Goal: Task Accomplishment & Management: Manage account settings

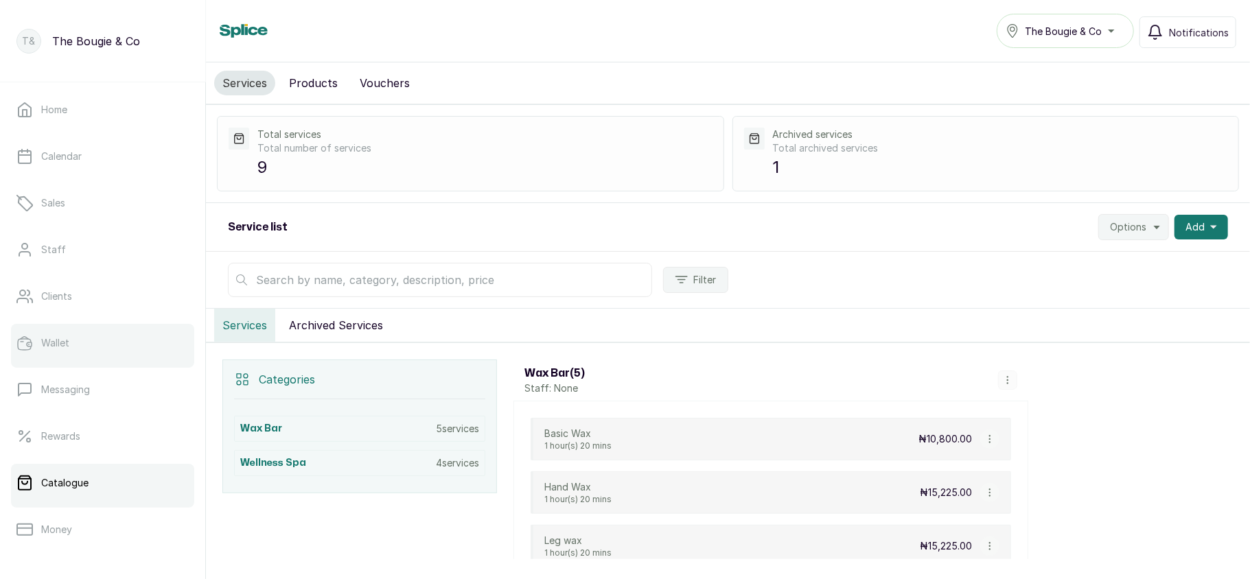
scroll to position [198, 0]
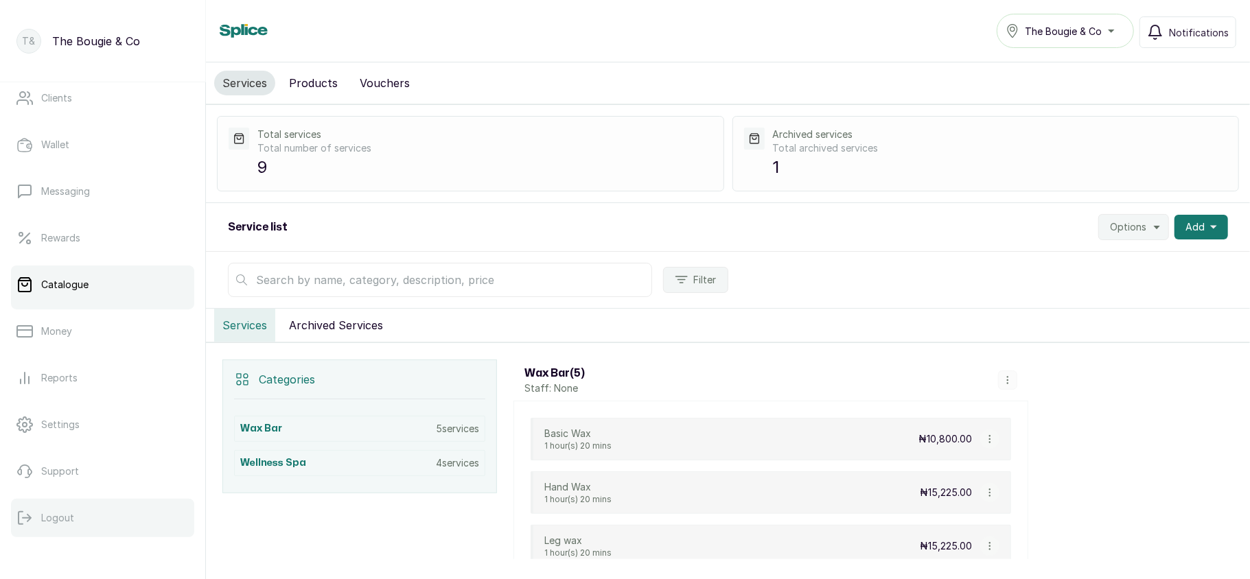
click at [47, 522] on p "Logout" at bounding box center [57, 518] width 33 height 14
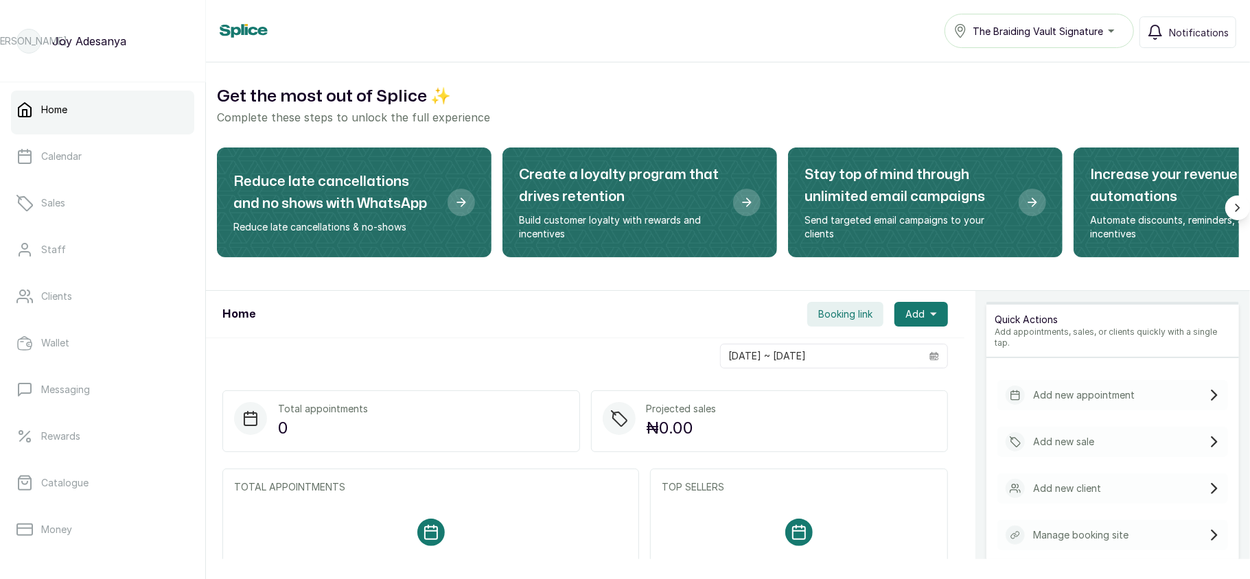
click at [1024, 26] on span "The Braiding Vault Signature" at bounding box center [1037, 31] width 130 height 14
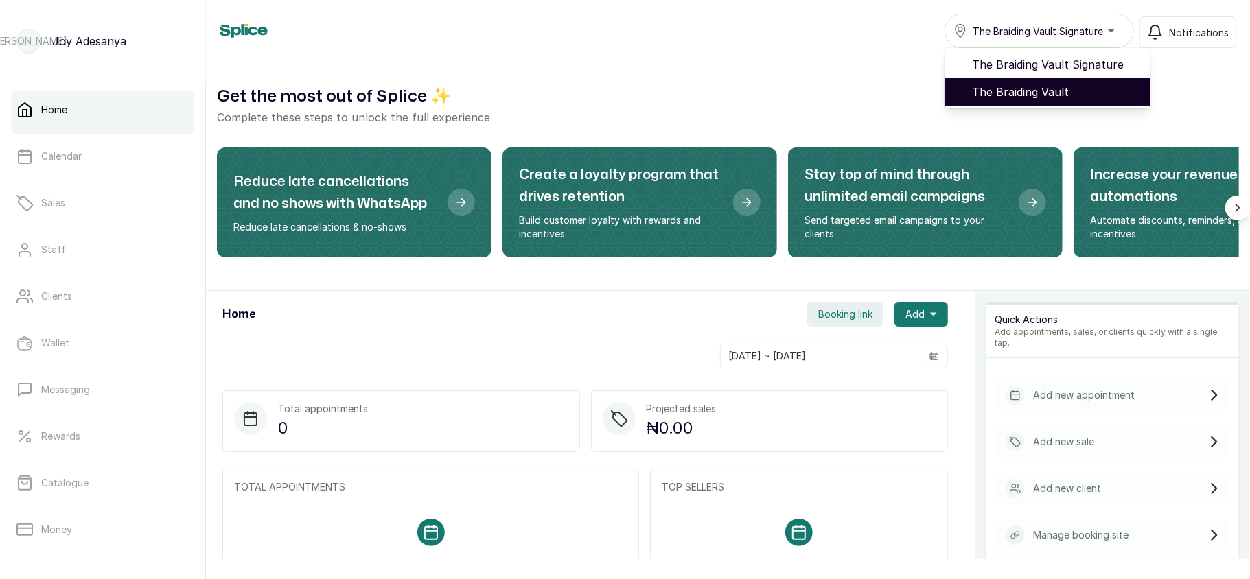
click at [1010, 89] on span "The Braiding Vault" at bounding box center [1055, 92] width 167 height 16
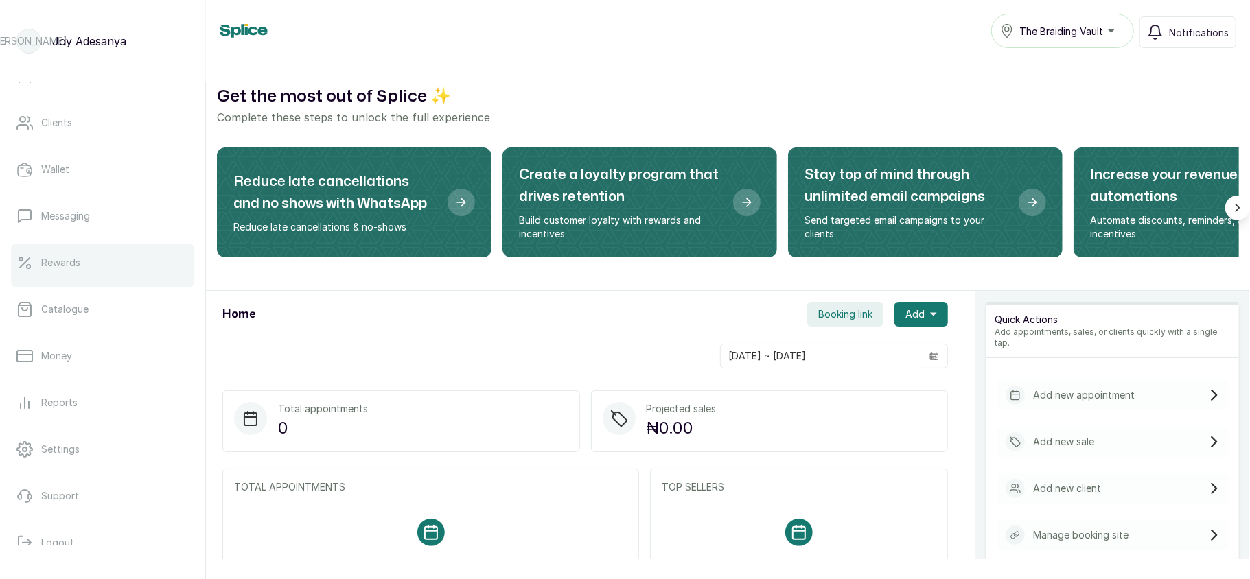
scroll to position [198, 0]
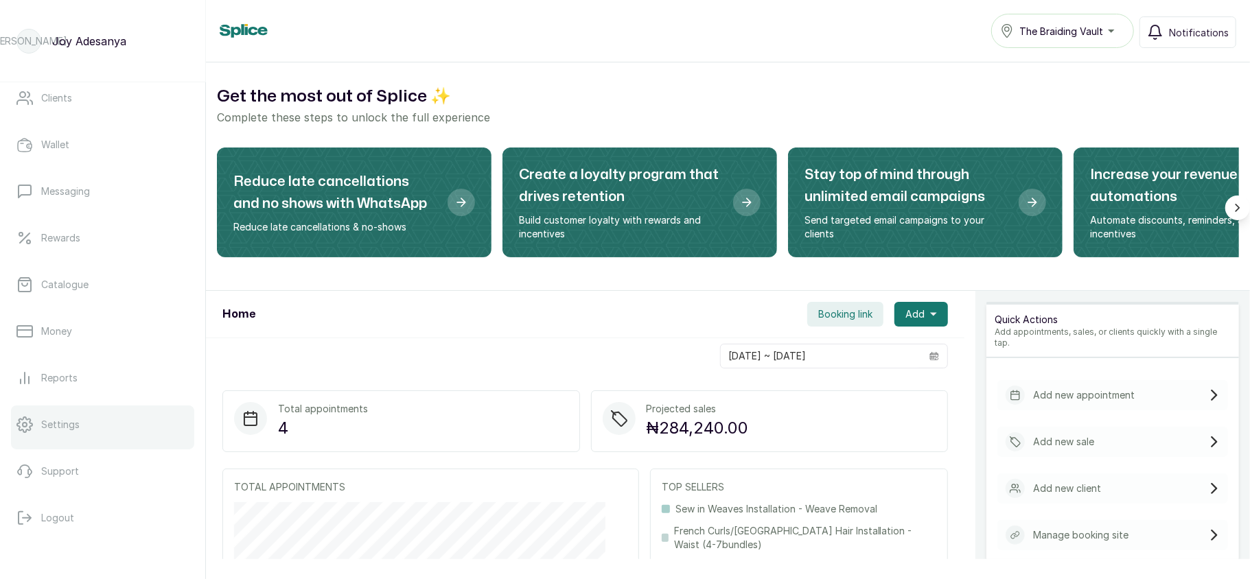
click at [69, 424] on p "Settings" at bounding box center [60, 425] width 38 height 14
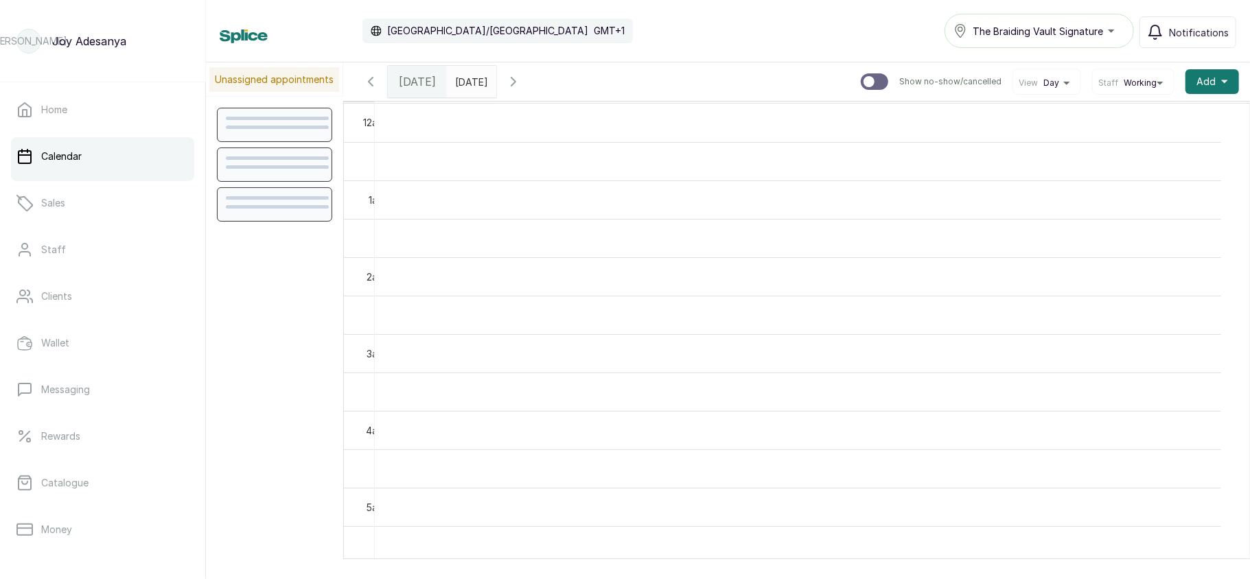
scroll to position [462, 0]
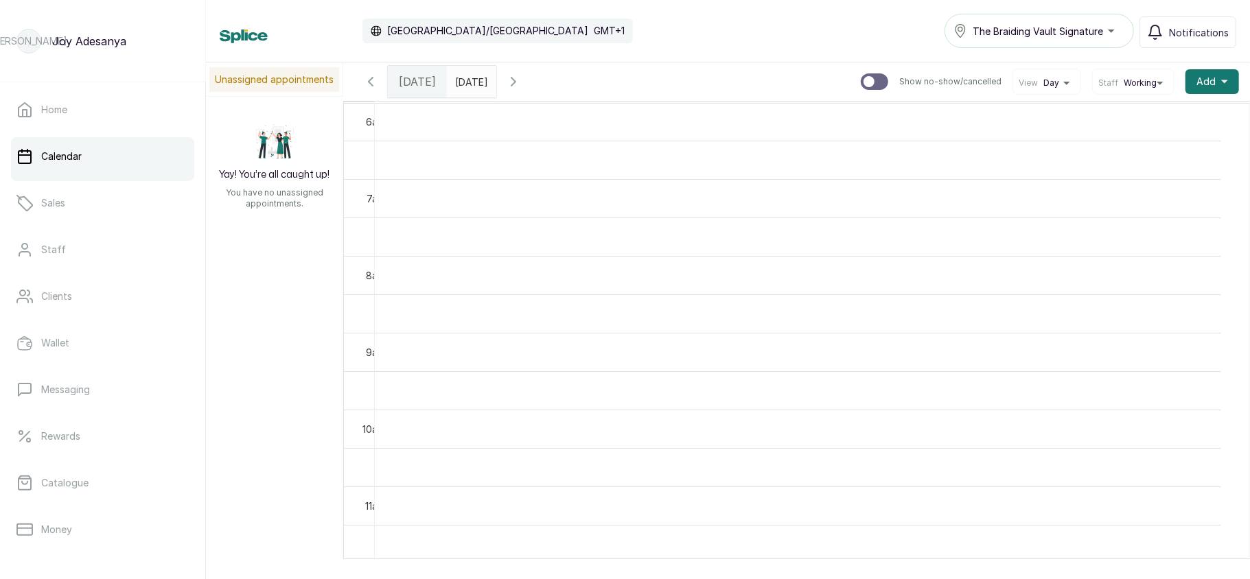
click at [521, 81] on icon "button" at bounding box center [513, 81] width 16 height 16
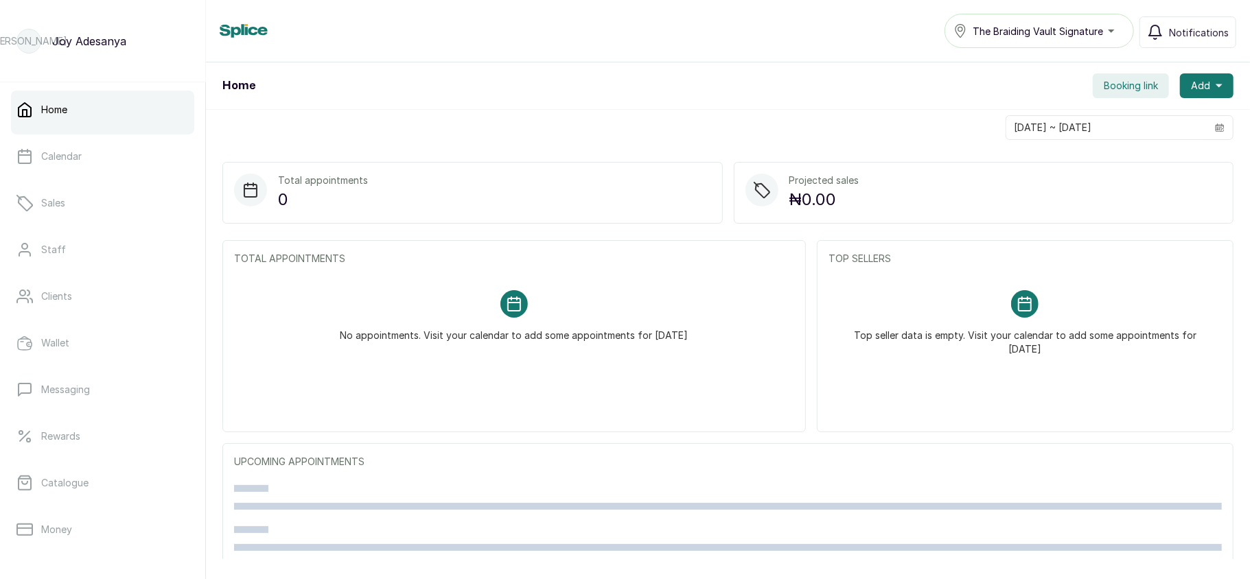
click at [1085, 29] on span "The Braiding Vault Signature" at bounding box center [1037, 31] width 130 height 14
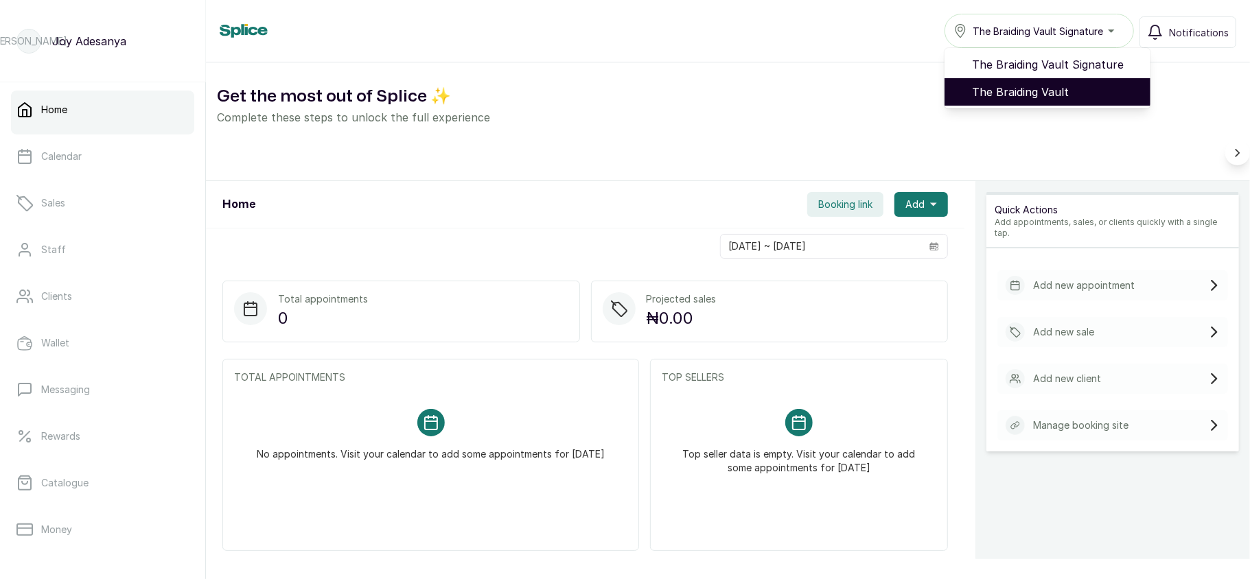
click at [1029, 89] on span "The Braiding Vault" at bounding box center [1055, 92] width 167 height 16
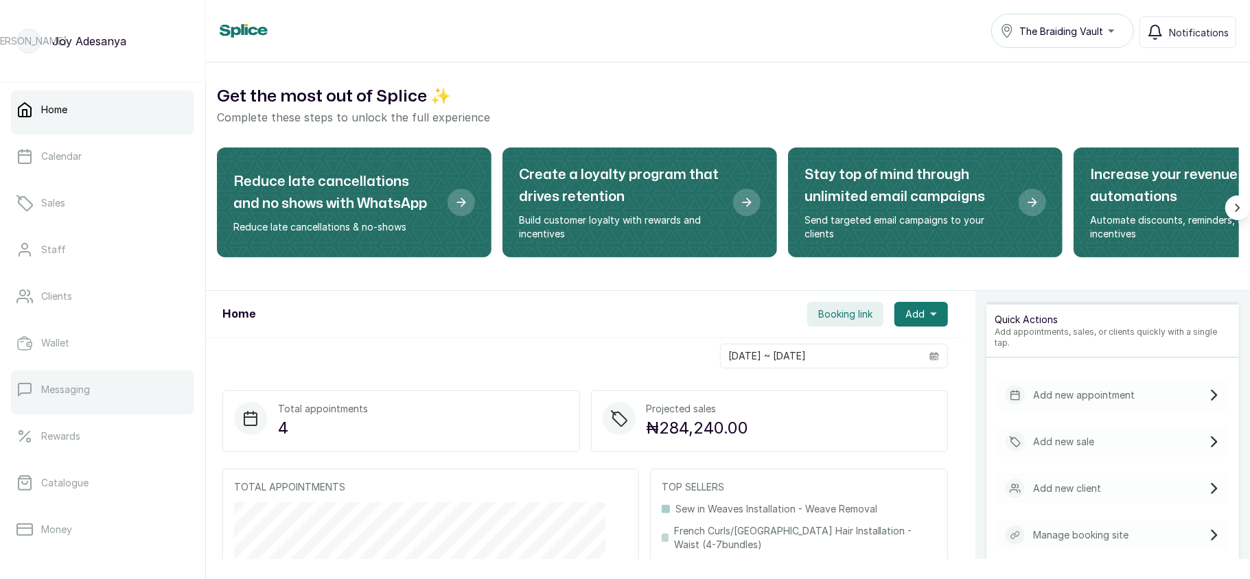
scroll to position [198, 0]
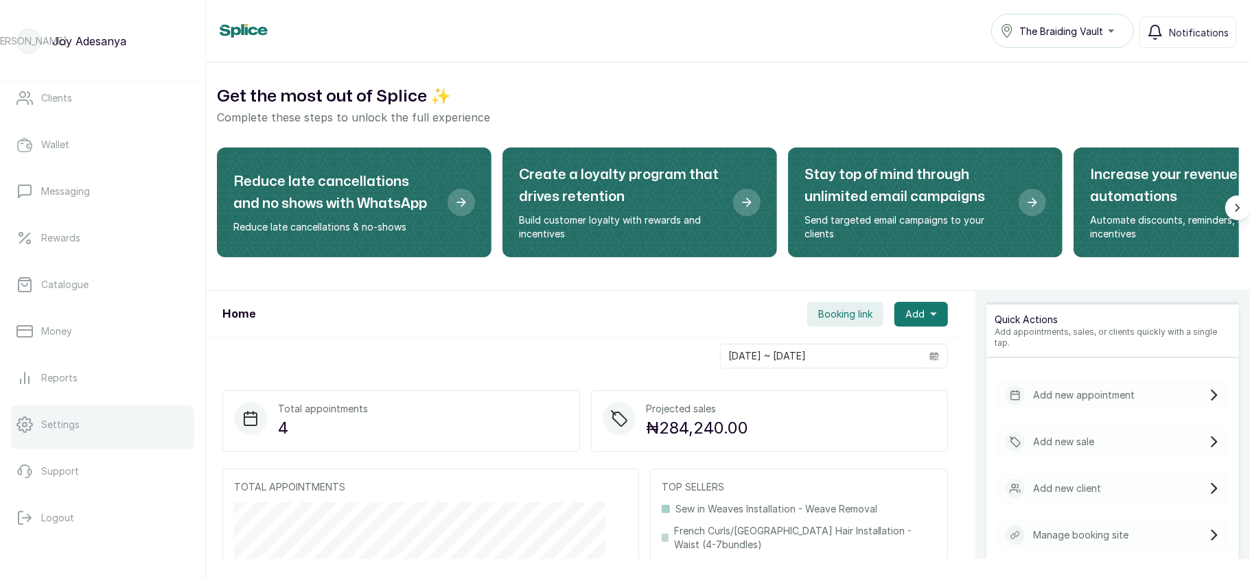
click at [61, 412] on link "Settings" at bounding box center [102, 425] width 183 height 38
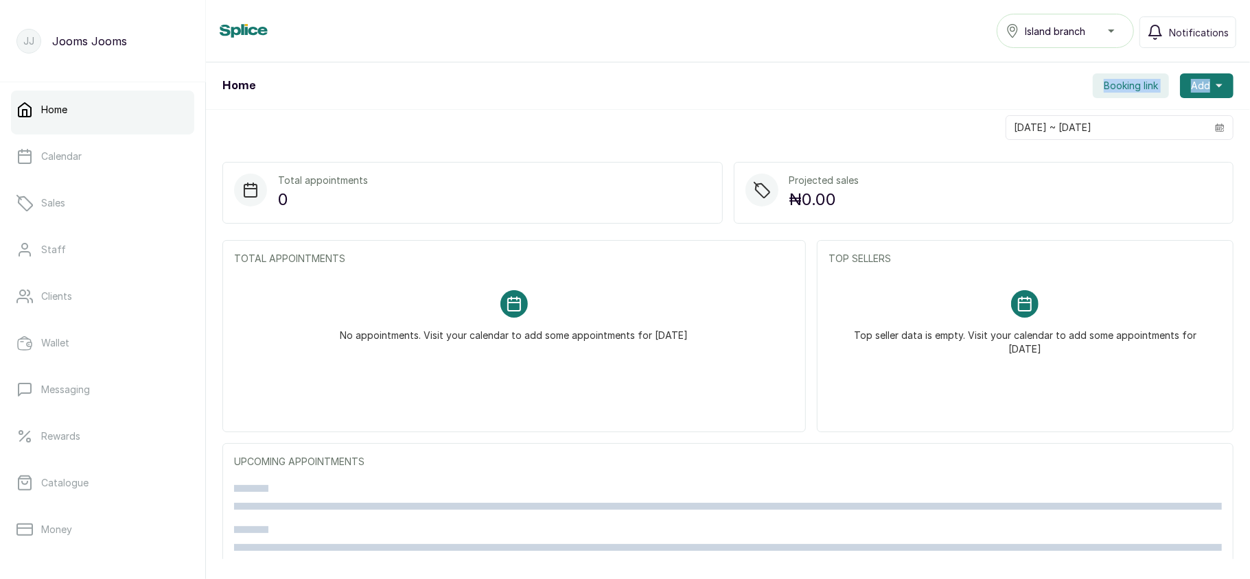
drag, startPoint x: 0, startPoint y: 0, endPoint x: 505, endPoint y: 108, distance: 516.5
click at [505, 108] on div "Home Booking link Add" at bounding box center [728, 85] width 1044 height 47
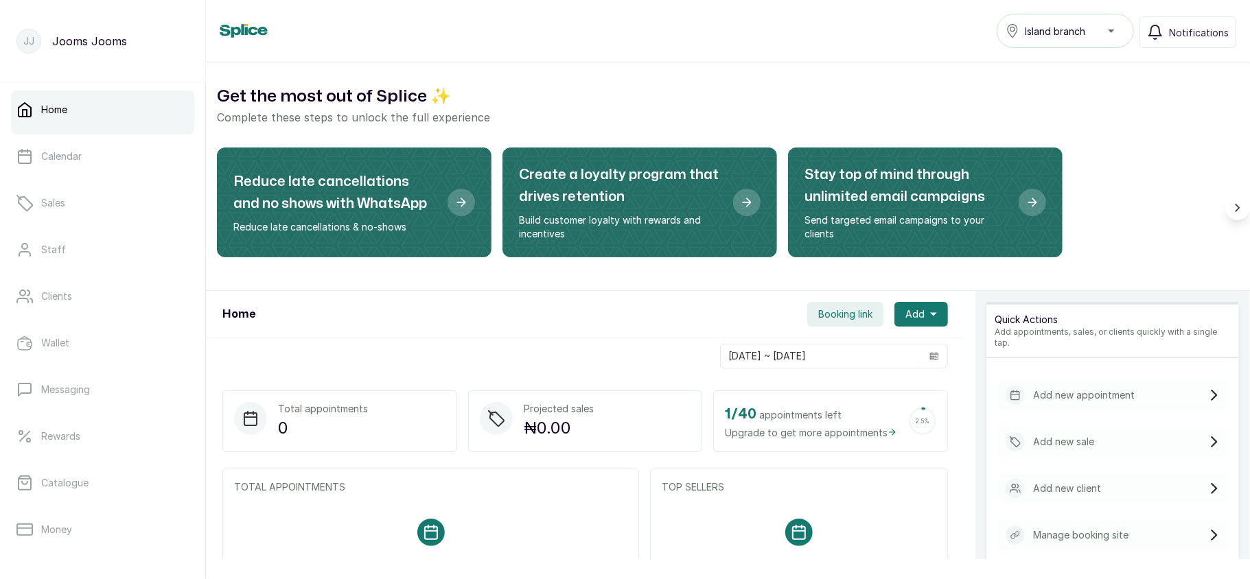
click at [1058, 30] on span "Island branch" at bounding box center [1054, 31] width 60 height 14
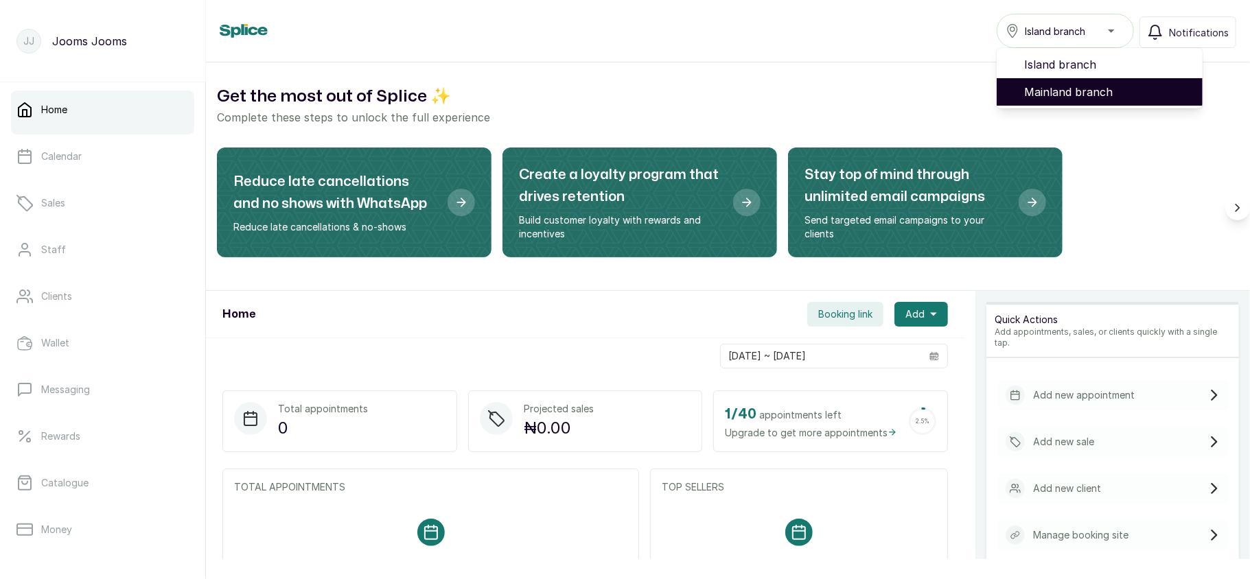
click at [1055, 89] on span "Mainland branch" at bounding box center [1107, 92] width 167 height 16
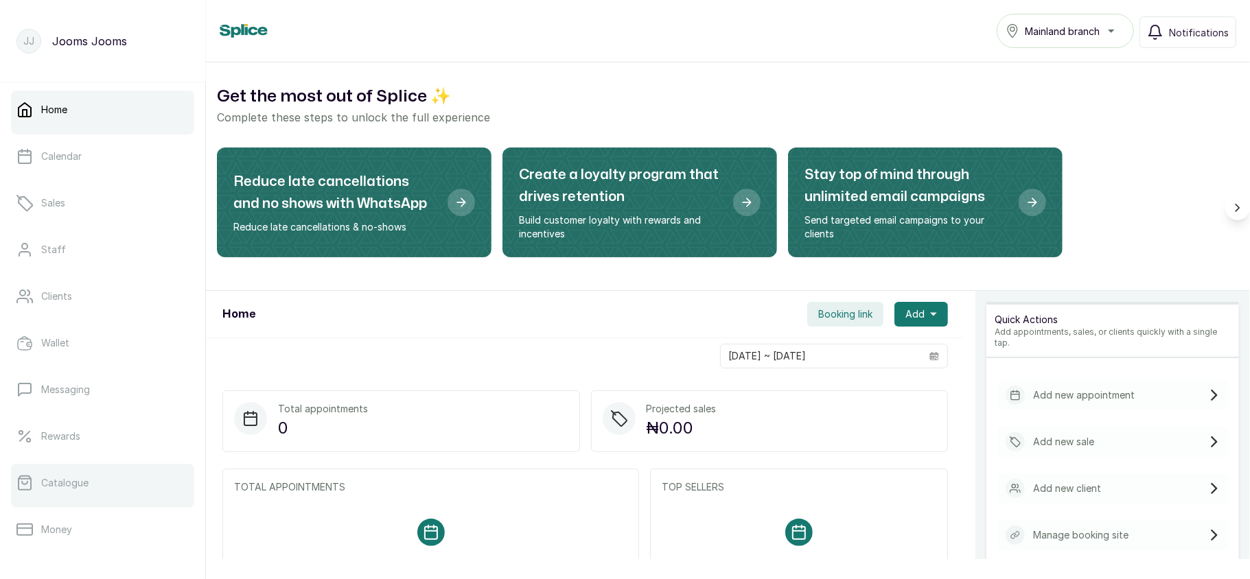
click at [110, 487] on link "Catalogue" at bounding box center [102, 483] width 183 height 38
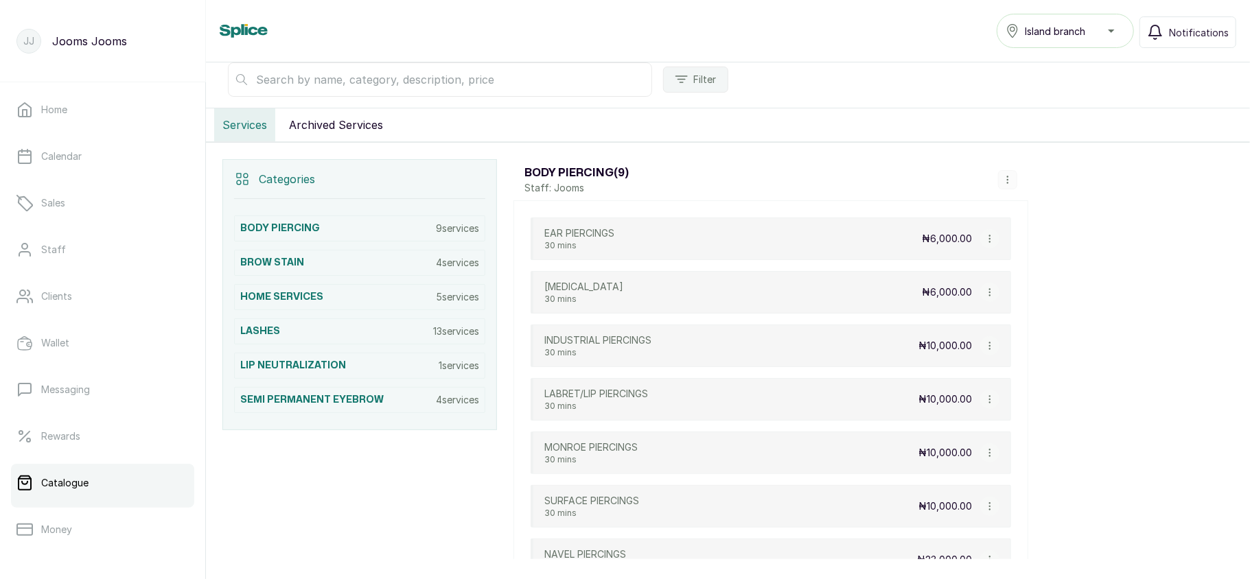
scroll to position [202, 0]
click at [354, 401] on h3 "SEMI PERMANENT EYEBROW" at bounding box center [311, 399] width 143 height 14
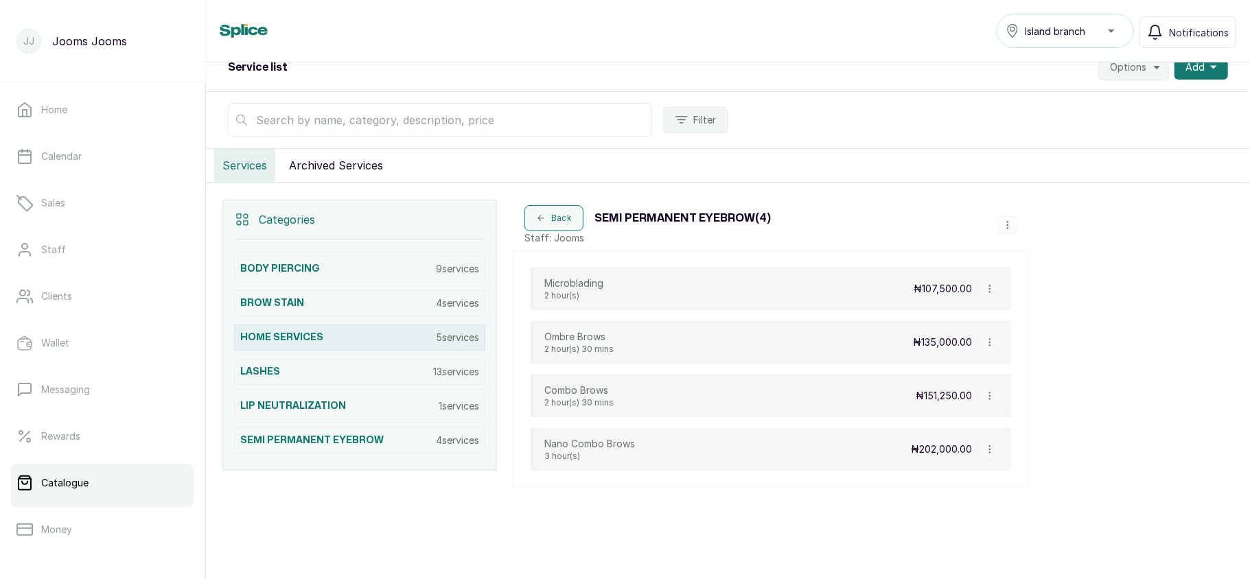
click at [426, 333] on div "HOME SERVICES 5 services" at bounding box center [359, 338] width 251 height 26
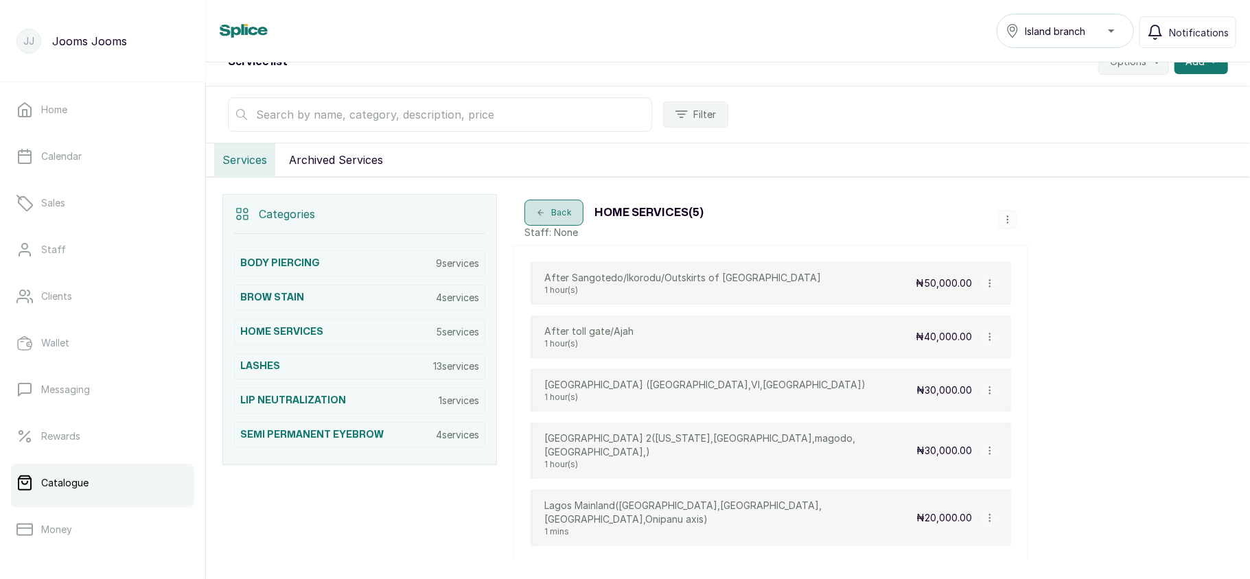
click at [563, 217] on button "Back" at bounding box center [553, 213] width 59 height 26
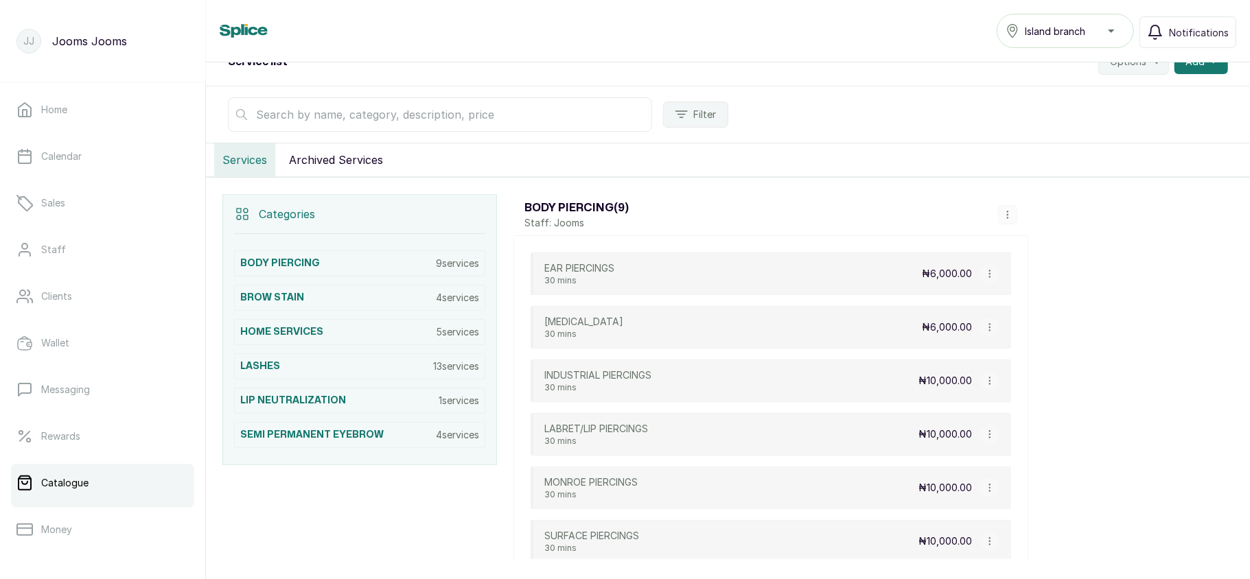
scroll to position [220, 0]
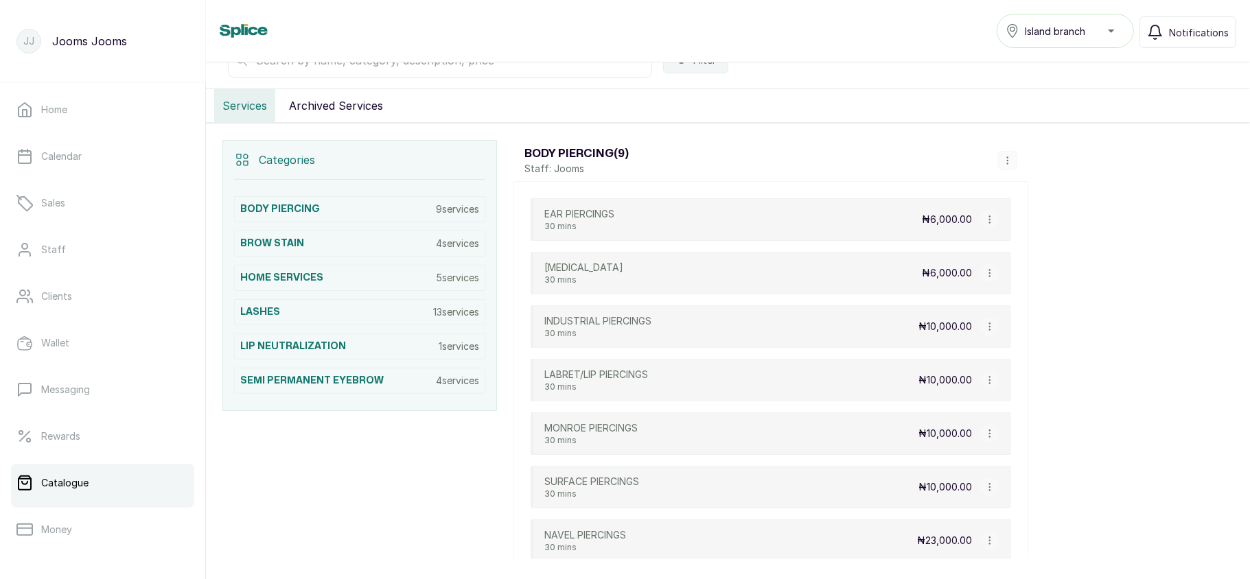
click at [1000, 165] on button "button" at bounding box center [1007, 160] width 19 height 19
click at [1044, 239] on span "Edit Category" at bounding box center [1058, 239] width 72 height 16
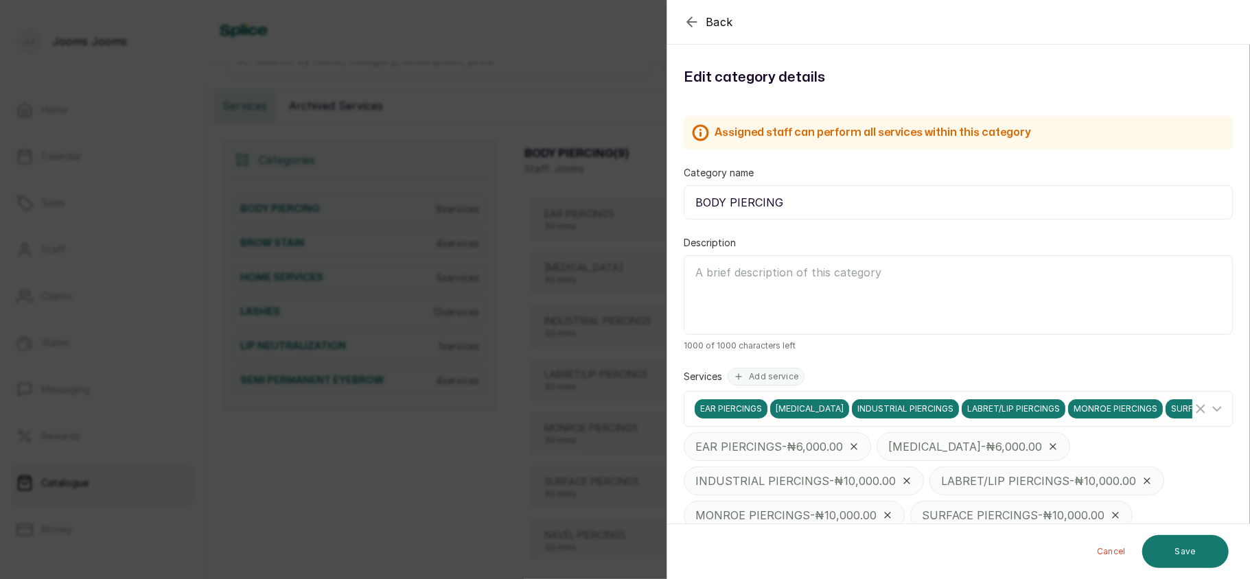
click at [500, 332] on div "Back Category Edit category details Assigned staff can perform all services wit…" at bounding box center [625, 289] width 1250 height 579
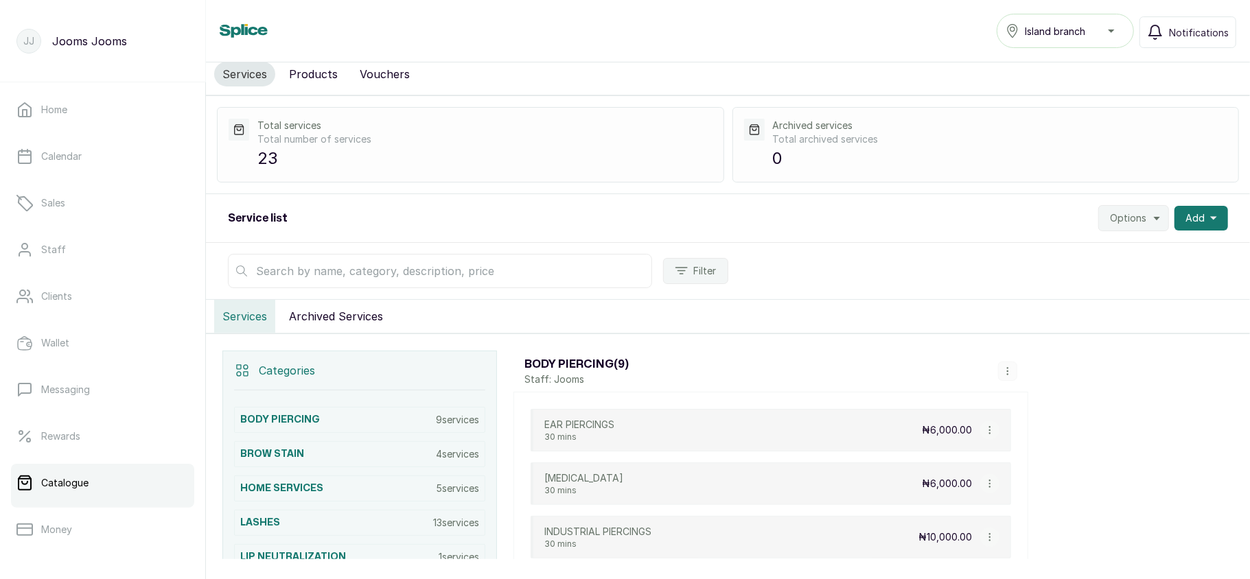
scroll to position [0, 0]
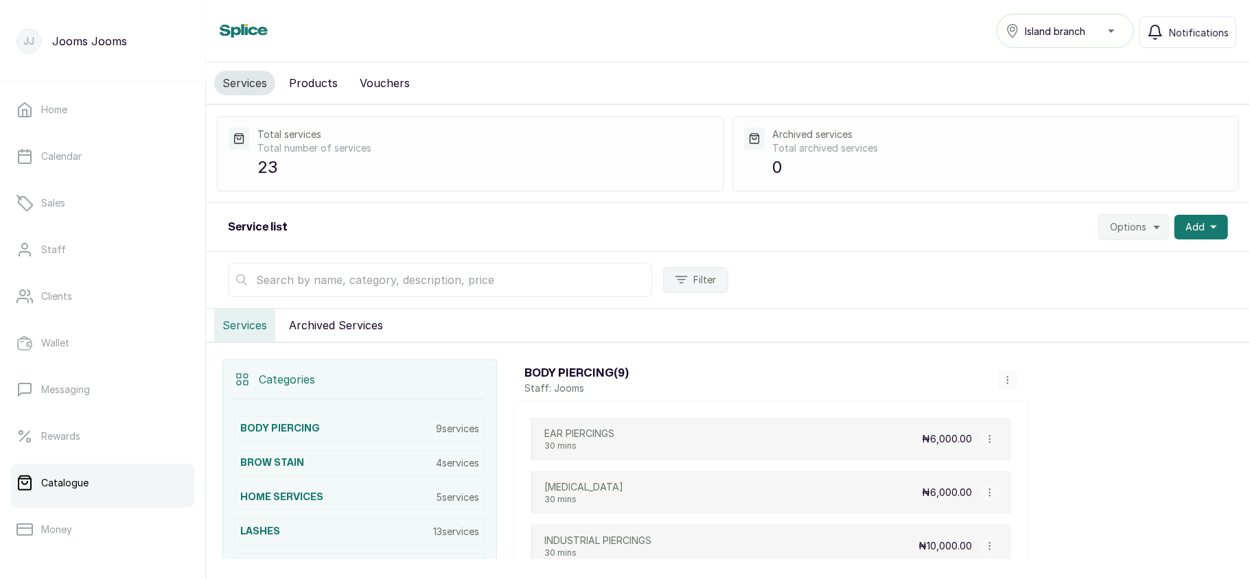
click at [1151, 229] on icon "button" at bounding box center [1156, 227] width 11 height 11
click at [1046, 261] on span "Settings" at bounding box center [1092, 265] width 132 height 16
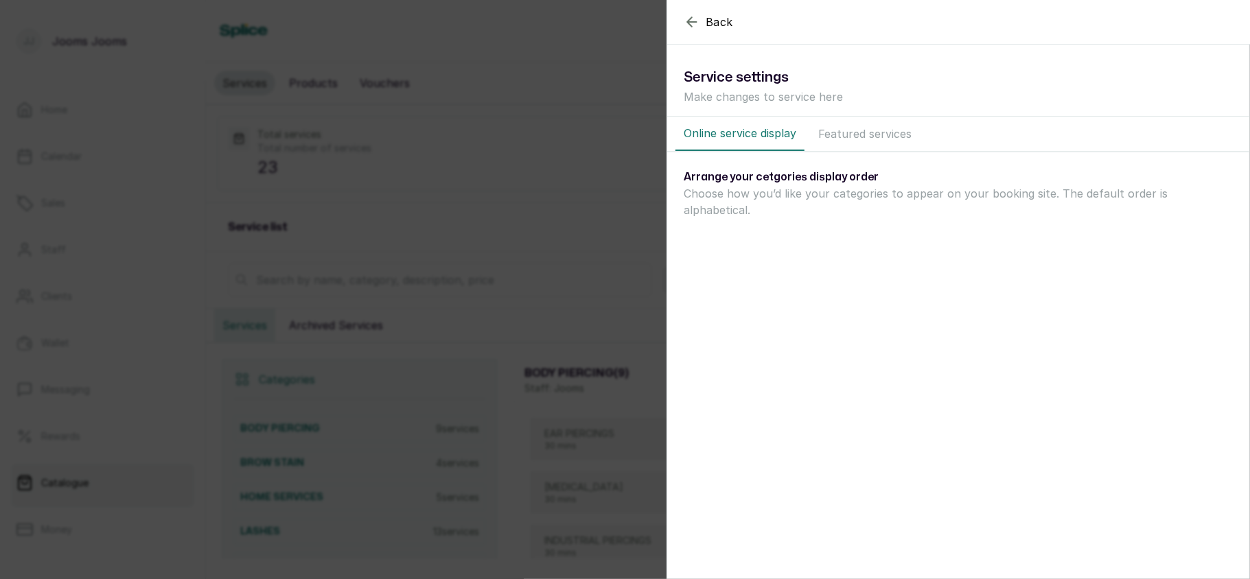
click at [865, 133] on button "Featured services" at bounding box center [865, 134] width 110 height 34
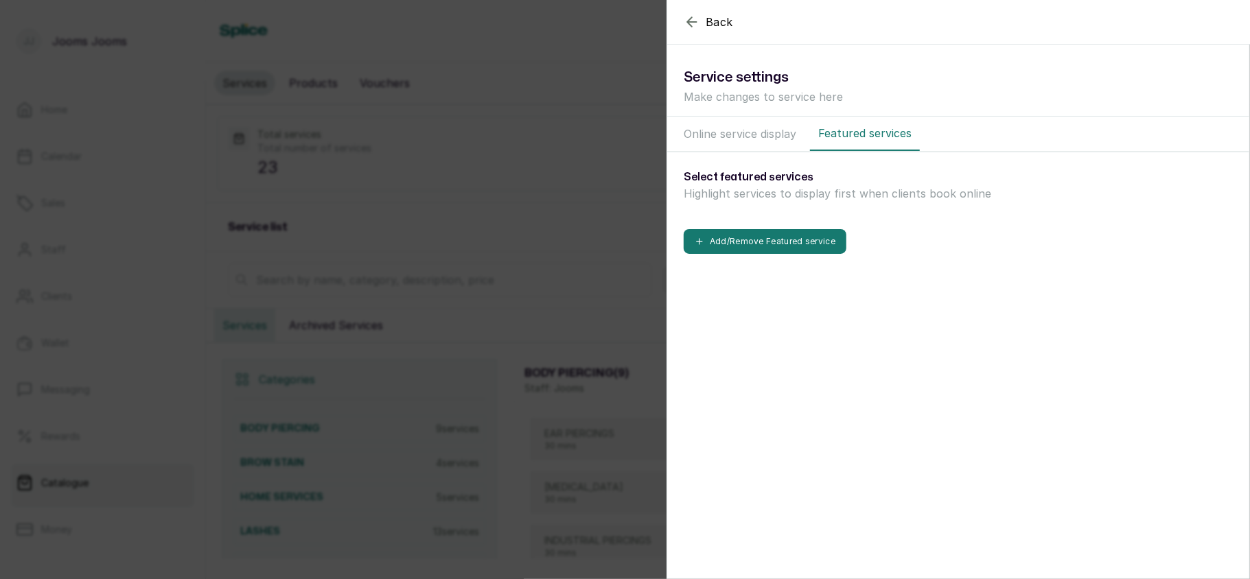
click at [730, 141] on button "Online service display" at bounding box center [739, 134] width 129 height 34
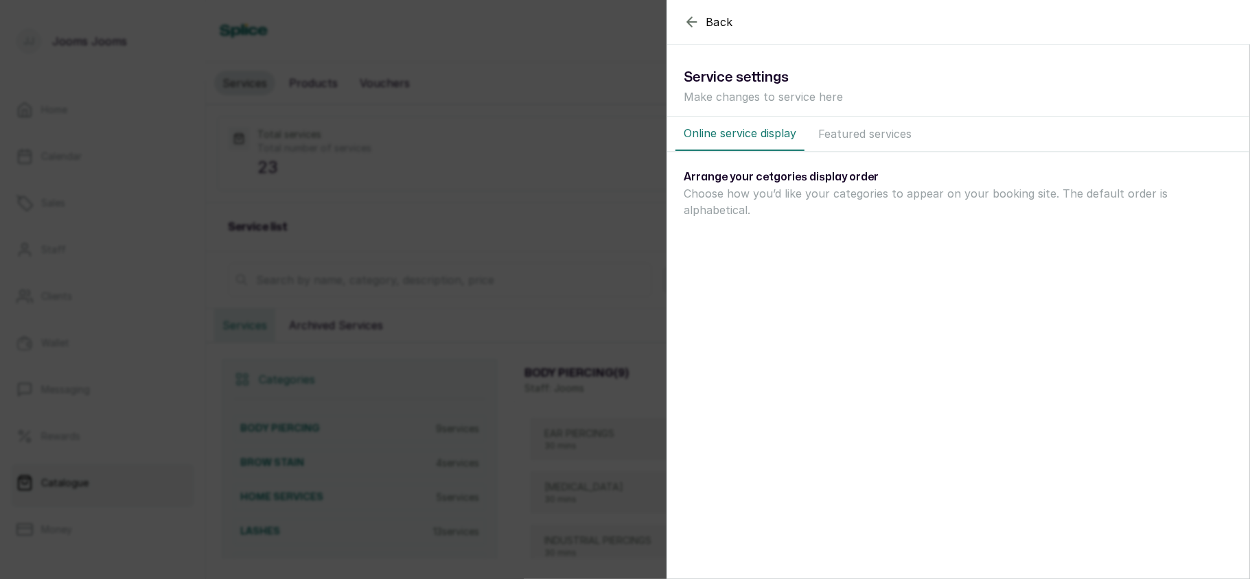
click at [865, 141] on button "Featured services" at bounding box center [865, 134] width 110 height 34
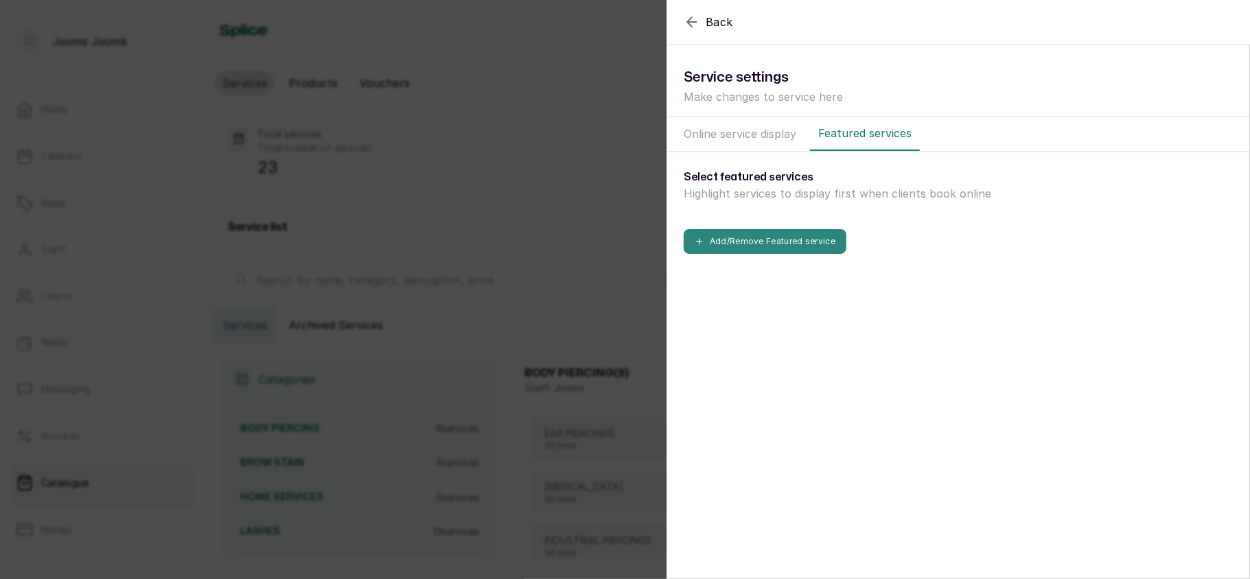
click at [786, 232] on button "Add/Remove Featured service" at bounding box center [764, 241] width 163 height 25
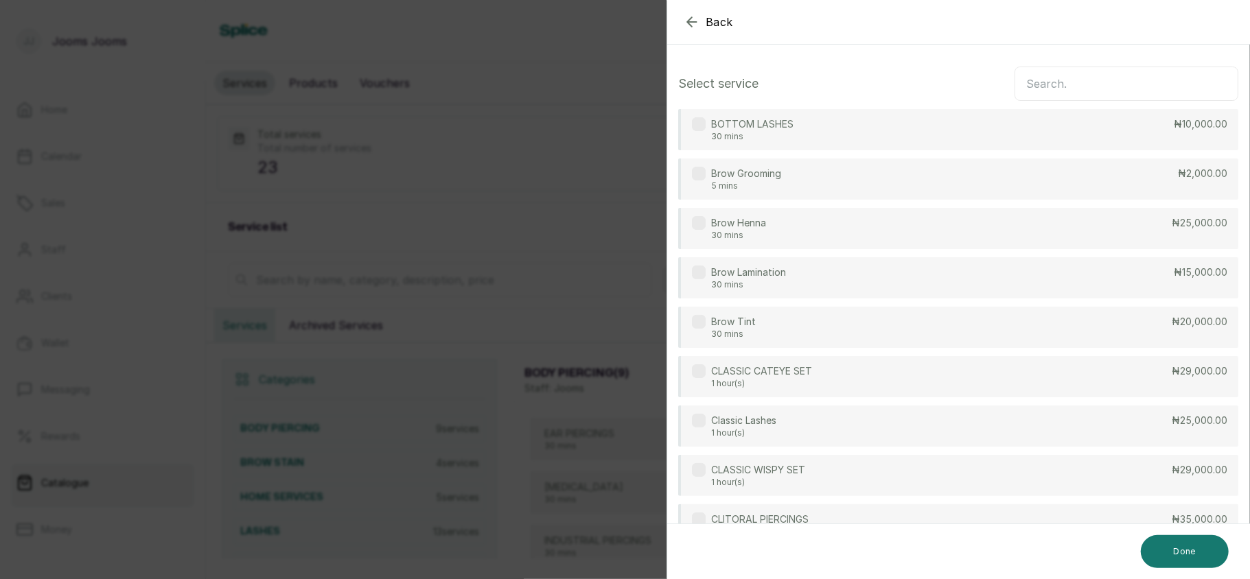
click at [694, 23] on icon "button" at bounding box center [691, 22] width 16 height 16
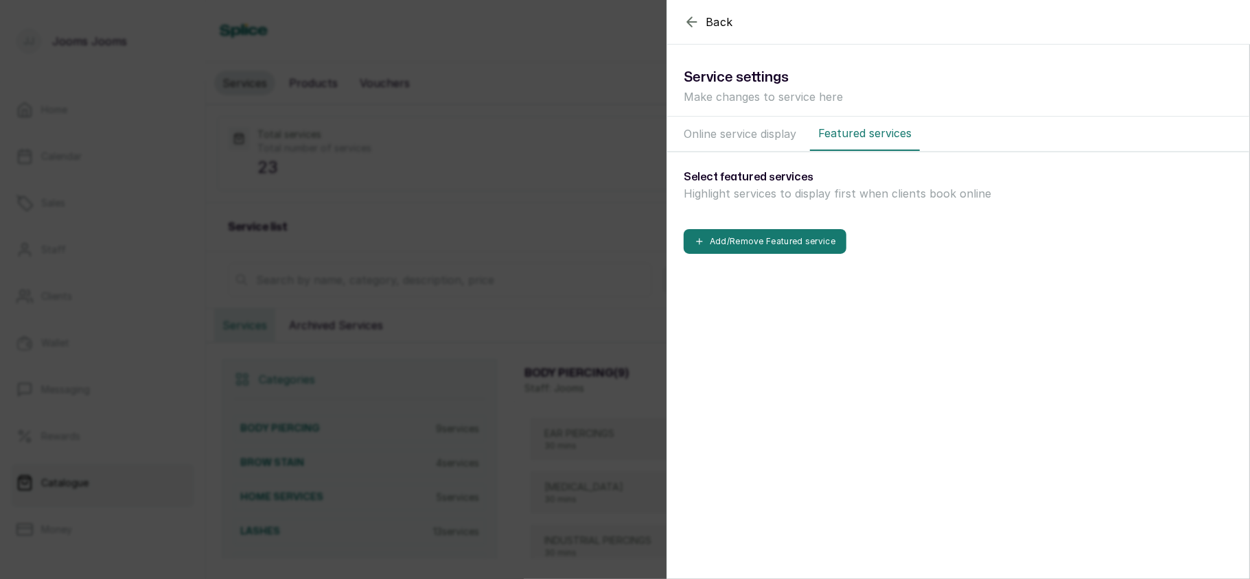
click at [747, 130] on button "Online service display" at bounding box center [739, 134] width 129 height 34
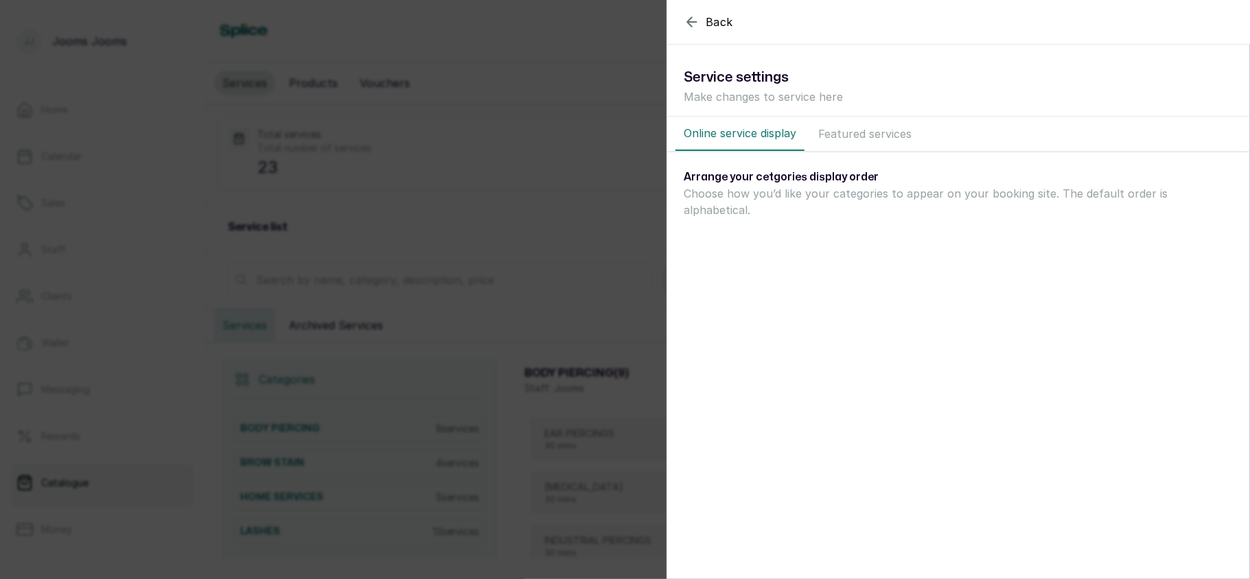
click at [528, 184] on div "Back Settings Service settings Make changes to service here Online service disp…" at bounding box center [625, 289] width 1250 height 579
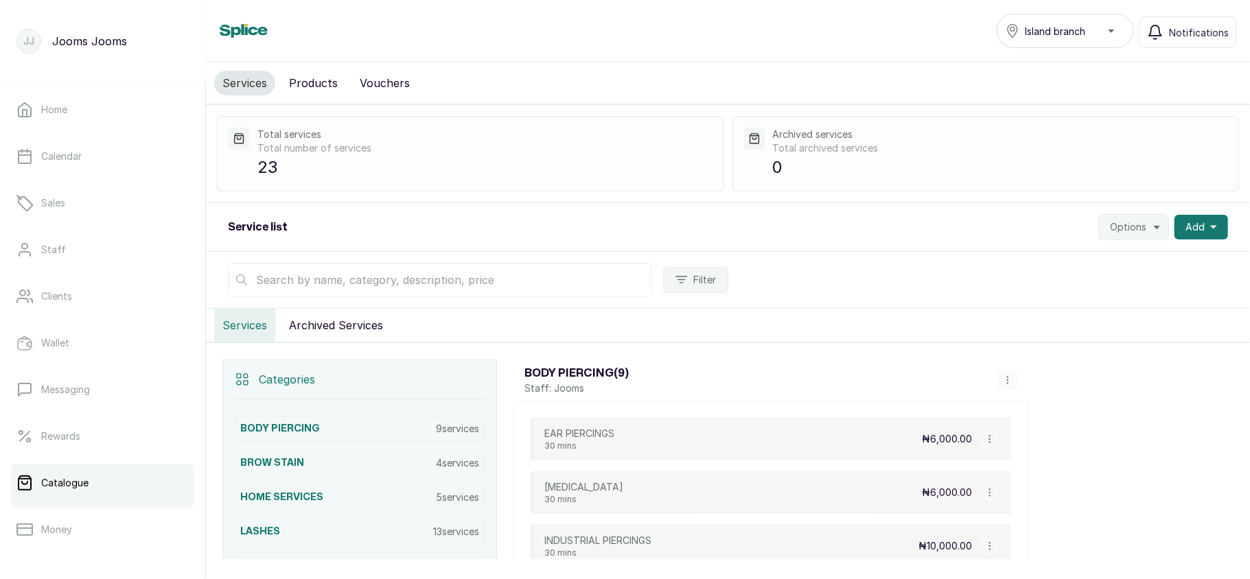
click at [1002, 382] on icon "button" at bounding box center [1007, 380] width 10 height 10
click at [1053, 329] on span "Edit Category" at bounding box center [1058, 325] width 72 height 16
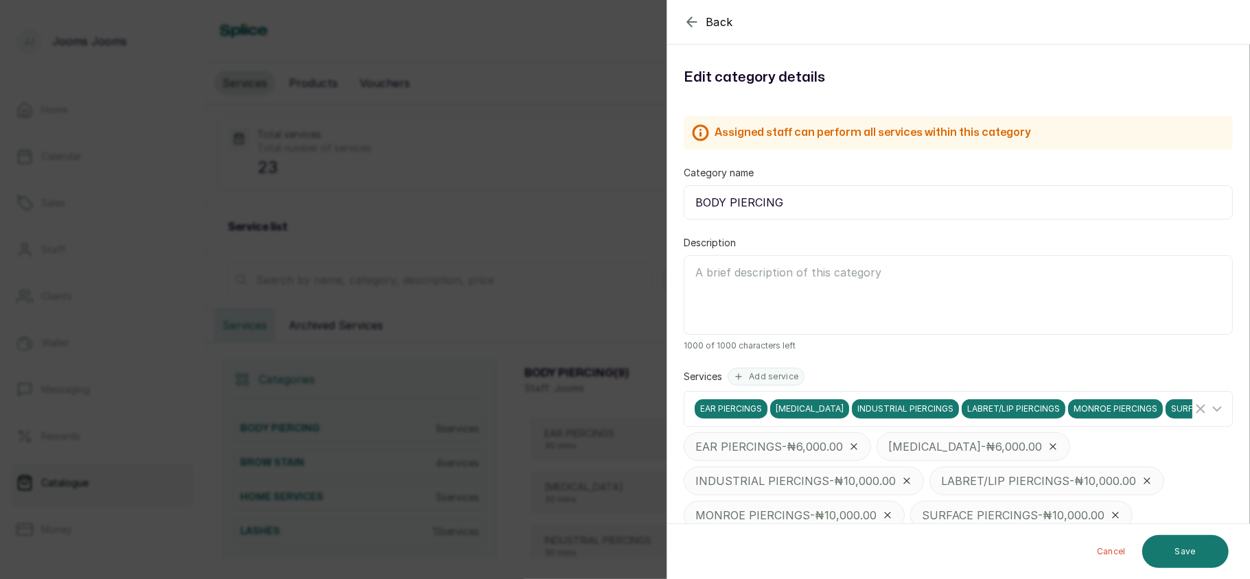
click at [494, 256] on div "Back Category Edit category details Assigned staff can perform all services wit…" at bounding box center [625, 289] width 1250 height 579
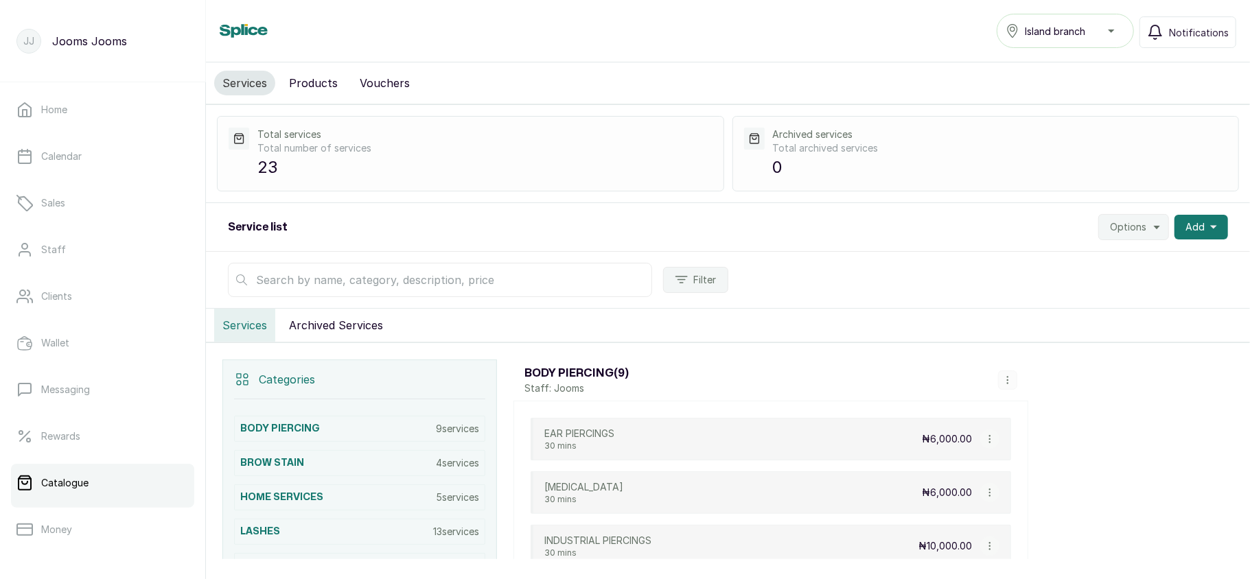
click at [1066, 28] on span "Island branch" at bounding box center [1054, 31] width 60 height 14
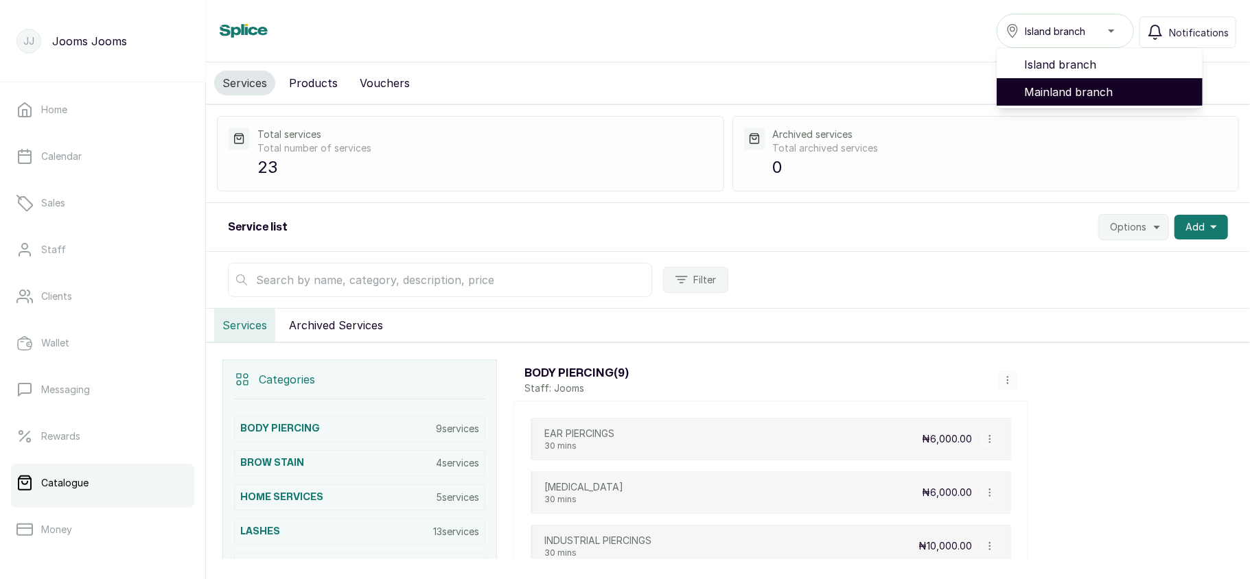
click at [1068, 86] on span "Mainland branch" at bounding box center [1107, 92] width 167 height 16
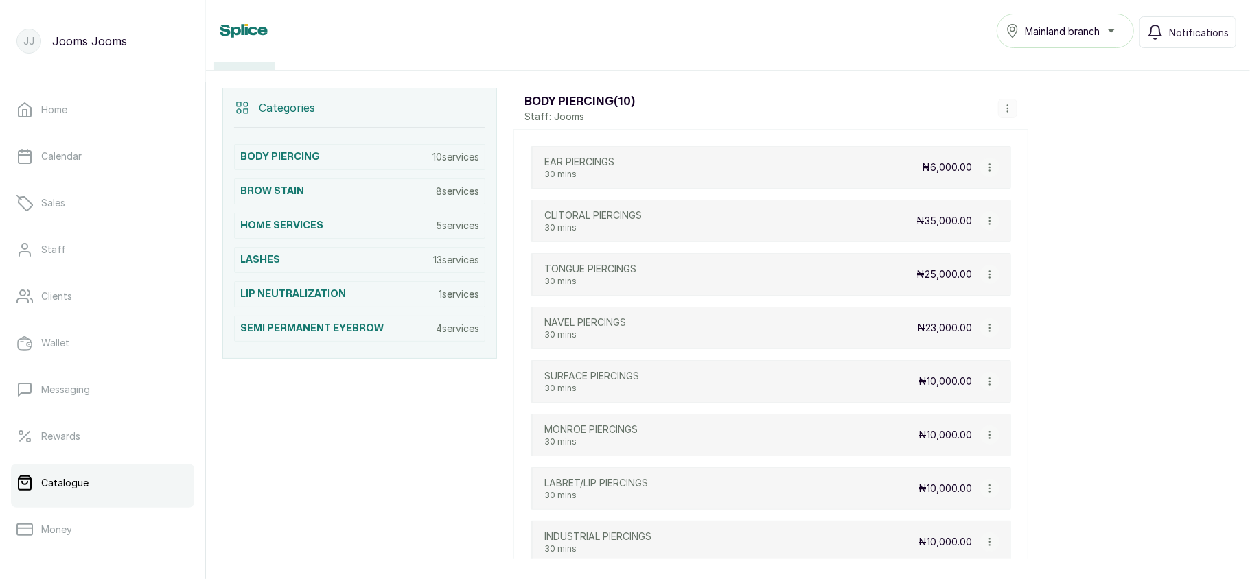
scroll to position [277, 0]
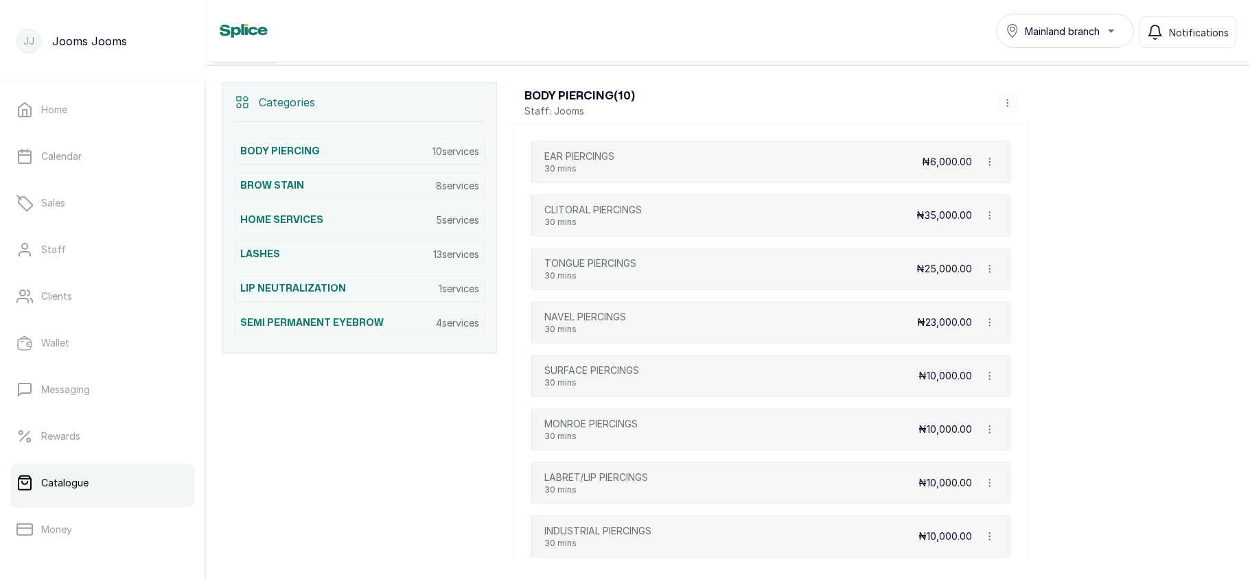
click at [987, 163] on icon "button" at bounding box center [990, 162] width 10 height 10
click at [1044, 221] on span "Edit Service" at bounding box center [1055, 216] width 62 height 16
select select "fixed"
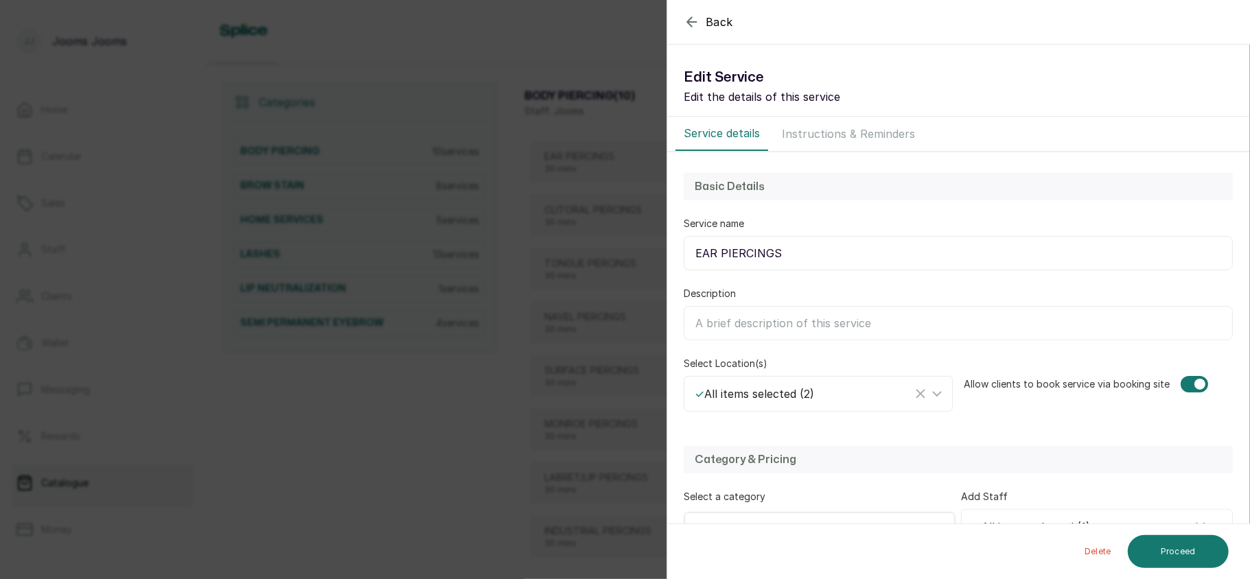
click at [621, 385] on div "Back Service Edit Service Edit the details of this service Service details Inst…" at bounding box center [625, 289] width 1250 height 579
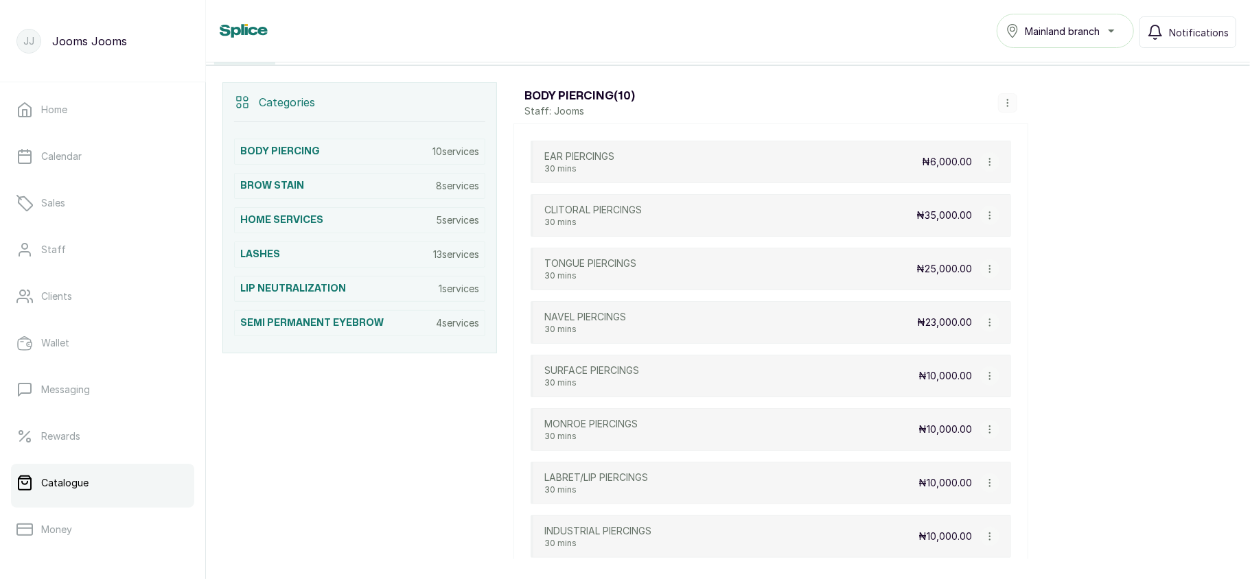
click at [980, 217] on button "button" at bounding box center [989, 215] width 19 height 19
click at [1057, 143] on span "Edit Service" at bounding box center [1055, 136] width 62 height 16
select select "fixed"
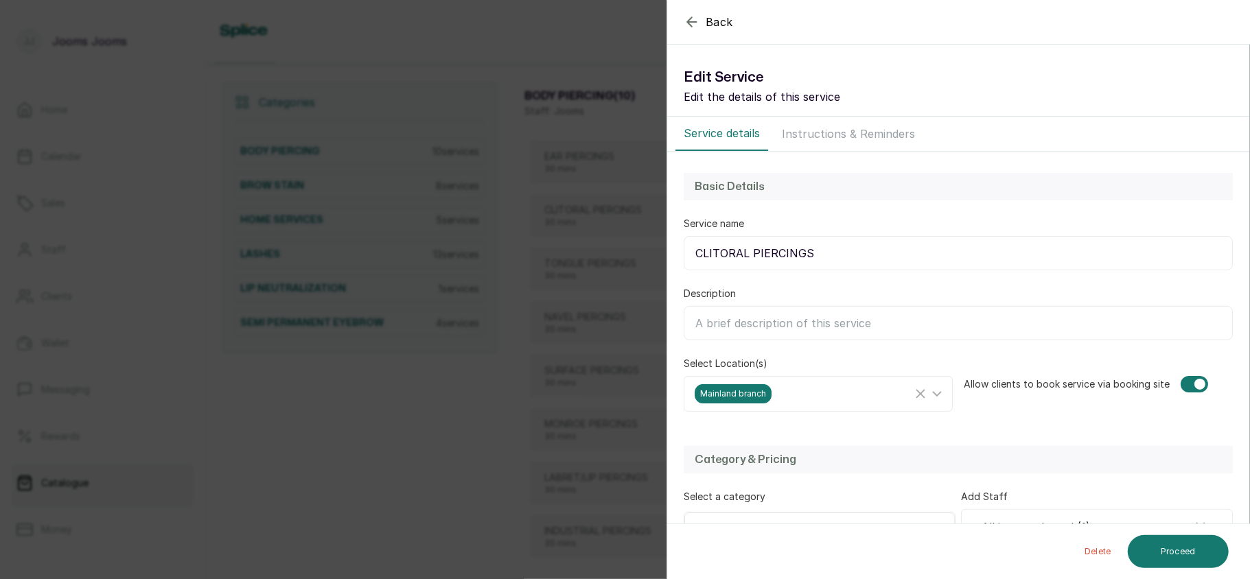
click at [495, 377] on div "Back Service Edit Service Edit the details of this service Service details Inst…" at bounding box center [625, 289] width 1250 height 579
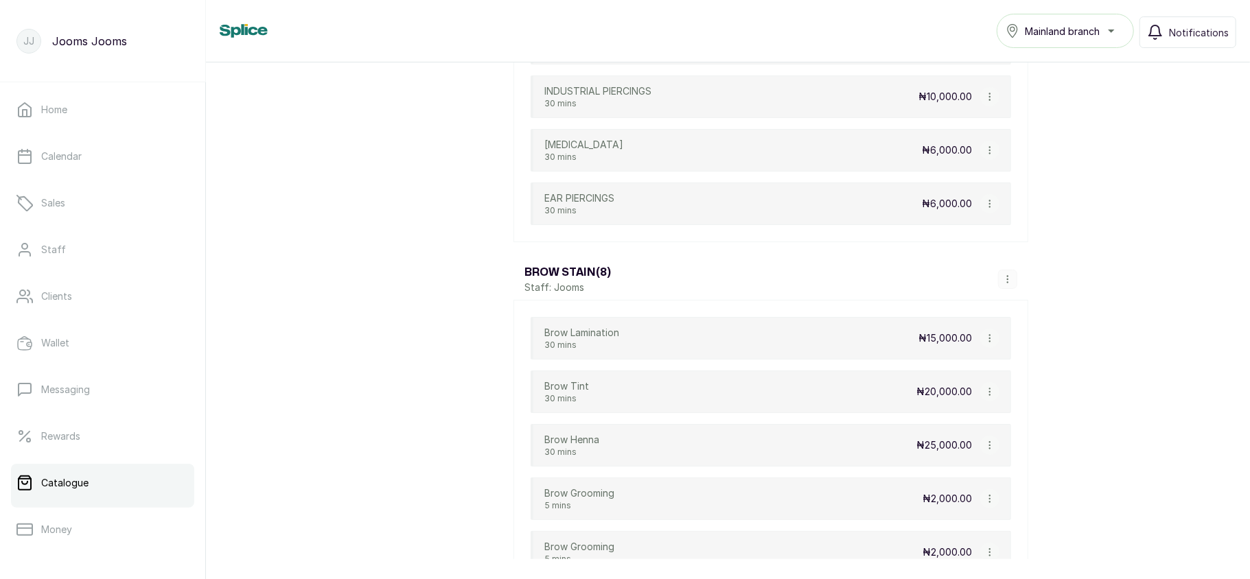
scroll to position [718, 0]
click at [989, 207] on icon "button" at bounding box center [990, 203] width 10 height 10
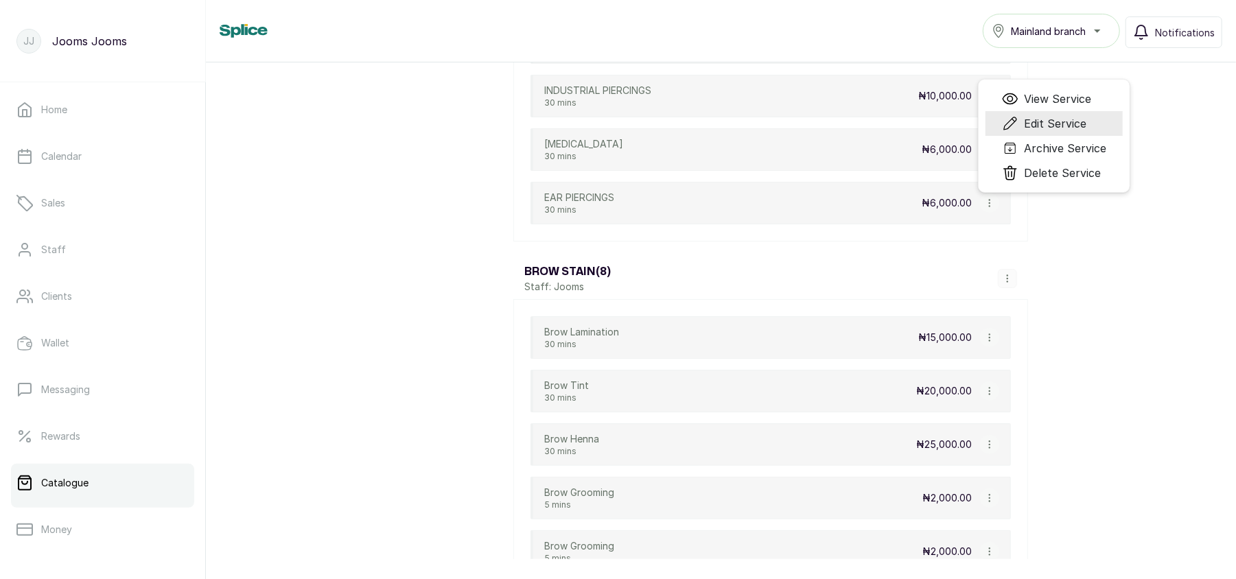
click at [1055, 127] on span "Edit Service" at bounding box center [1055, 123] width 62 height 16
select select "fixed"
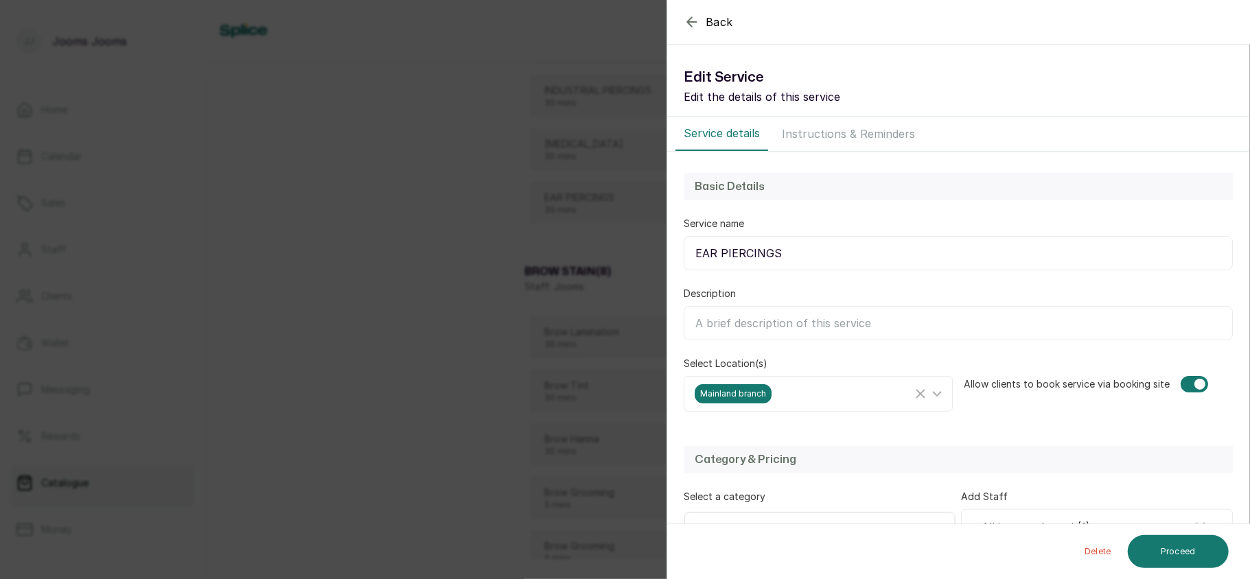
click at [575, 305] on div "Back Service Edit Service Edit the details of this service Service details Inst…" at bounding box center [625, 289] width 1250 height 579
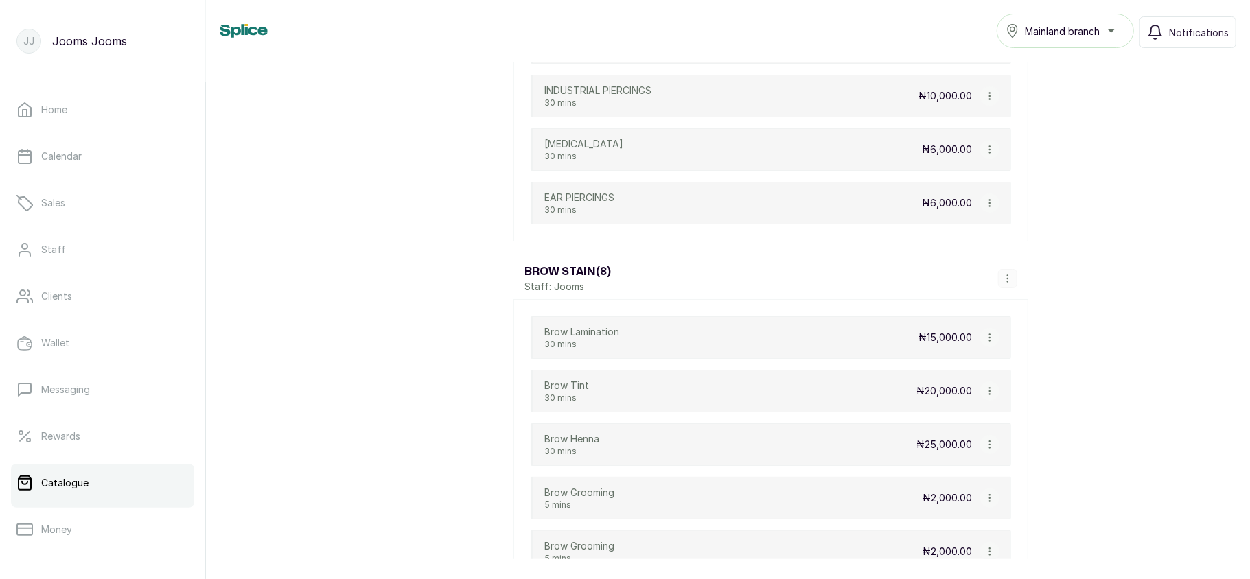
click at [987, 342] on icon "button" at bounding box center [990, 338] width 10 height 10
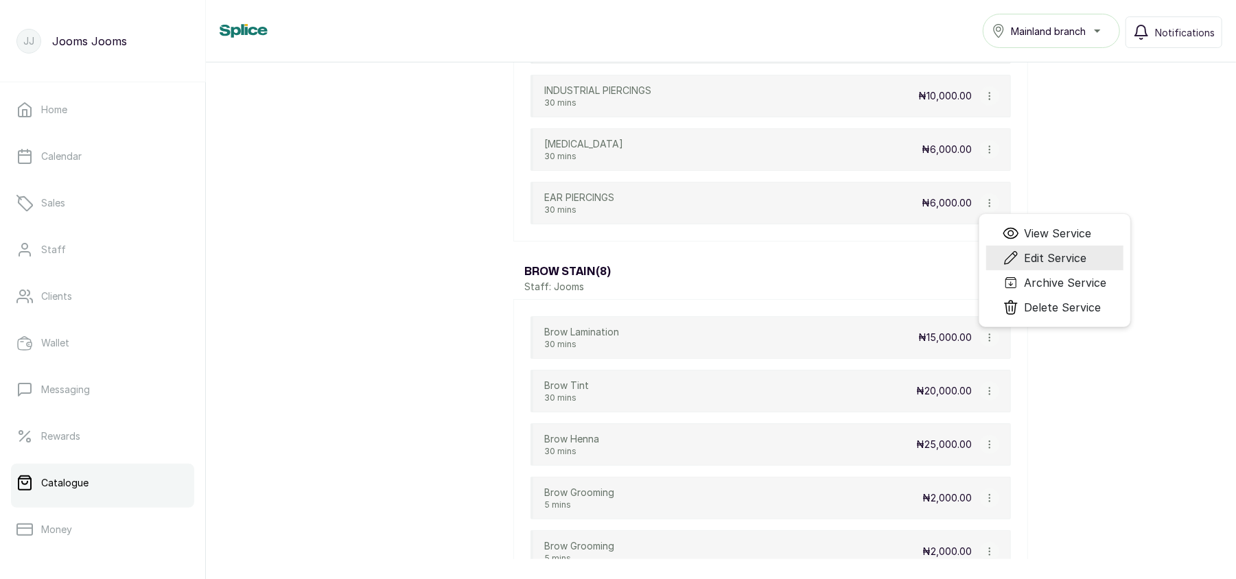
click at [1027, 266] on span "Edit Service" at bounding box center [1055, 258] width 62 height 16
select select "fixed"
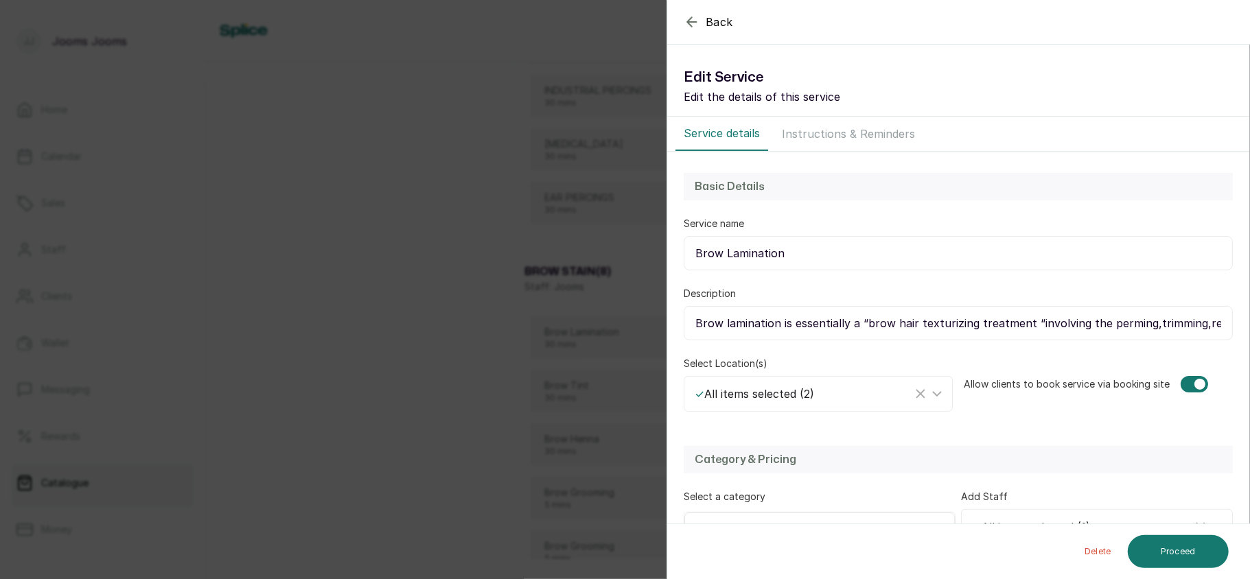
click at [575, 397] on div "Back Service Edit Service Edit the details of this service Service details Inst…" at bounding box center [625, 289] width 1250 height 579
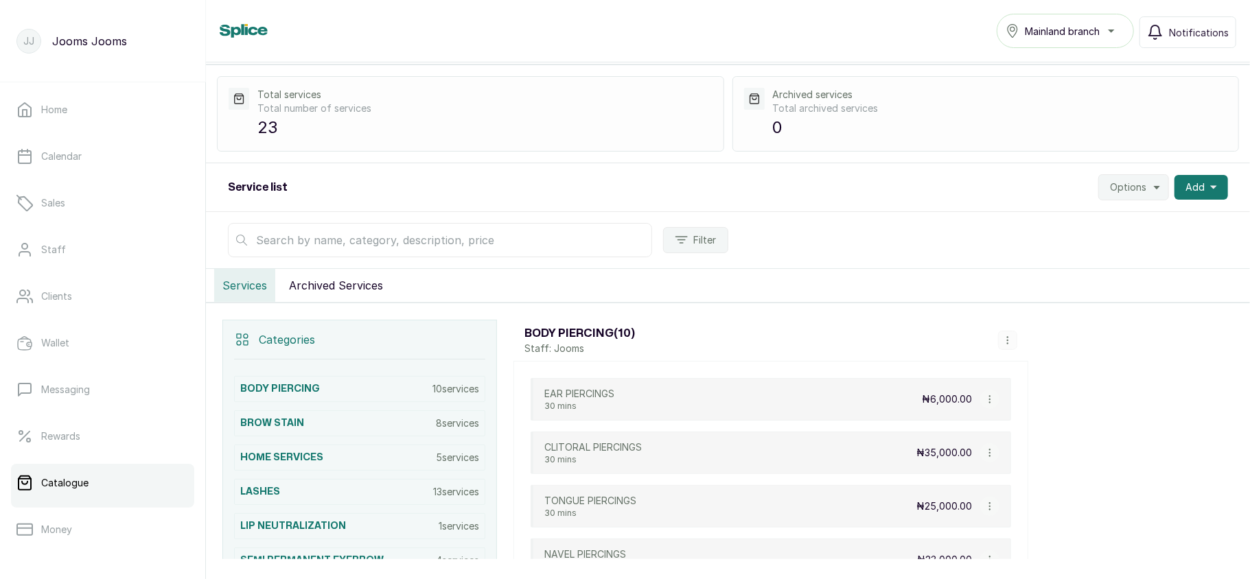
scroll to position [0, 0]
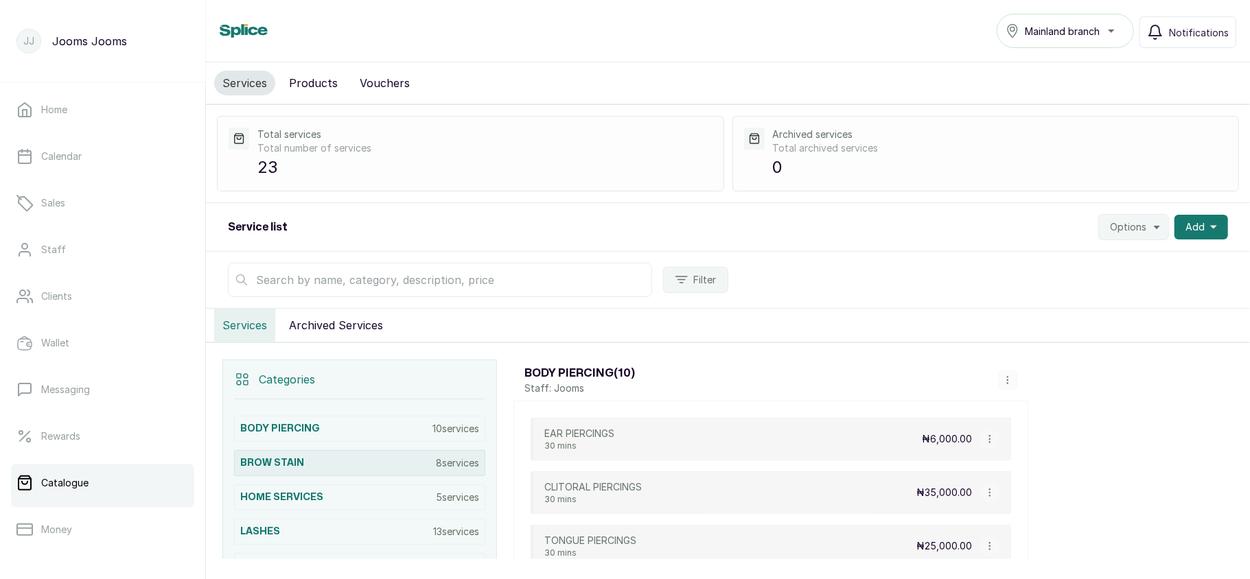
click at [412, 461] on div "BROW STAIN 8 services" at bounding box center [359, 463] width 251 height 26
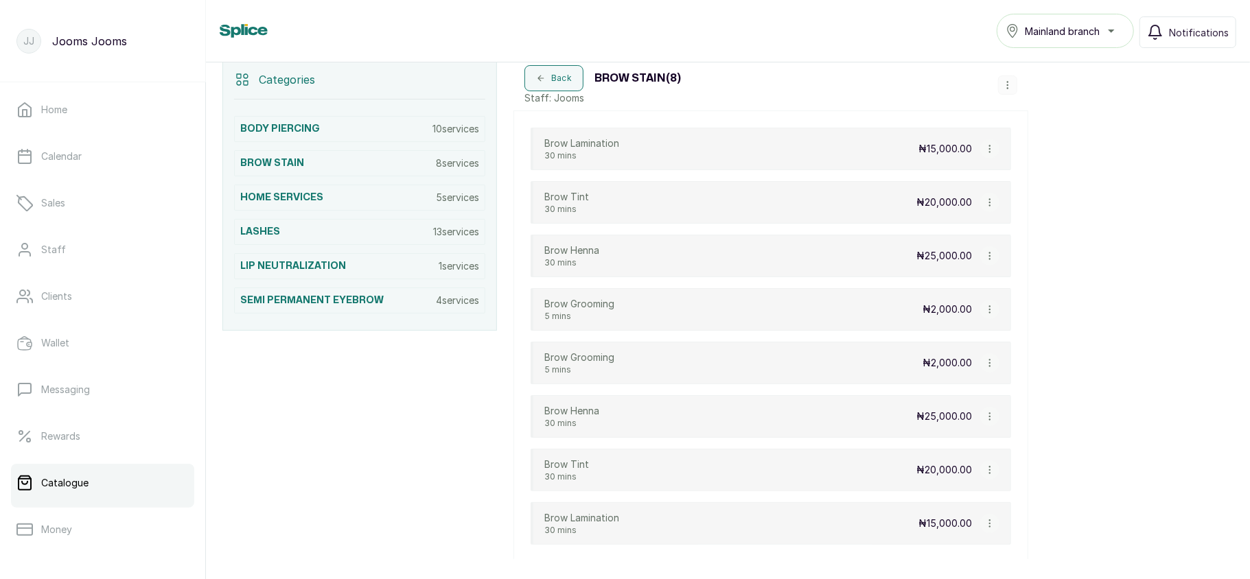
scroll to position [382, 0]
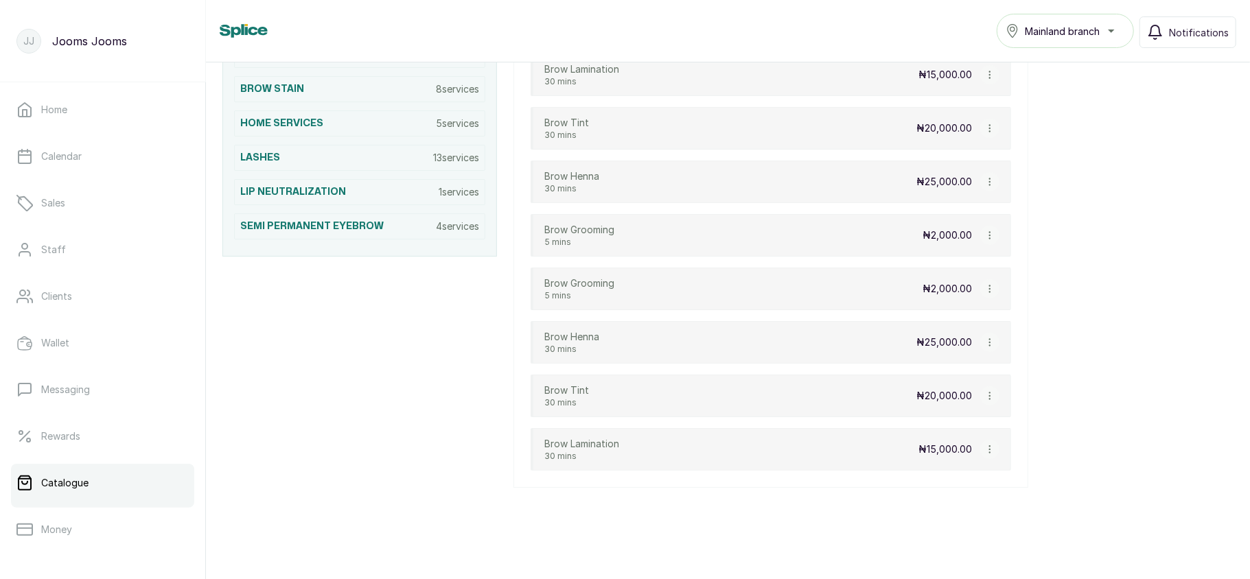
click at [996, 397] on button "button" at bounding box center [989, 395] width 19 height 19
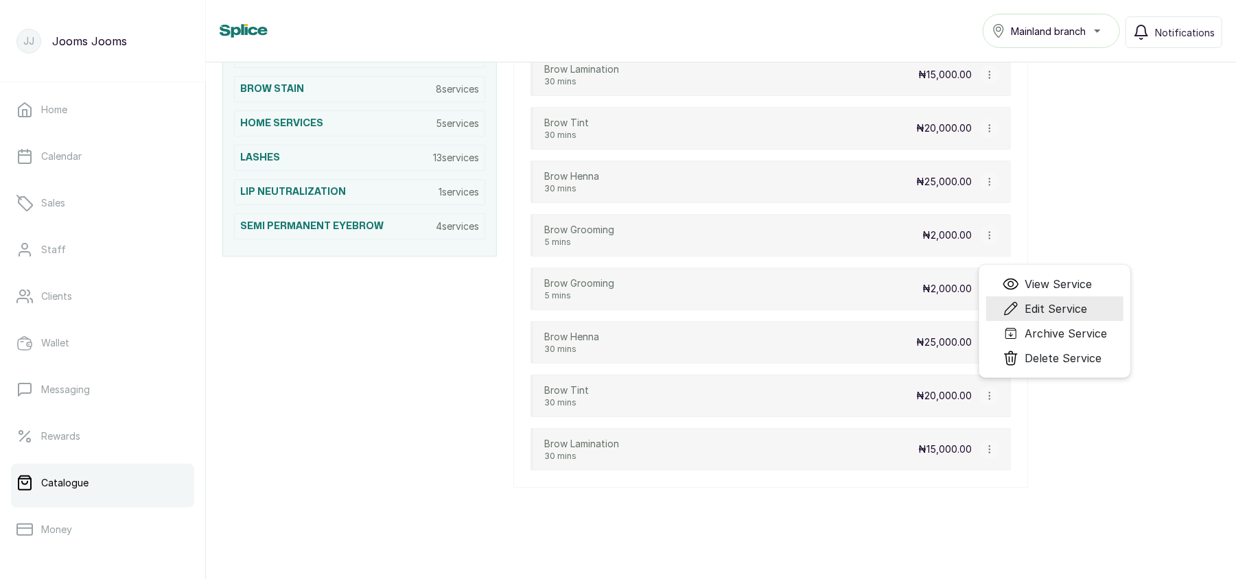
click at [1022, 312] on span "Edit Service" at bounding box center [1044, 309] width 84 height 16
select select "fixed"
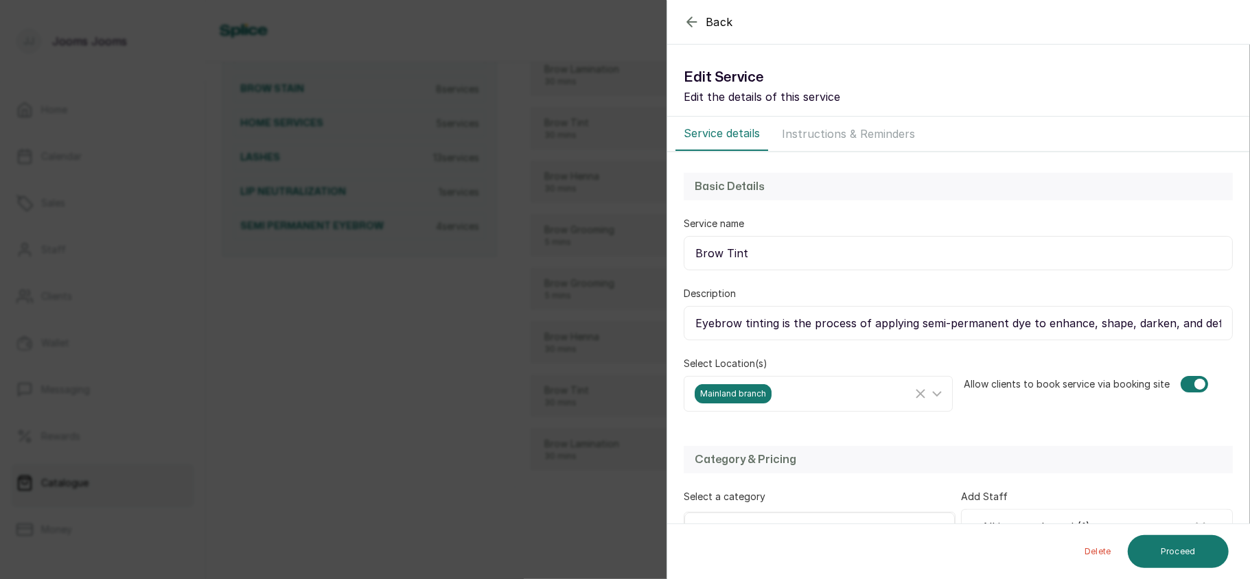
click at [486, 344] on div "Back Service Edit Service Edit the details of this service Service details Inst…" at bounding box center [625, 289] width 1250 height 579
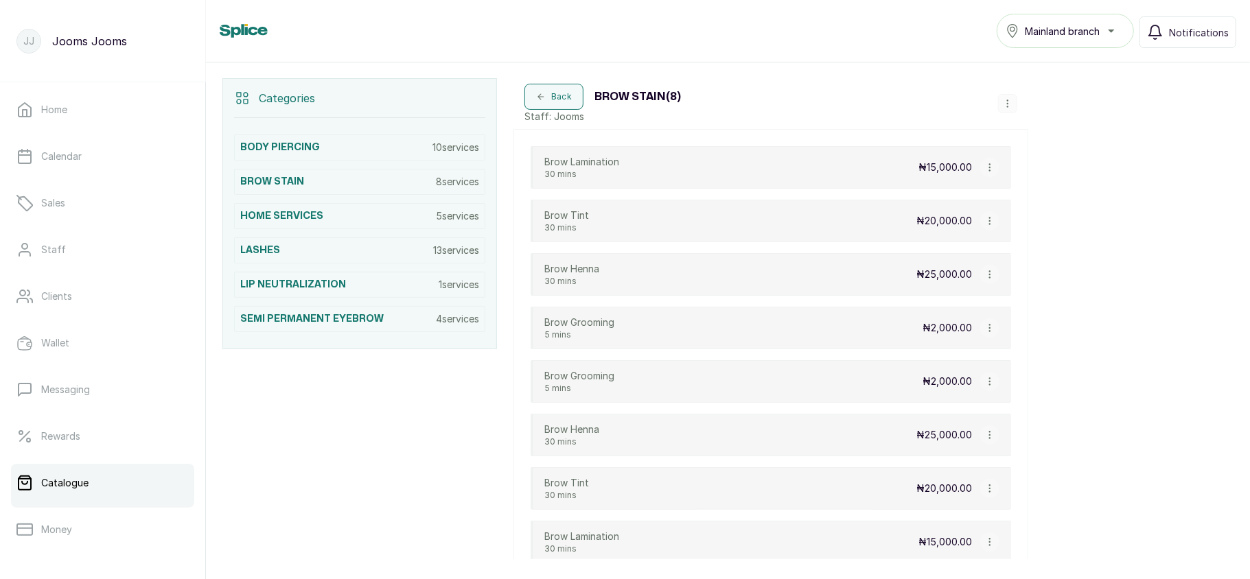
scroll to position [279, 0]
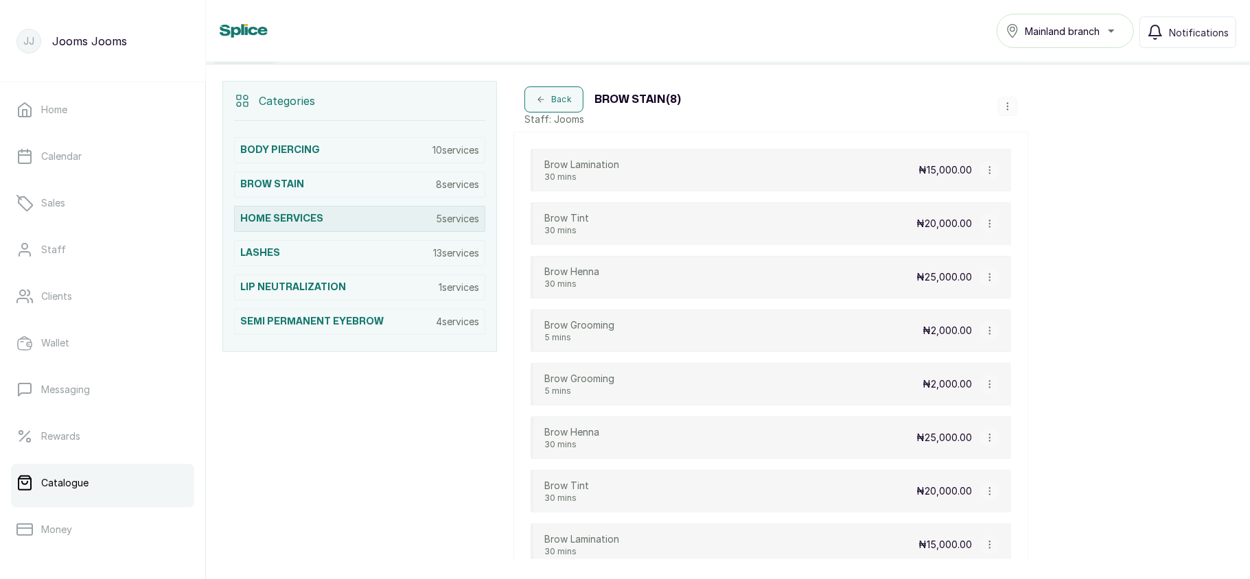
click at [332, 225] on div "HOME SERVICES 5 services" at bounding box center [359, 219] width 251 height 26
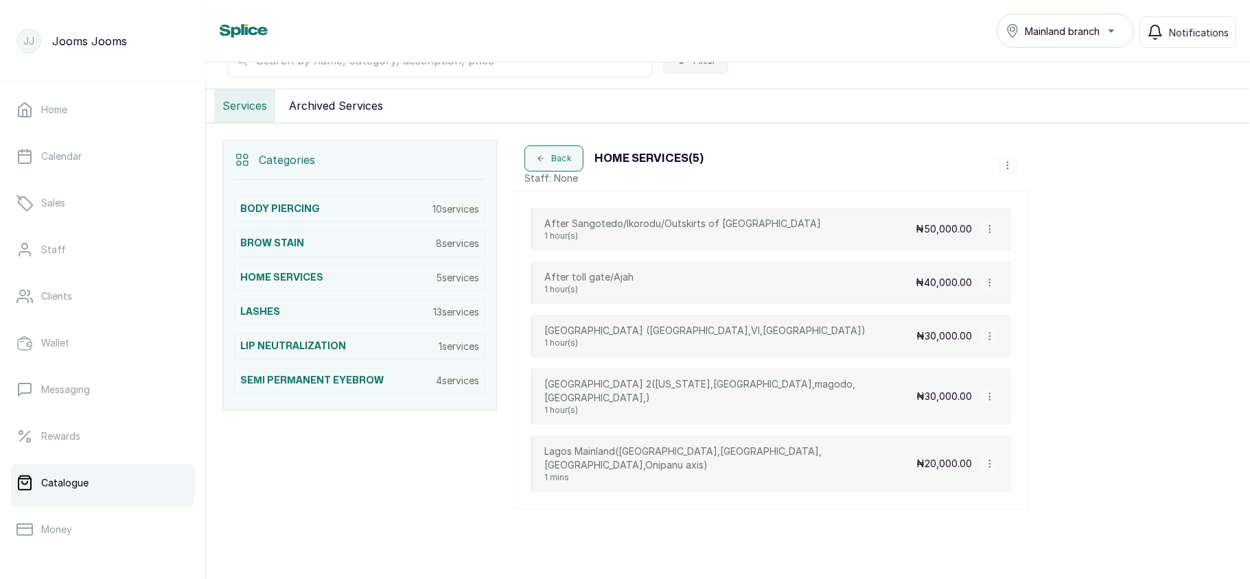
click at [989, 231] on icon "button" at bounding box center [990, 229] width 10 height 10
click at [1074, 148] on span "Edit Service" at bounding box center [1055, 149] width 62 height 16
select select "fixed"
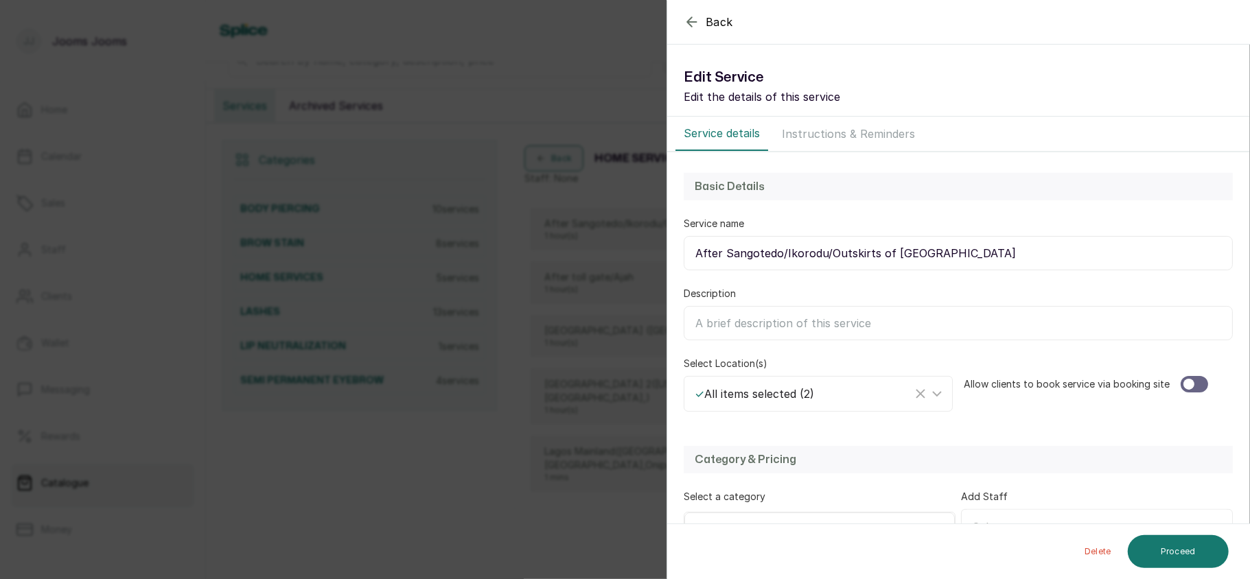
click at [1191, 383] on div at bounding box center [1193, 384] width 27 height 16
click at [1194, 542] on button "Proceed" at bounding box center [1177, 551] width 101 height 33
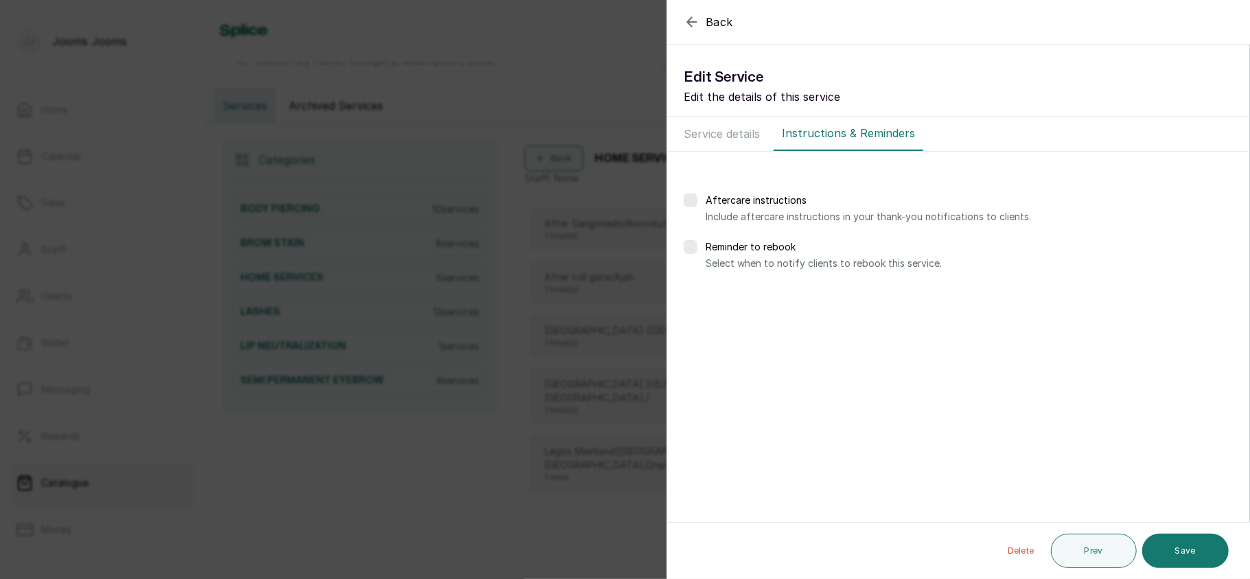
click at [1194, 542] on button "Save" at bounding box center [1185, 551] width 86 height 34
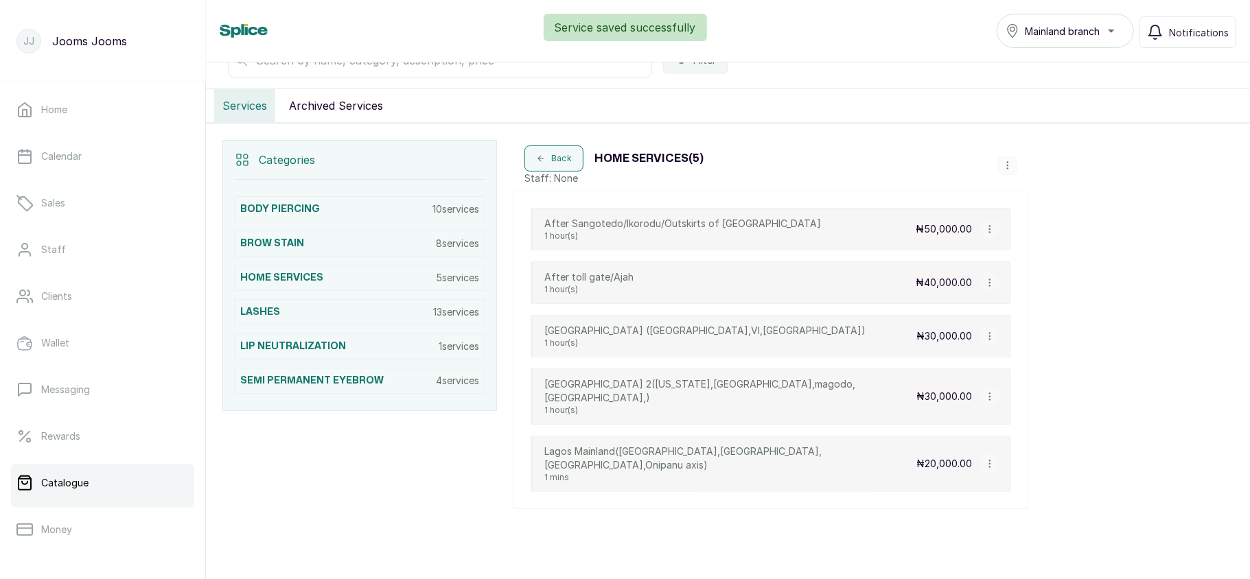
click at [981, 280] on div "₦40,000.00" at bounding box center [957, 282] width 84 height 19
click at [991, 284] on icon "button" at bounding box center [990, 283] width 10 height 10
click at [1047, 209] on span "Edit Service" at bounding box center [1055, 203] width 62 height 16
select select "fixed"
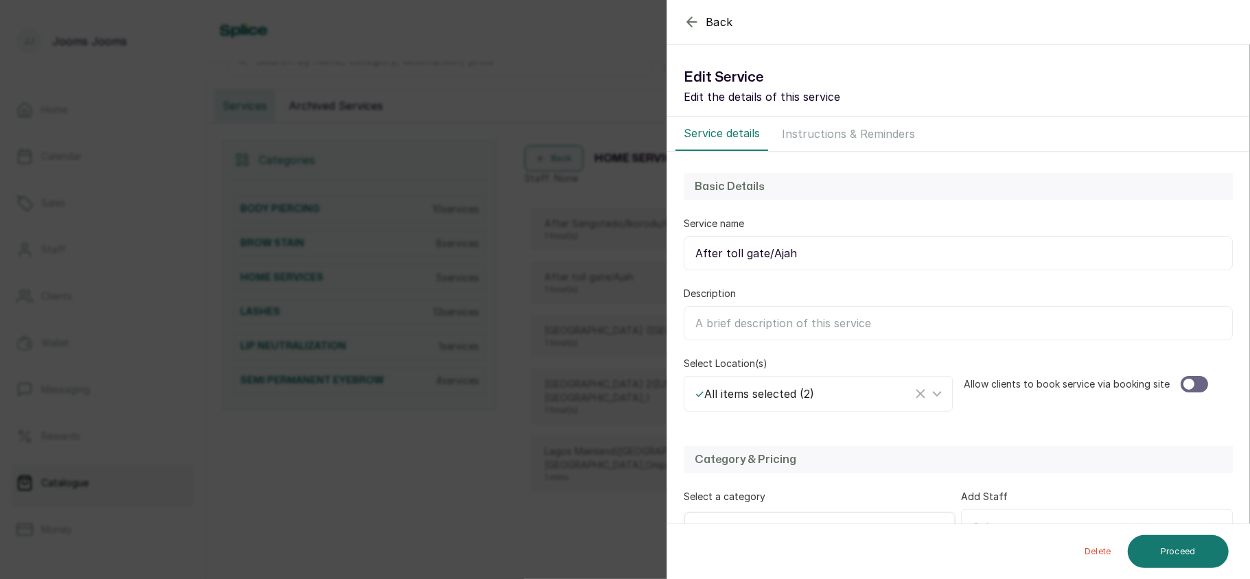
click at [1192, 388] on div at bounding box center [1193, 384] width 27 height 16
click at [1186, 543] on button "Proceed" at bounding box center [1177, 551] width 101 height 33
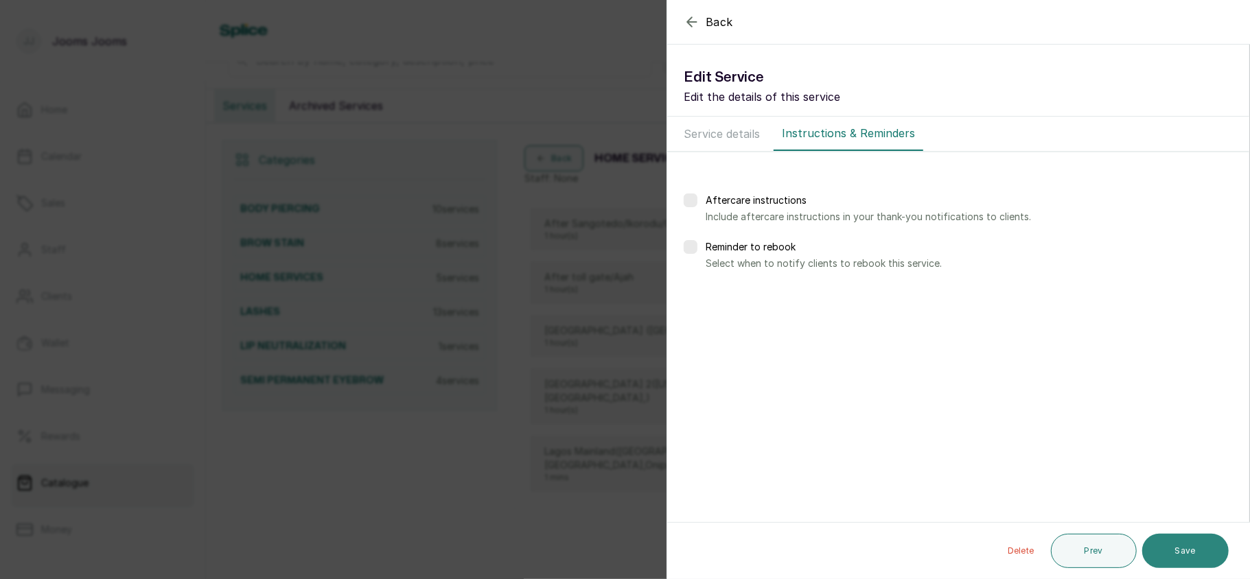
click at [1171, 550] on button "Save" at bounding box center [1185, 551] width 86 height 34
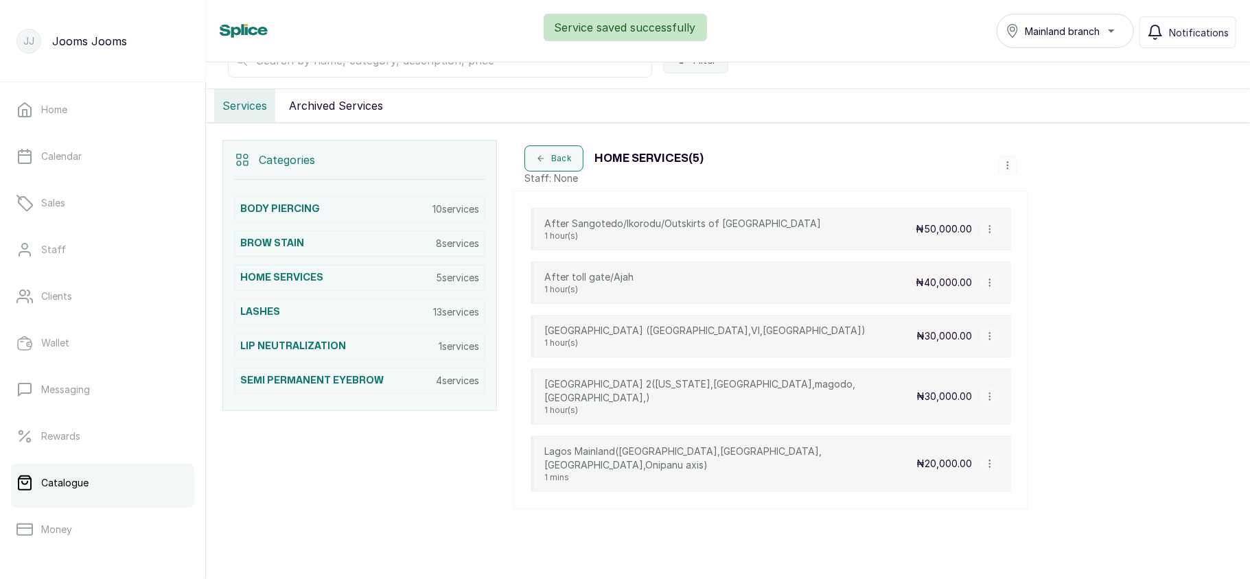
click at [986, 338] on icon "button" at bounding box center [990, 336] width 10 height 10
click at [1039, 264] on span "Edit Service" at bounding box center [1055, 256] width 62 height 16
select select "fixed"
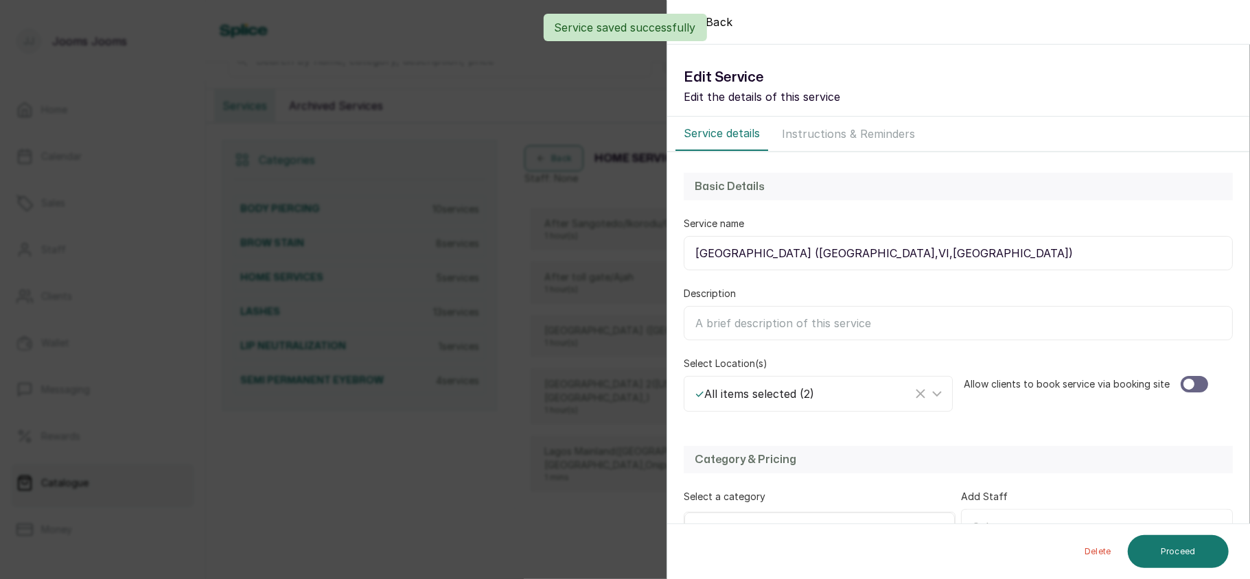
click at [1186, 382] on div at bounding box center [1193, 384] width 27 height 16
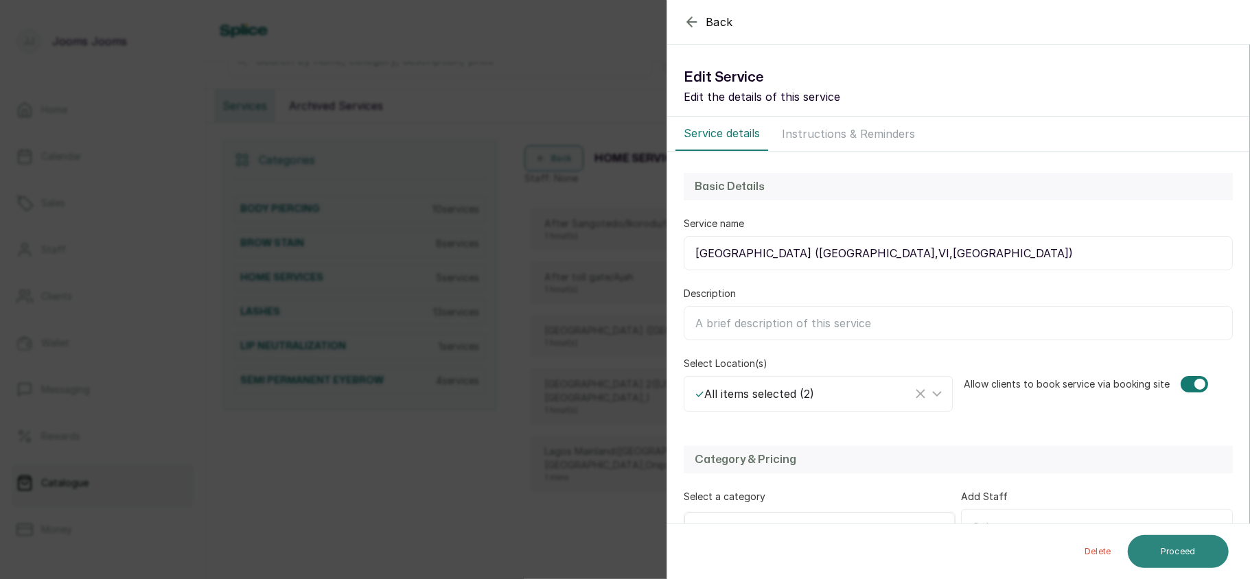
click at [1188, 549] on button "Proceed" at bounding box center [1177, 551] width 101 height 33
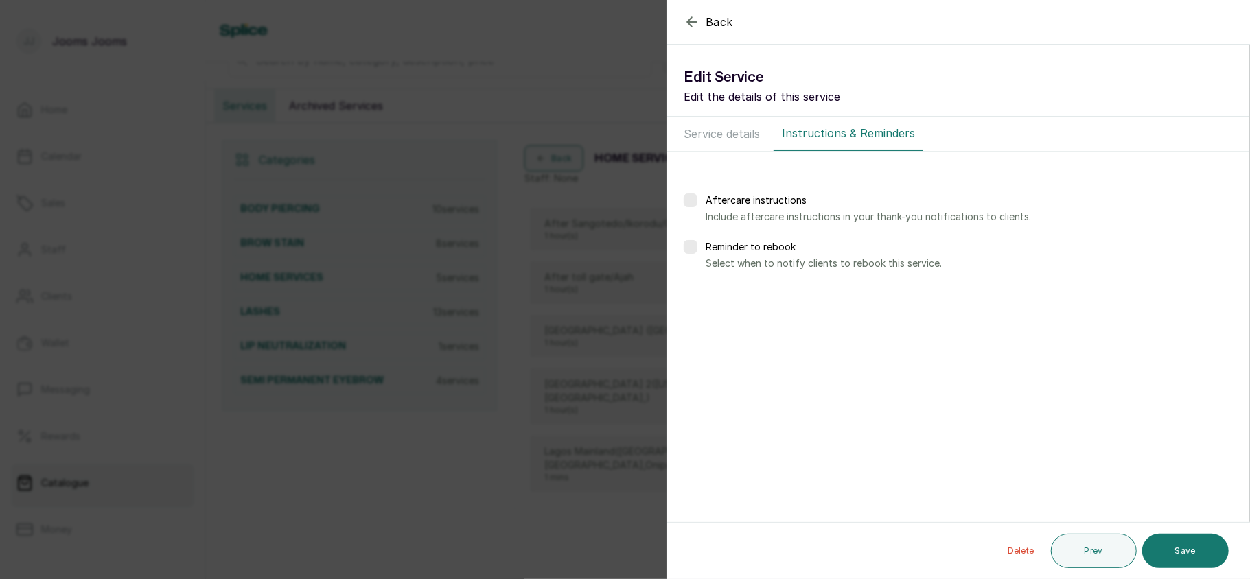
click at [1188, 549] on button "Save" at bounding box center [1185, 551] width 86 height 34
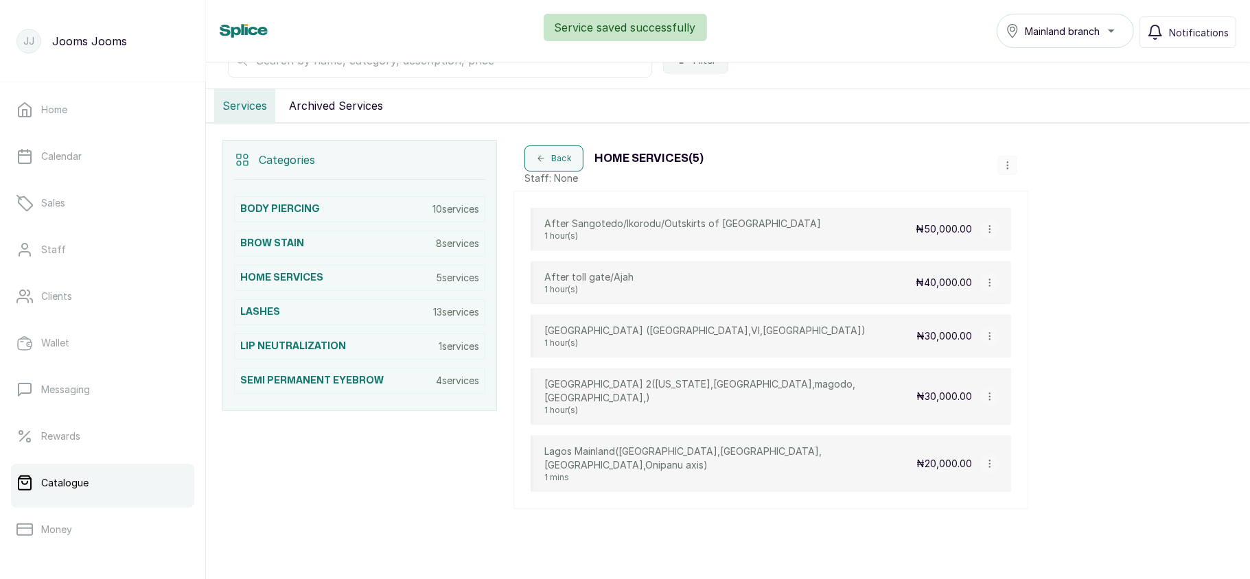
click at [962, 339] on p "₦30,000.00" at bounding box center [944, 336] width 56 height 14
click at [981, 338] on button "button" at bounding box center [989, 336] width 19 height 19
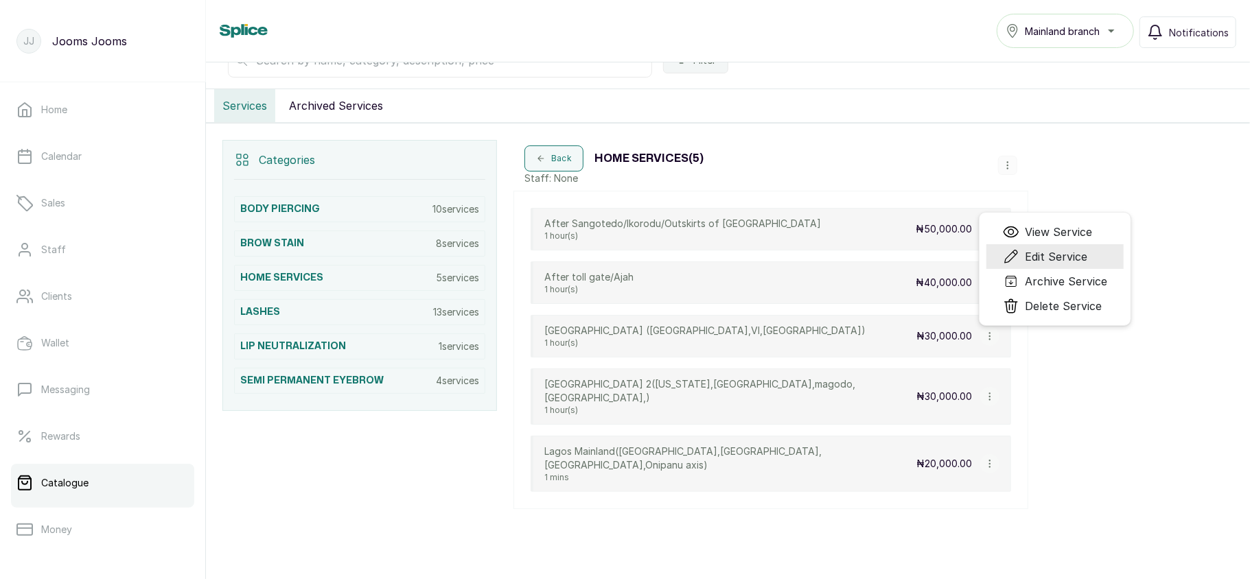
click at [1027, 262] on span "Edit Service" at bounding box center [1055, 256] width 62 height 16
select select "fixed"
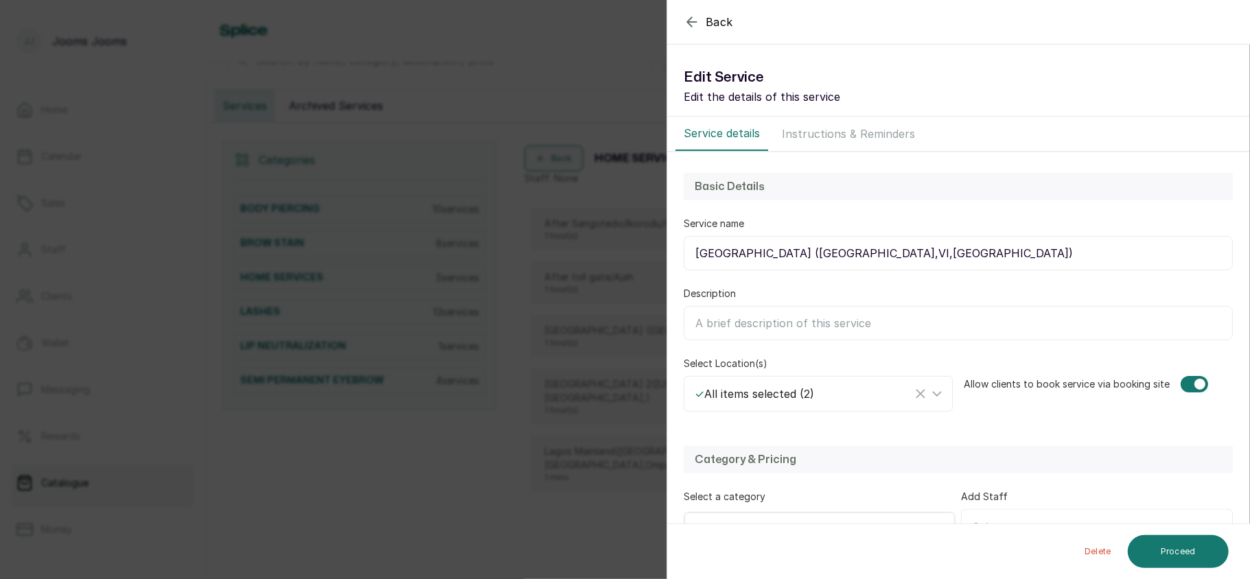
click at [600, 301] on div "Back Service Edit Service Edit the details of this service Service details Inst…" at bounding box center [625, 289] width 1250 height 579
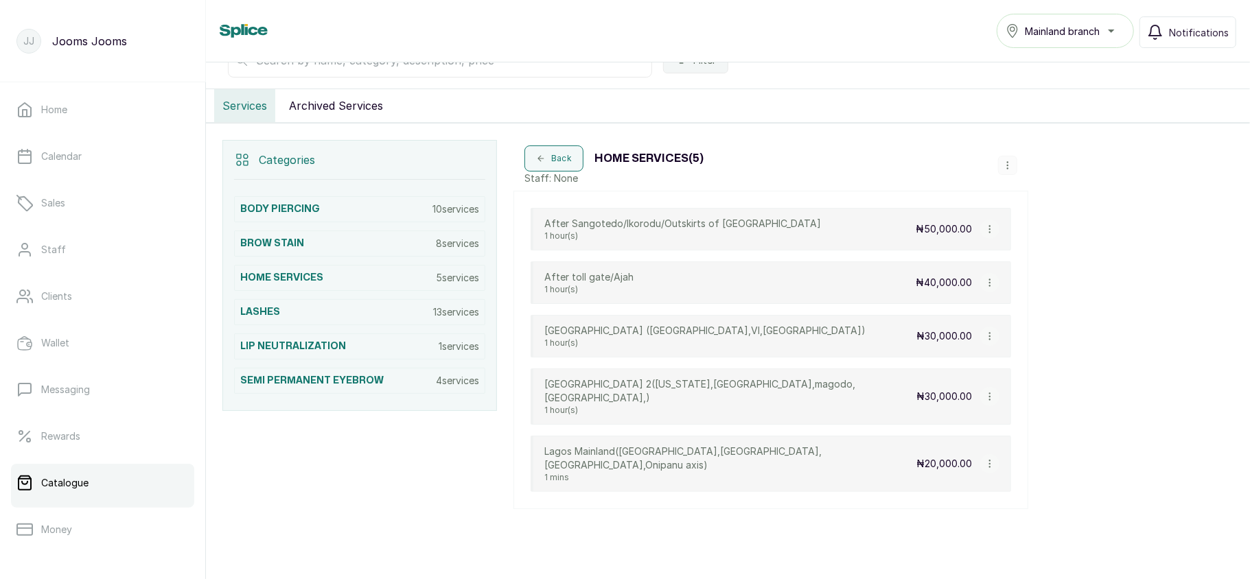
click at [991, 397] on icon "button" at bounding box center [990, 397] width 10 height 10
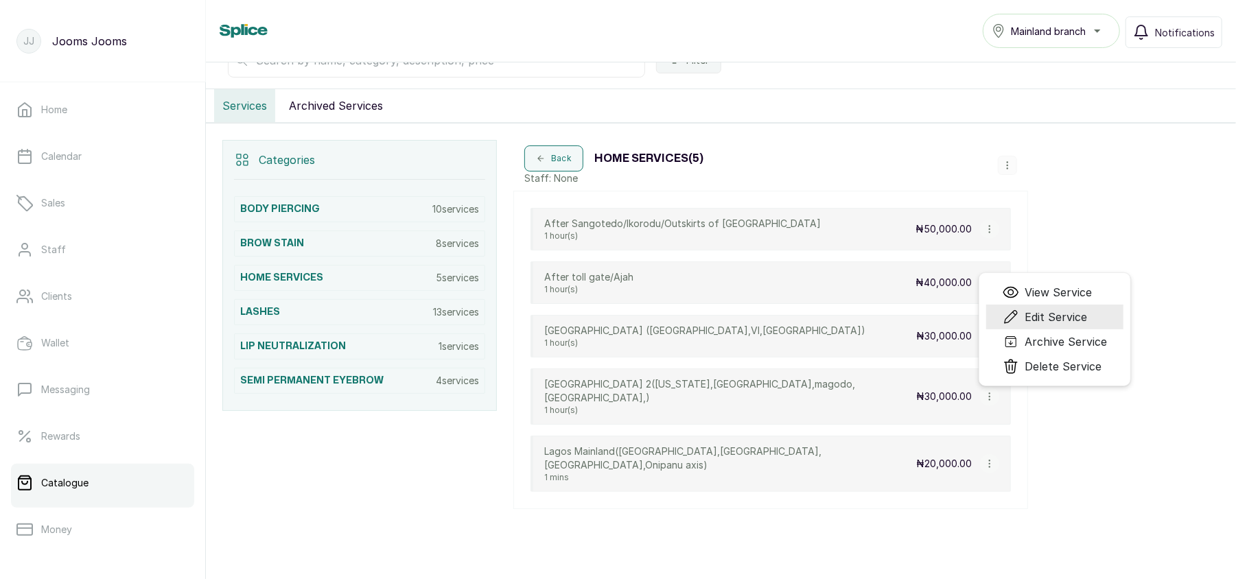
click at [1035, 314] on span "Edit Service" at bounding box center [1055, 317] width 62 height 16
select select "fixed"
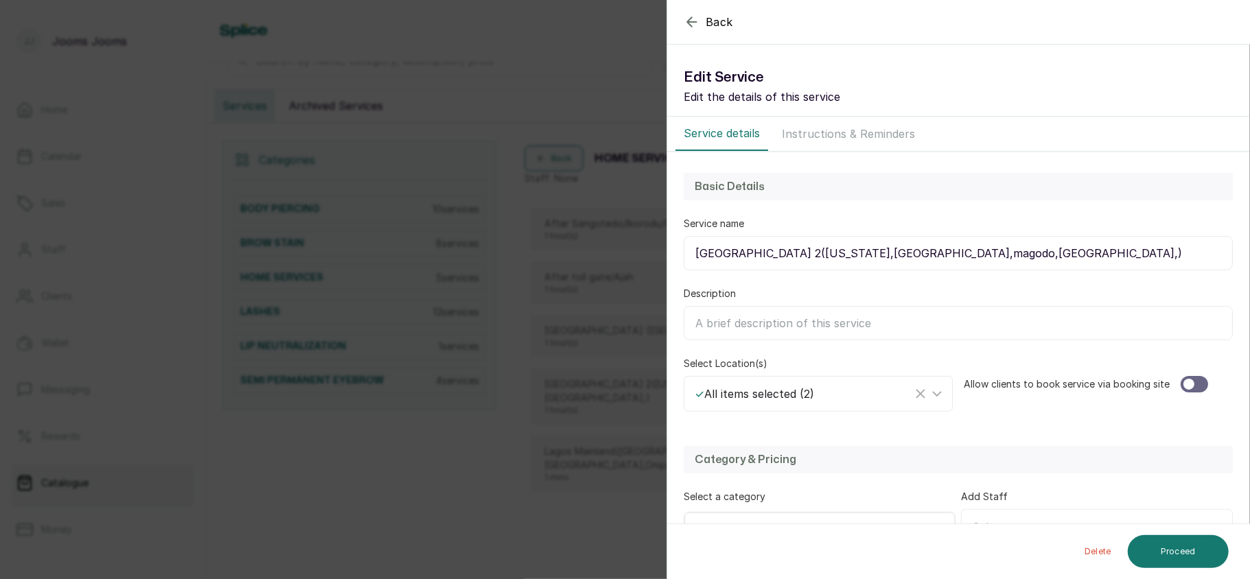
click at [1194, 384] on div at bounding box center [1193, 384] width 27 height 16
click at [1186, 541] on button "Proceed" at bounding box center [1177, 551] width 101 height 33
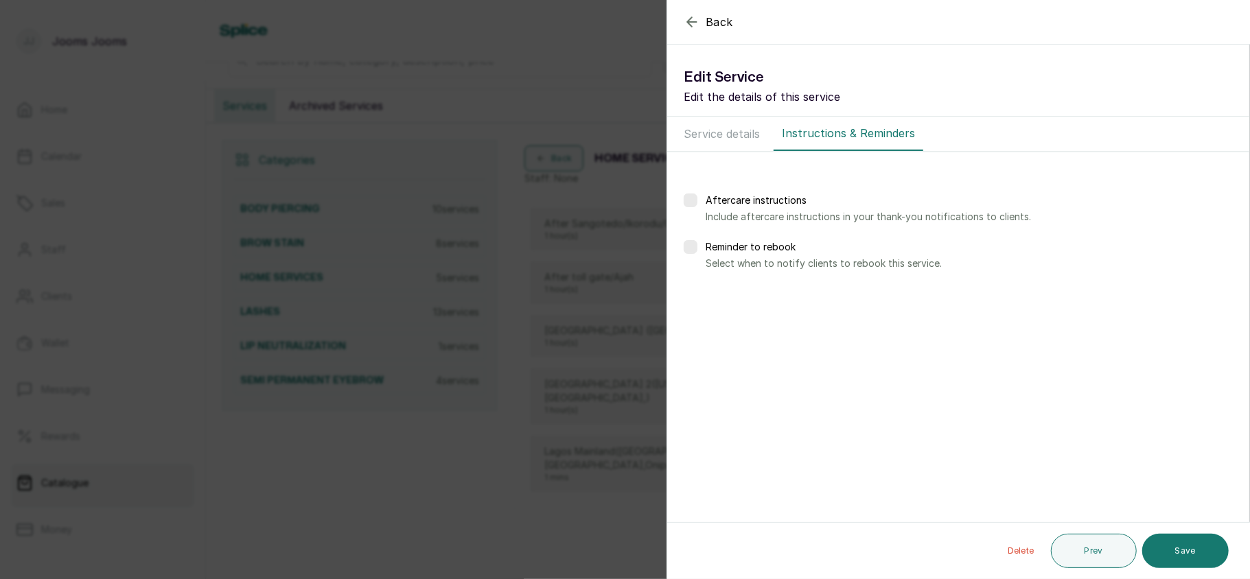
click at [1186, 541] on button "Save" at bounding box center [1185, 551] width 86 height 34
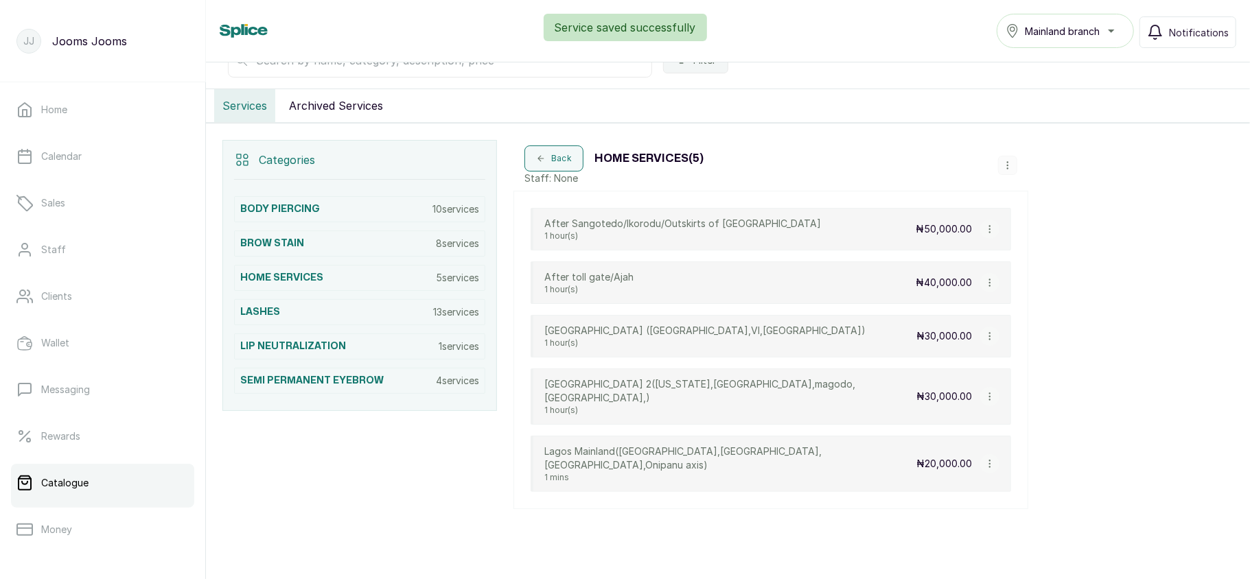
click at [991, 459] on icon "button" at bounding box center [990, 464] width 10 height 10
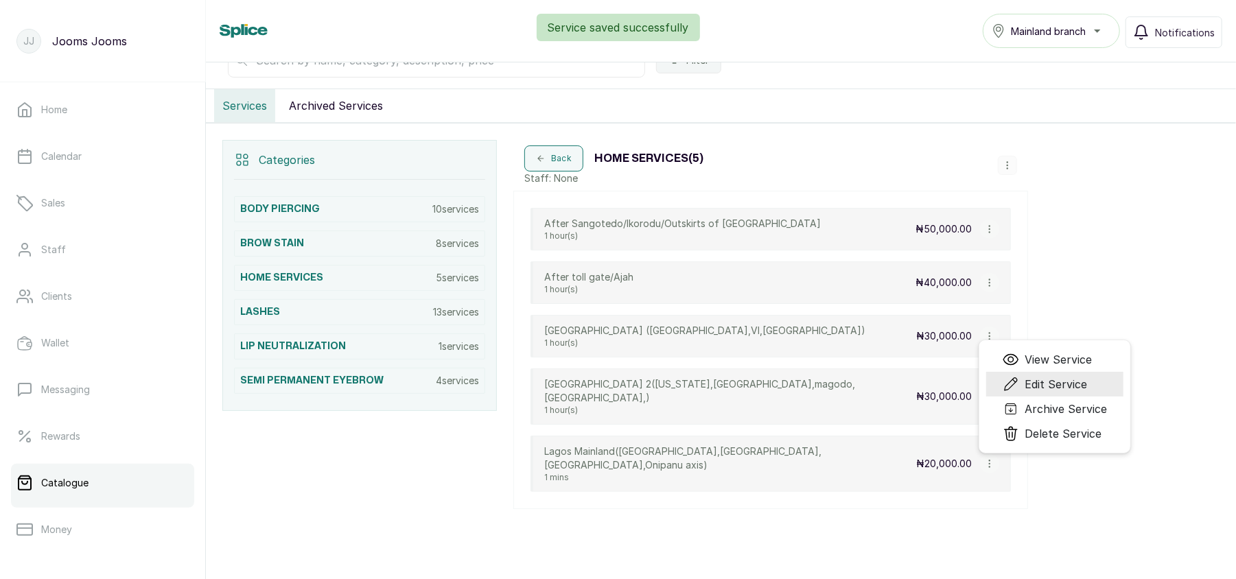
click at [1044, 376] on span "Edit Service" at bounding box center [1055, 384] width 62 height 16
select select "fixed"
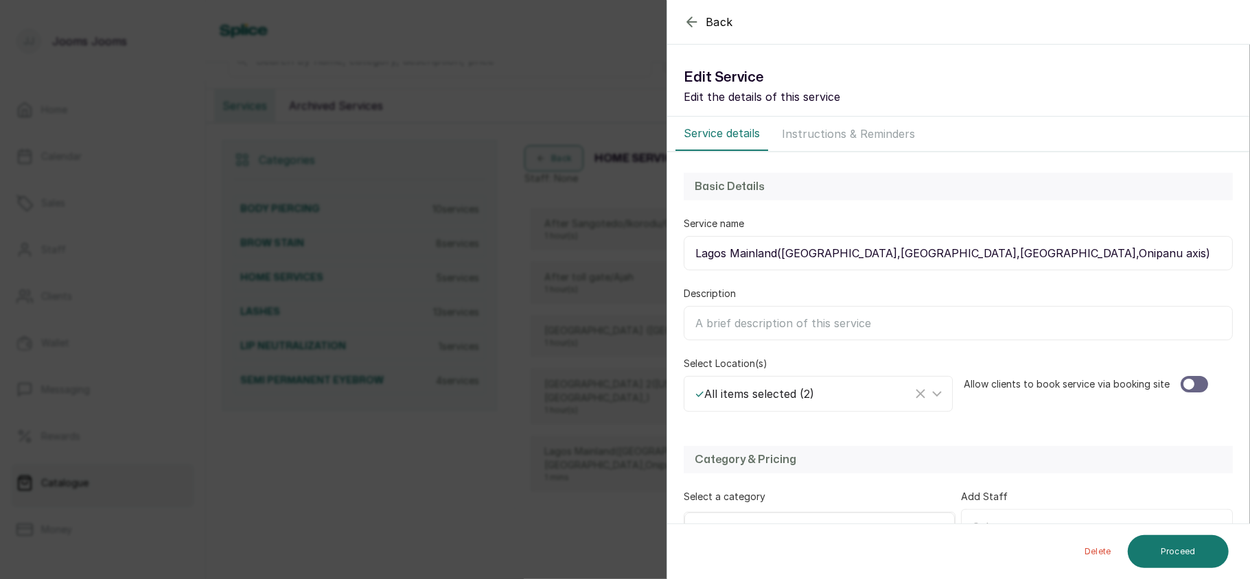
click at [1188, 387] on div at bounding box center [1193, 384] width 27 height 16
click at [1199, 550] on button "Proceed" at bounding box center [1177, 551] width 101 height 33
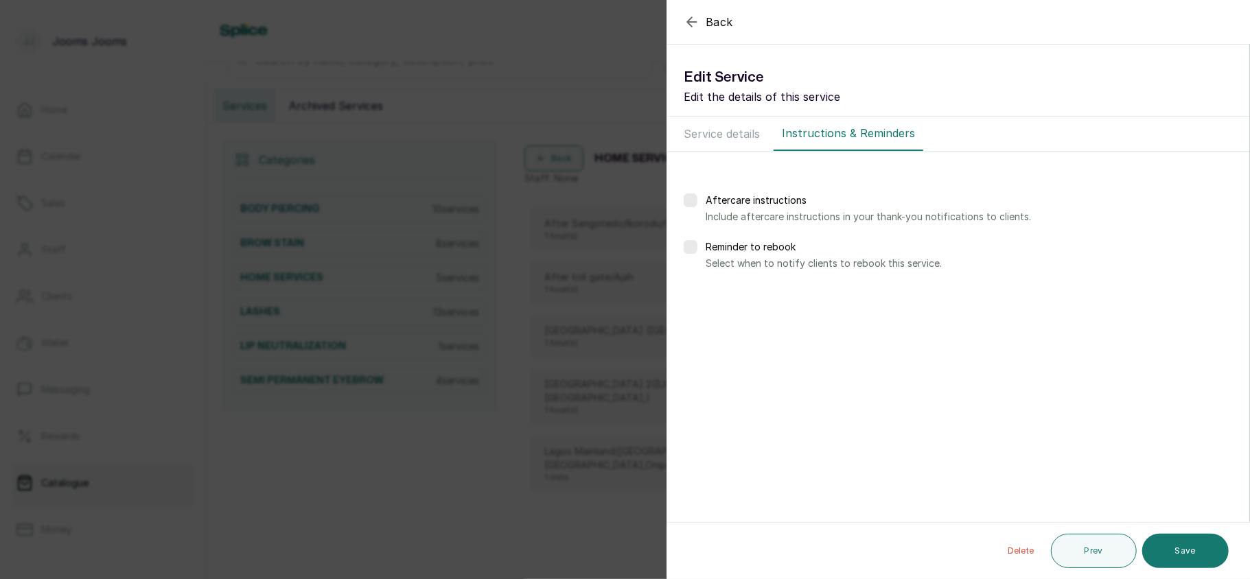
click at [1199, 550] on button "Save" at bounding box center [1185, 551] width 86 height 34
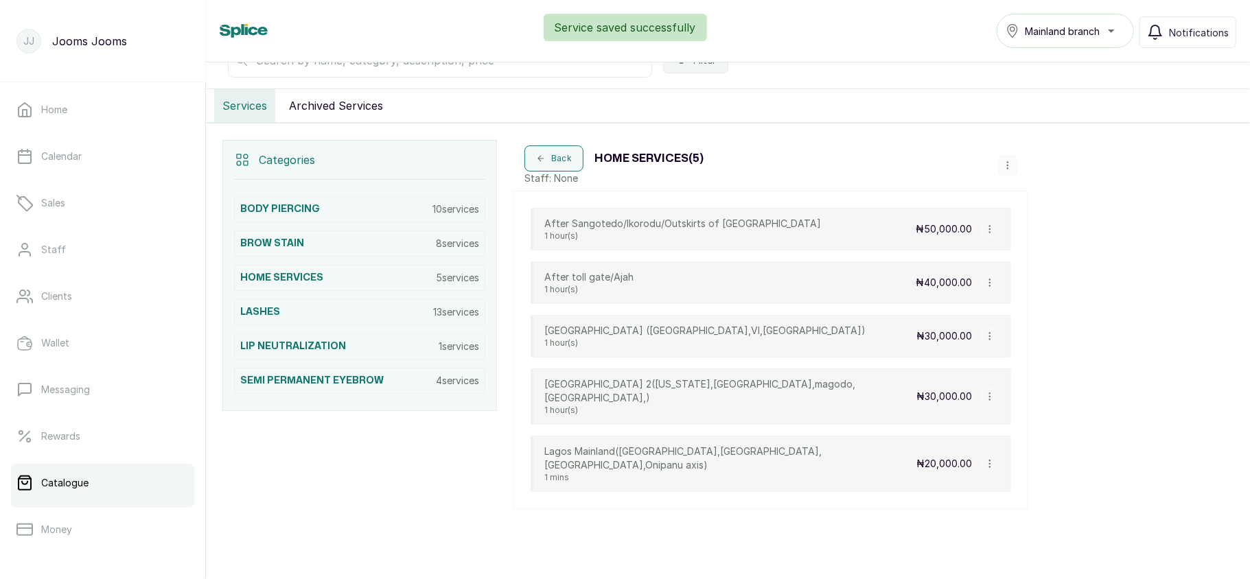
click at [989, 454] on button "button" at bounding box center [989, 463] width 19 height 19
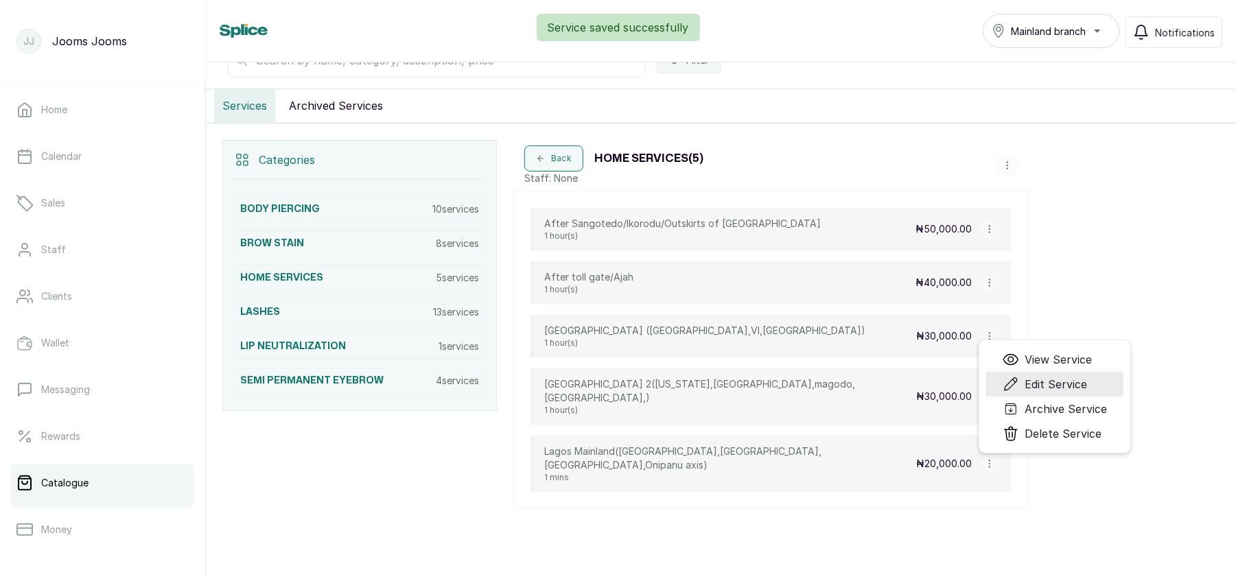
click at [1042, 376] on span "Edit Service" at bounding box center [1055, 384] width 62 height 16
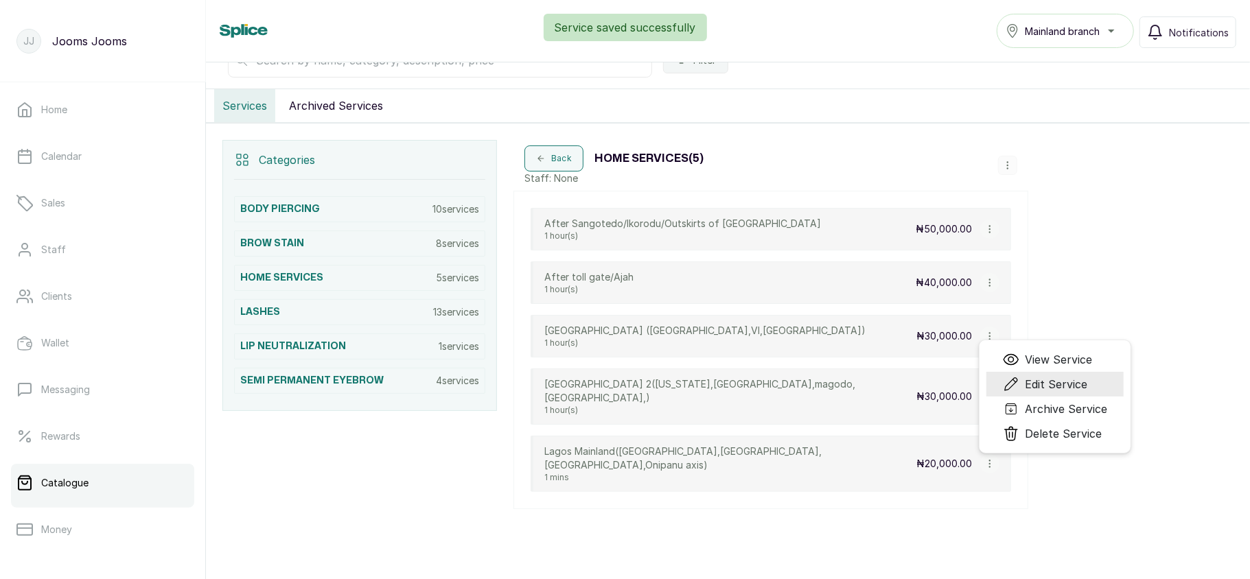
select select "fixed"
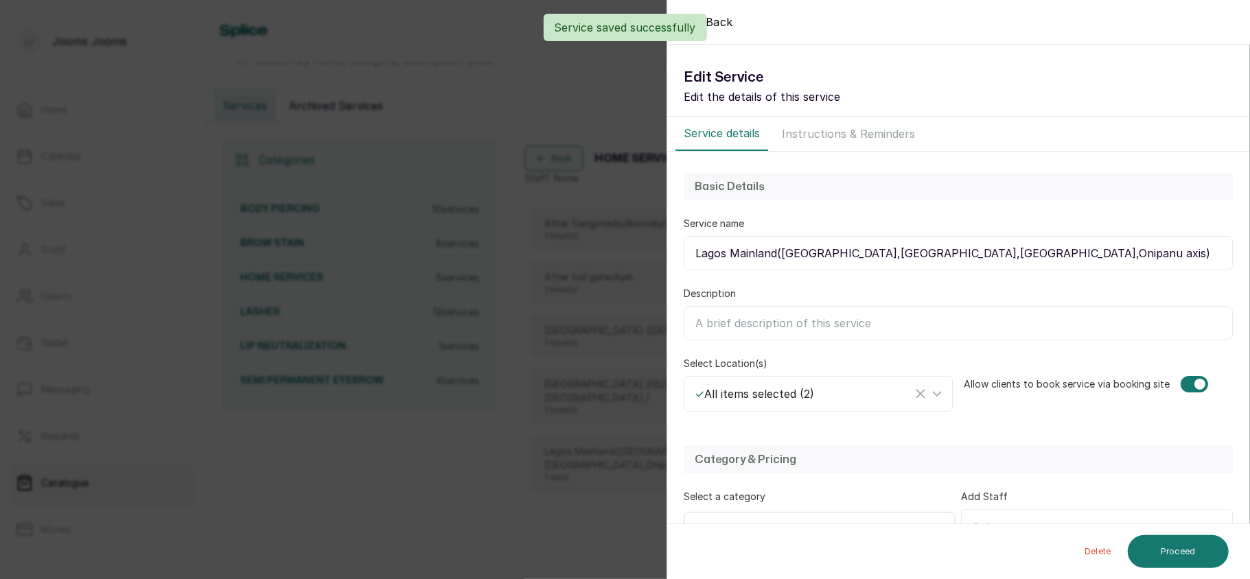
click at [602, 417] on div "Back Service Edit Service Edit the details of this service Service details Inst…" at bounding box center [625, 289] width 1250 height 579
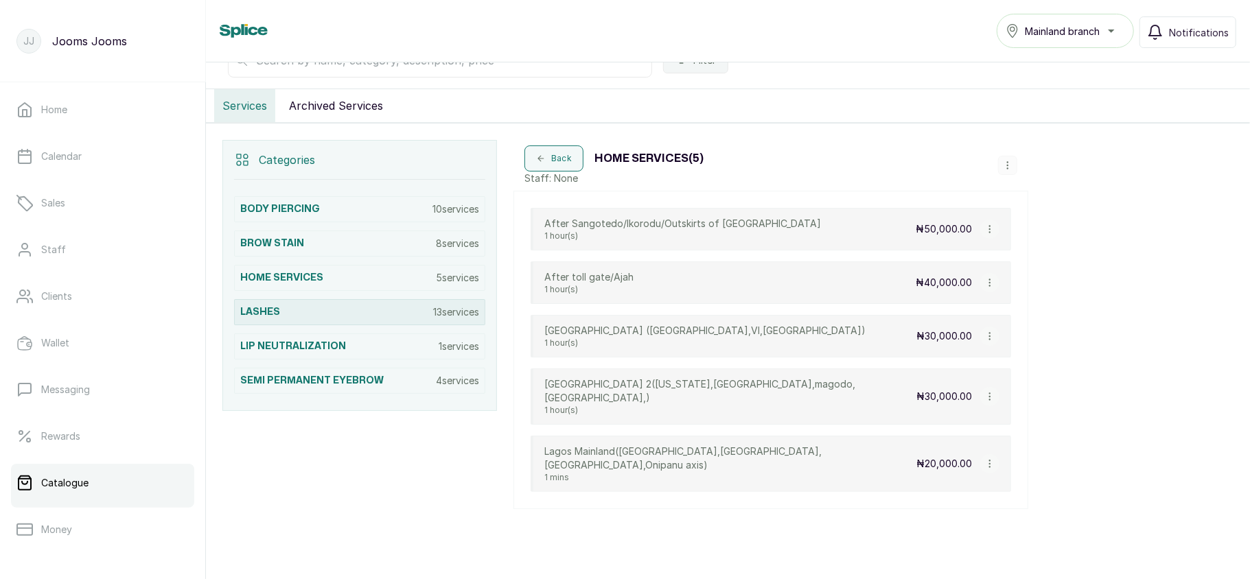
click at [379, 316] on div "LASHES 13 services" at bounding box center [359, 312] width 251 height 26
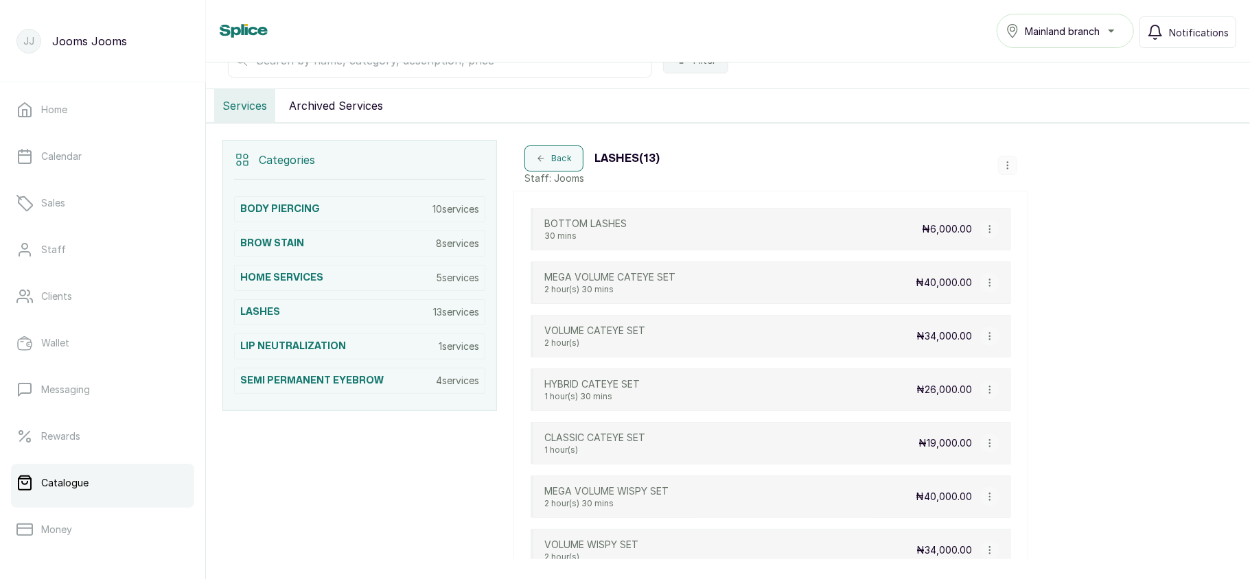
click at [989, 280] on button "button" at bounding box center [989, 282] width 19 height 19
click at [1043, 207] on span "Edit Service" at bounding box center [1055, 203] width 62 height 16
select select "fixed"
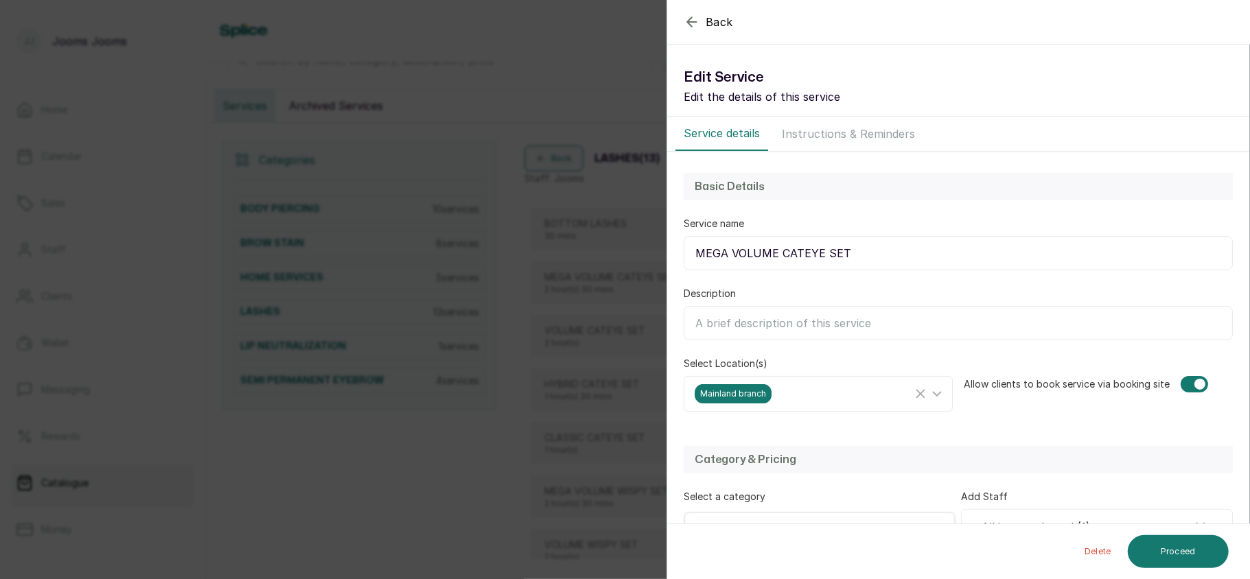
click at [503, 383] on div "Back Service Edit Service Edit the details of this service Service details Inst…" at bounding box center [625, 289] width 1250 height 579
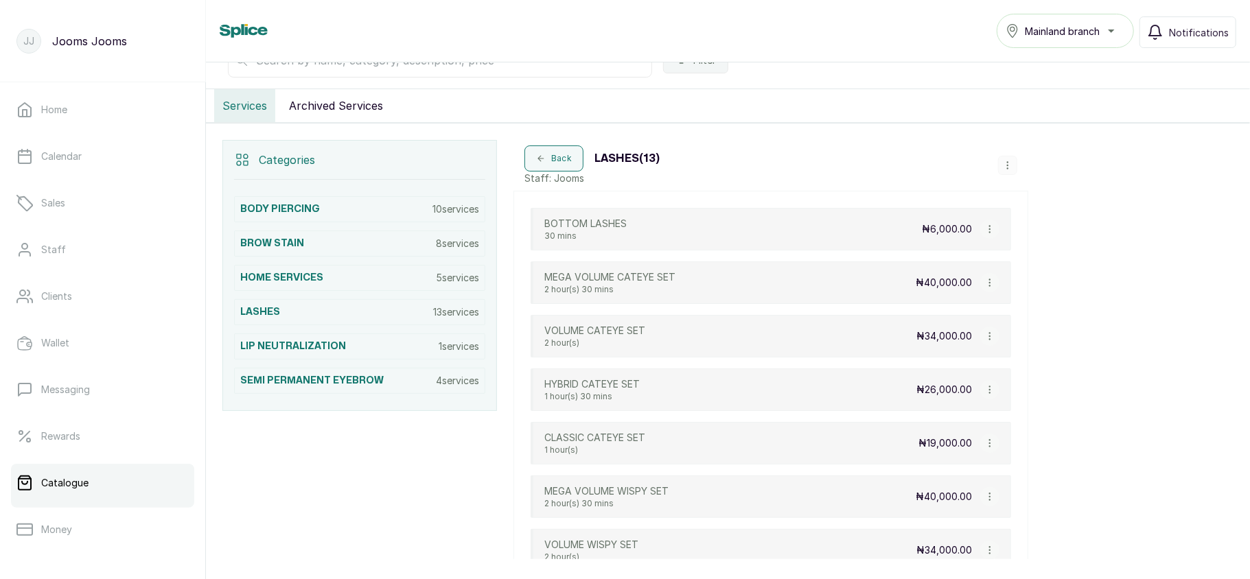
click at [989, 395] on icon "button" at bounding box center [990, 390] width 10 height 10
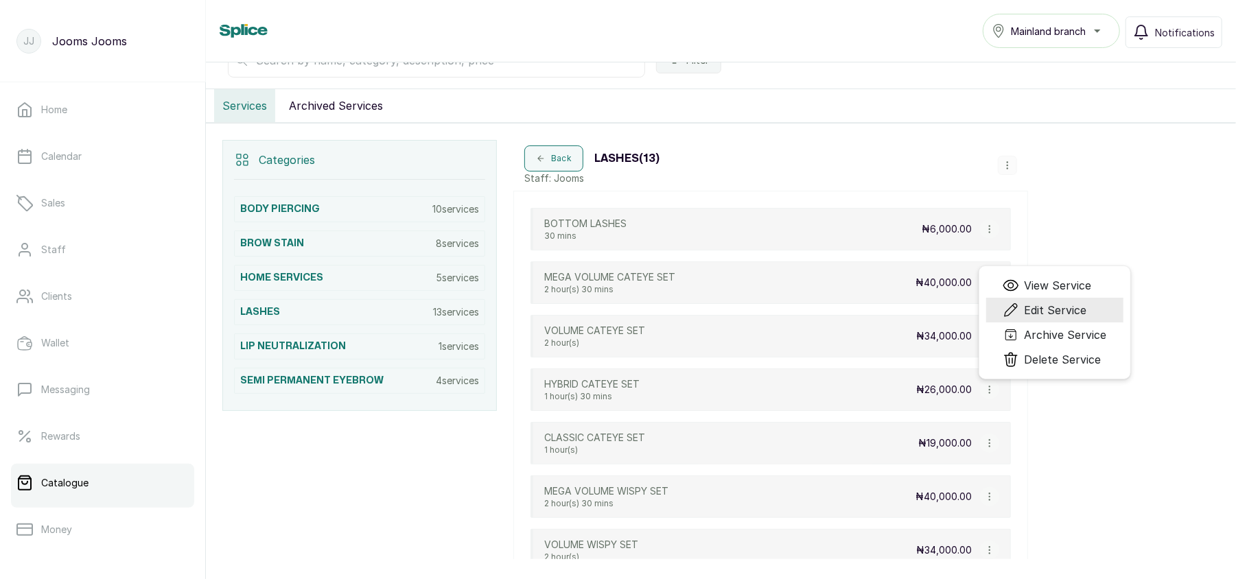
click at [1044, 312] on span "Edit Service" at bounding box center [1055, 310] width 62 height 16
select select "fixed"
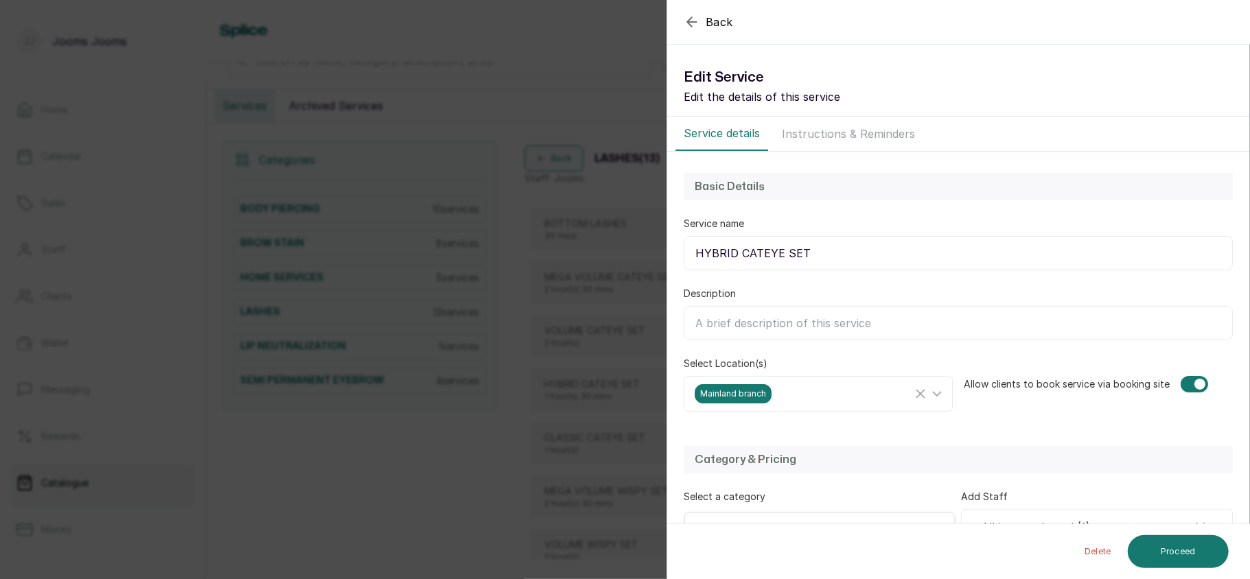
click at [508, 376] on div "Back Service Edit Service Edit the details of this service Service details Inst…" at bounding box center [625, 289] width 1250 height 579
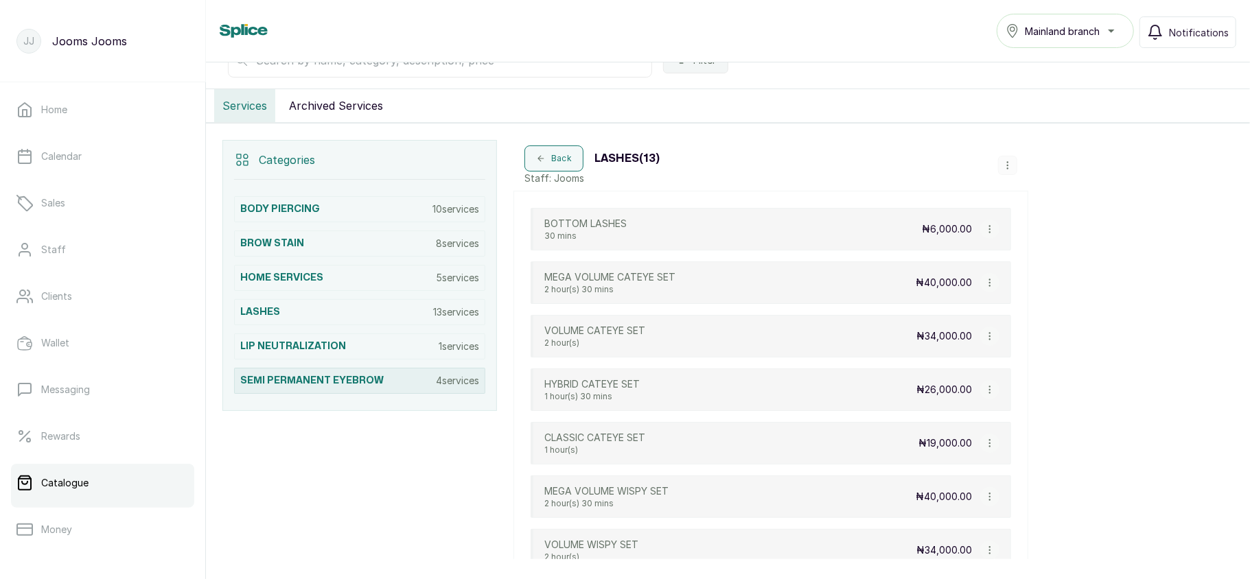
click at [446, 388] on p "4 services" at bounding box center [457, 381] width 43 height 14
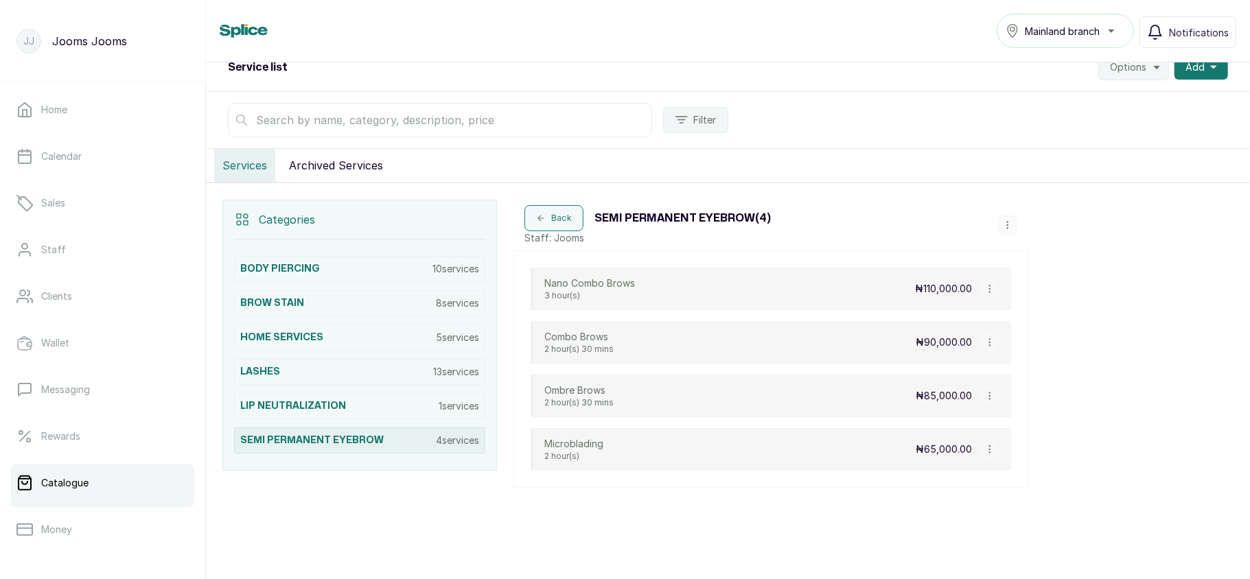
scroll to position [165, 0]
click at [989, 285] on icon "button" at bounding box center [990, 289] width 10 height 10
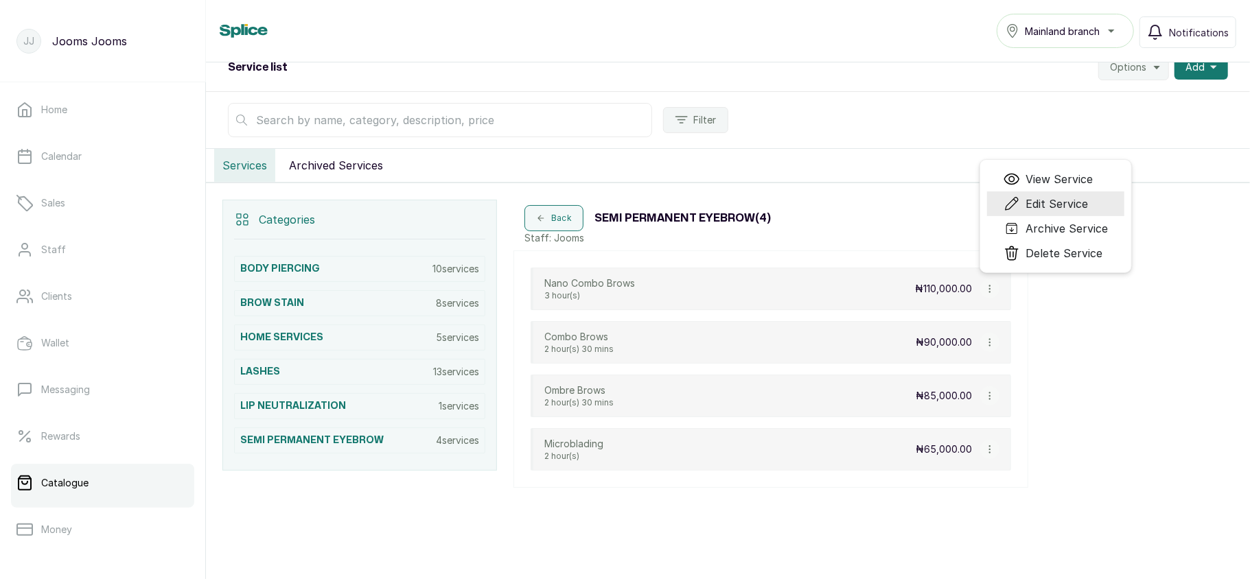
click at [1044, 209] on span "Edit Service" at bounding box center [1056, 204] width 62 height 16
select select "fixed"
select select "fixed_value"
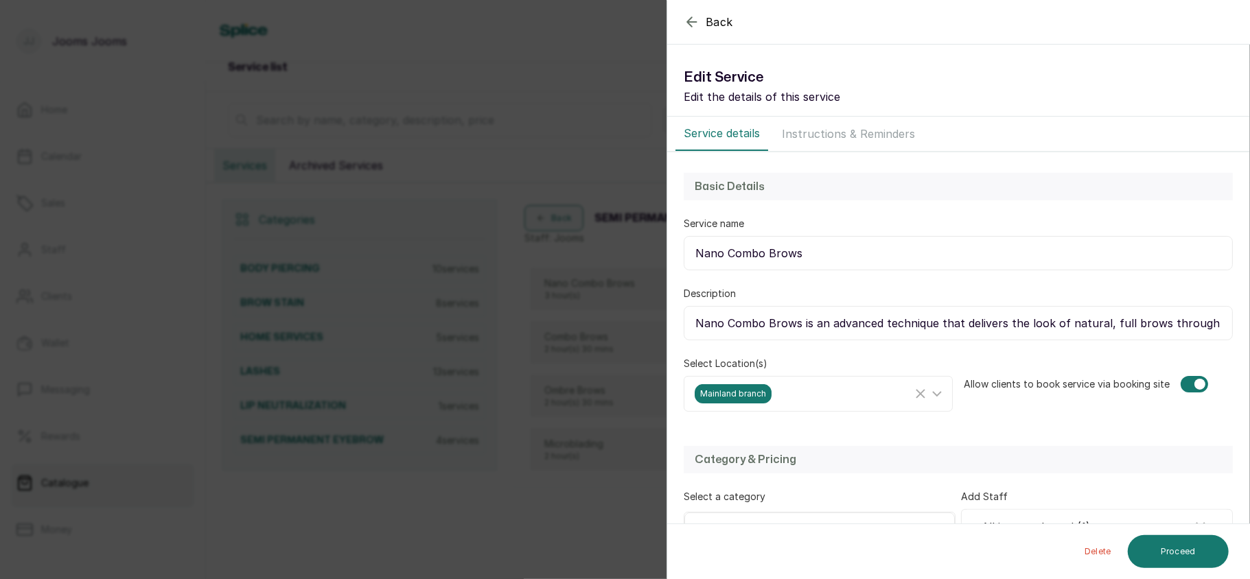
click at [535, 396] on div "Back Service Edit Service Edit the details of this service Service details Inst…" at bounding box center [625, 289] width 1250 height 579
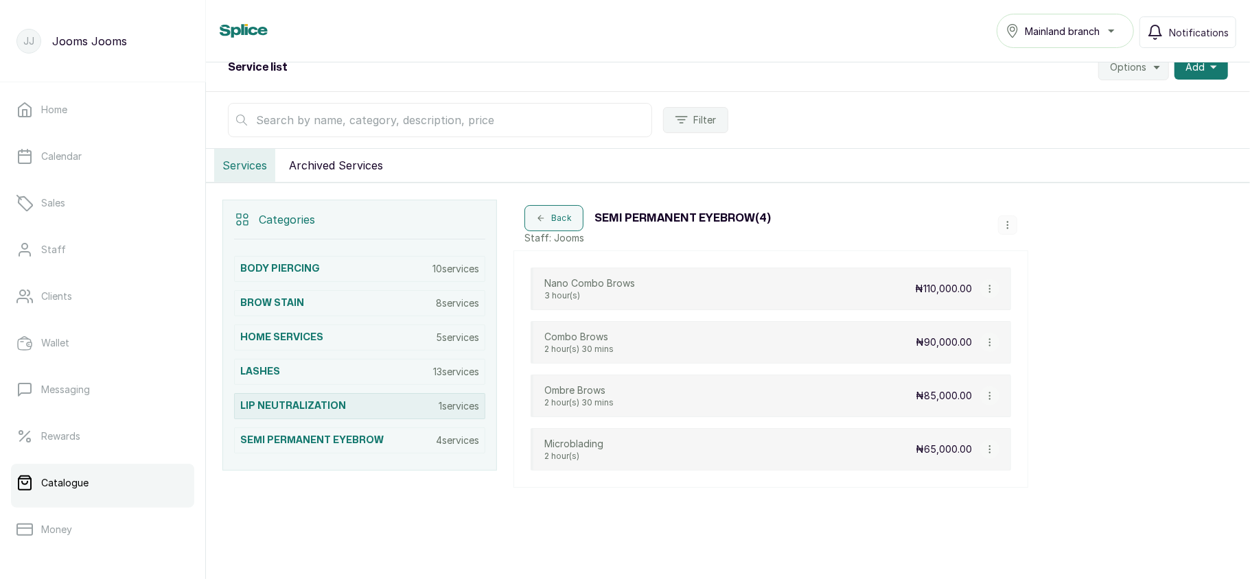
click at [412, 406] on div "LIP NEUTRALIZATION 1 services" at bounding box center [359, 406] width 251 height 26
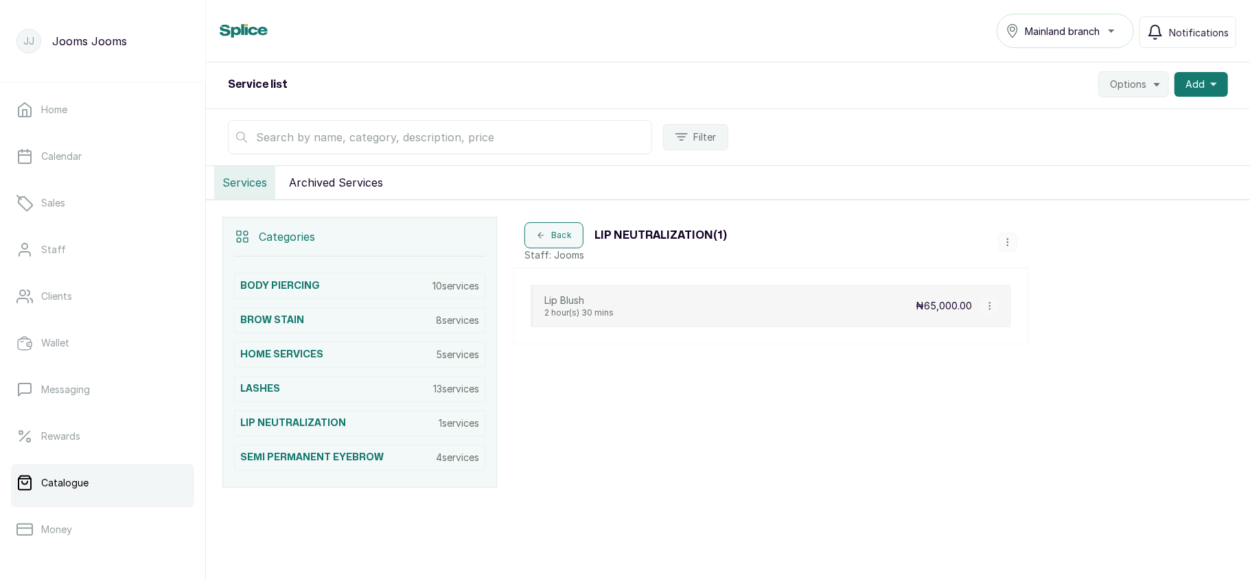
click at [991, 301] on icon "button" at bounding box center [990, 306] width 10 height 10
click at [1068, 228] on span "Edit Service" at bounding box center [1055, 220] width 62 height 16
select select "fixed"
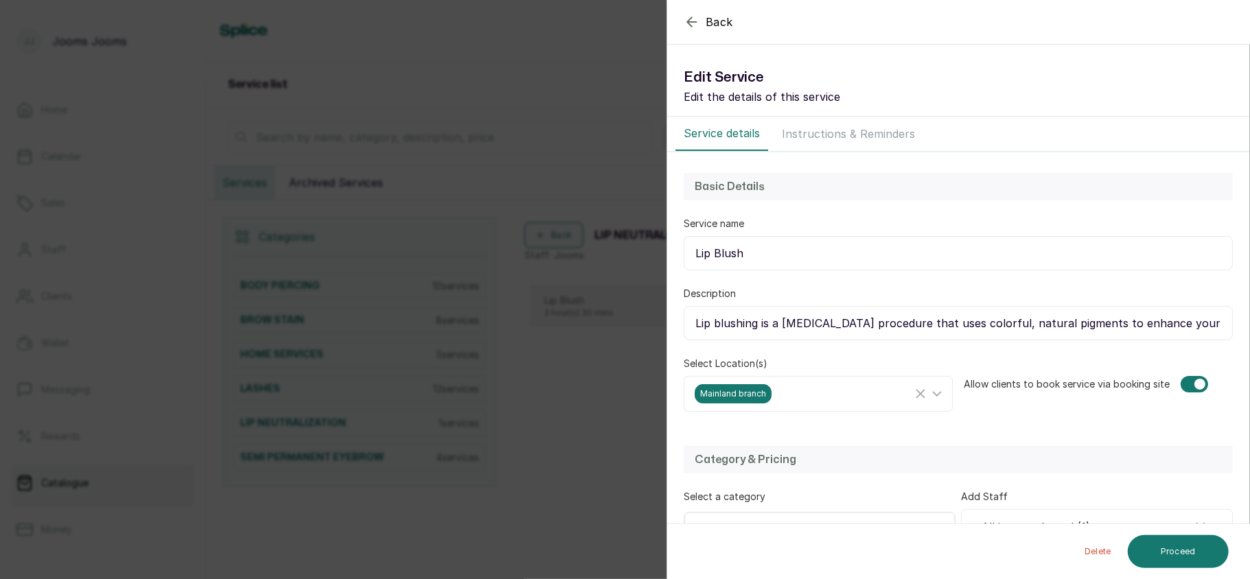
click at [436, 412] on div "Back Service Edit Service Edit the details of this service Service details Inst…" at bounding box center [625, 289] width 1250 height 579
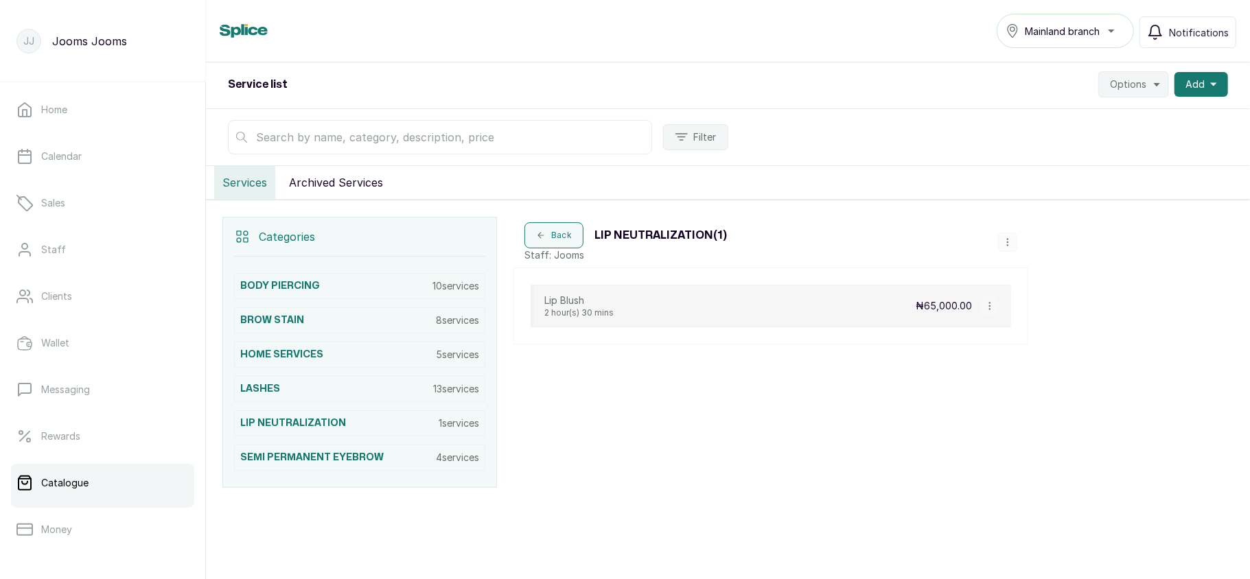
click at [1064, 28] on span "Mainland branch" at bounding box center [1061, 31] width 75 height 14
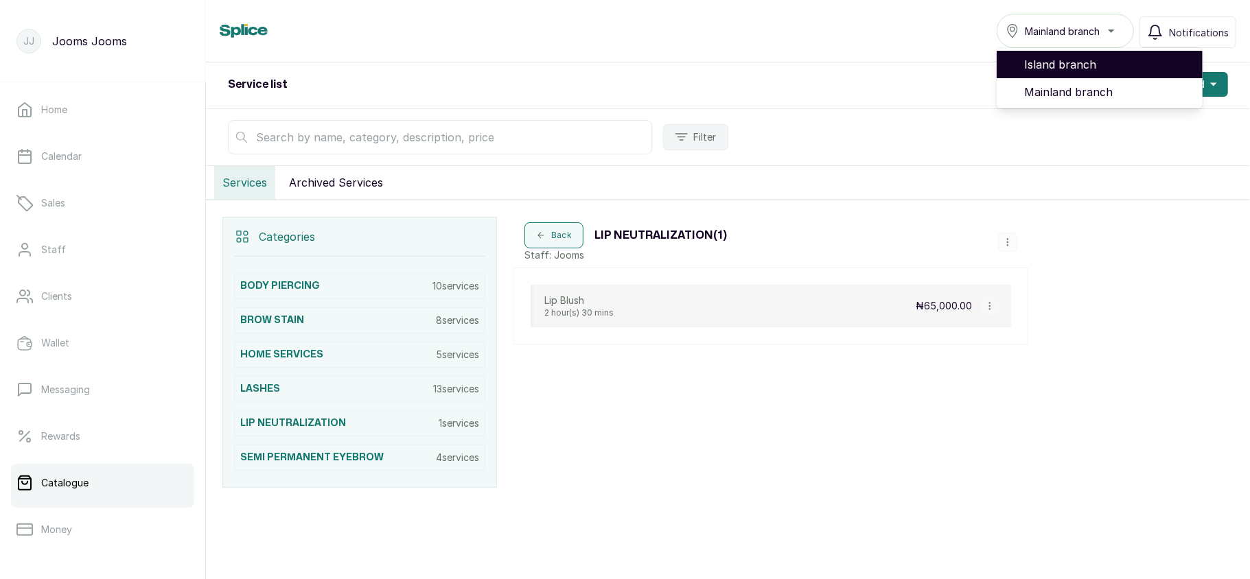
click at [1043, 73] on li "Island branch" at bounding box center [1099, 64] width 206 height 27
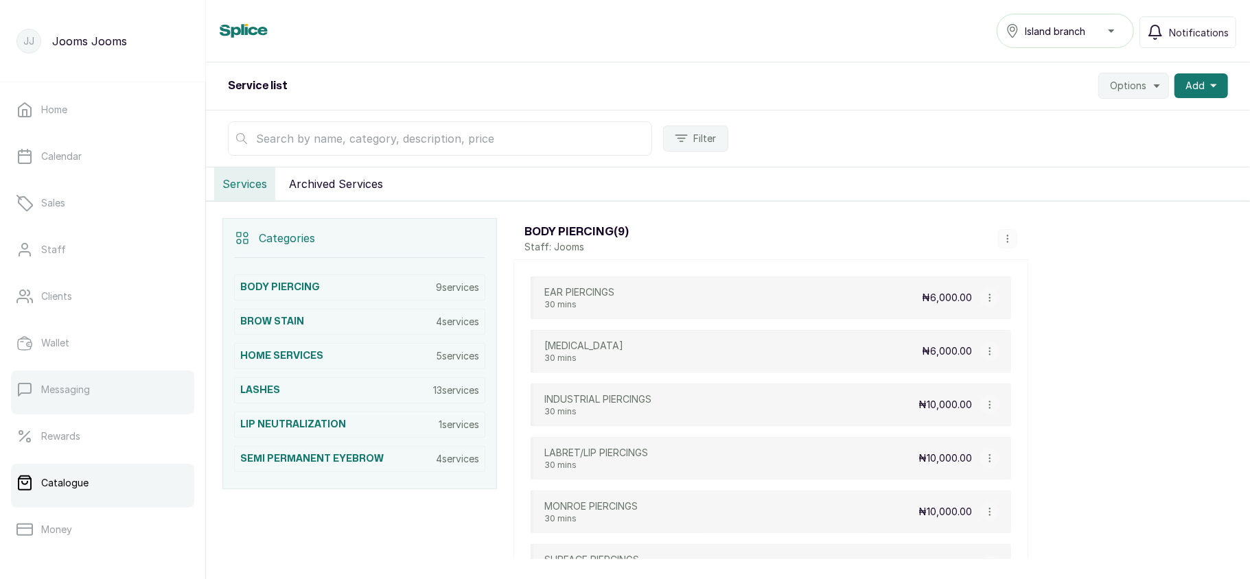
scroll to position [198, 0]
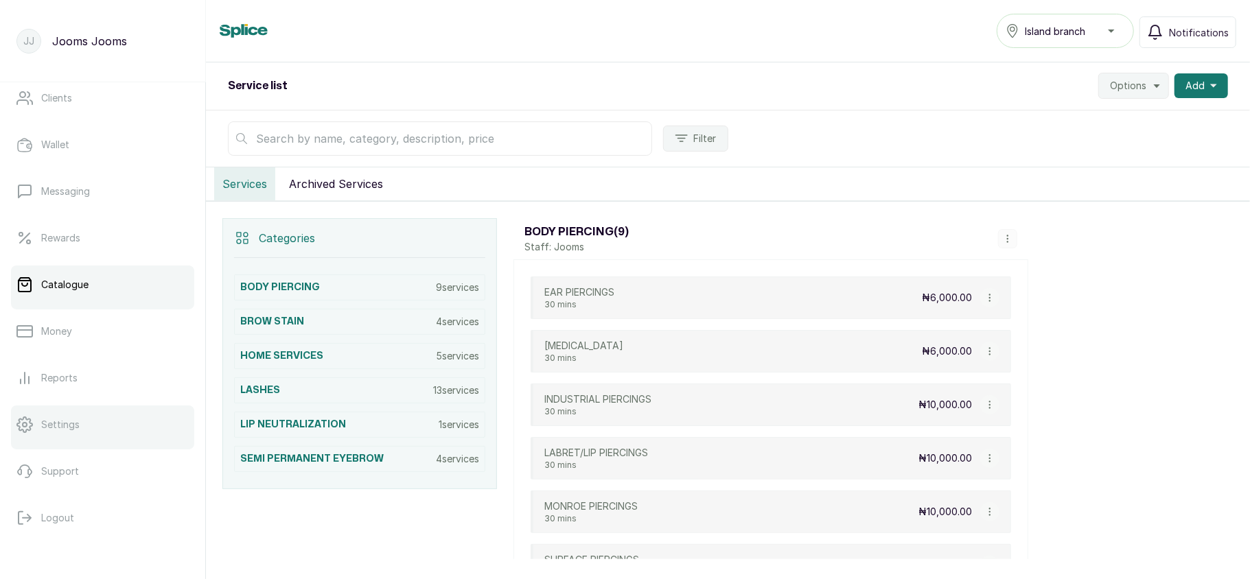
click at [95, 415] on link "Settings" at bounding box center [102, 425] width 183 height 38
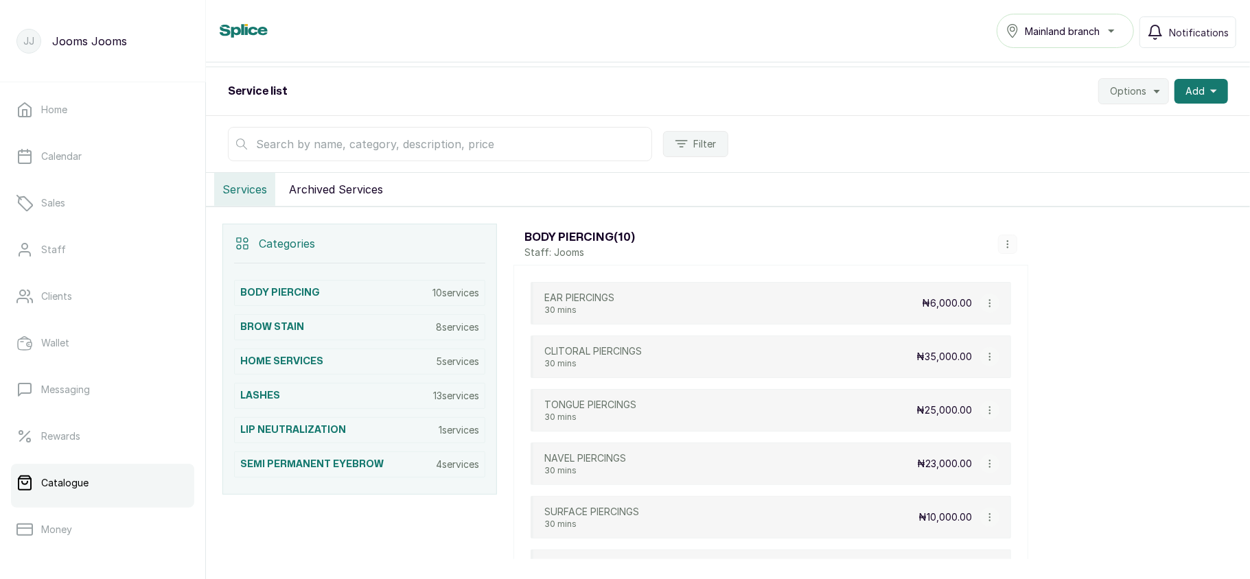
scroll to position [189, 0]
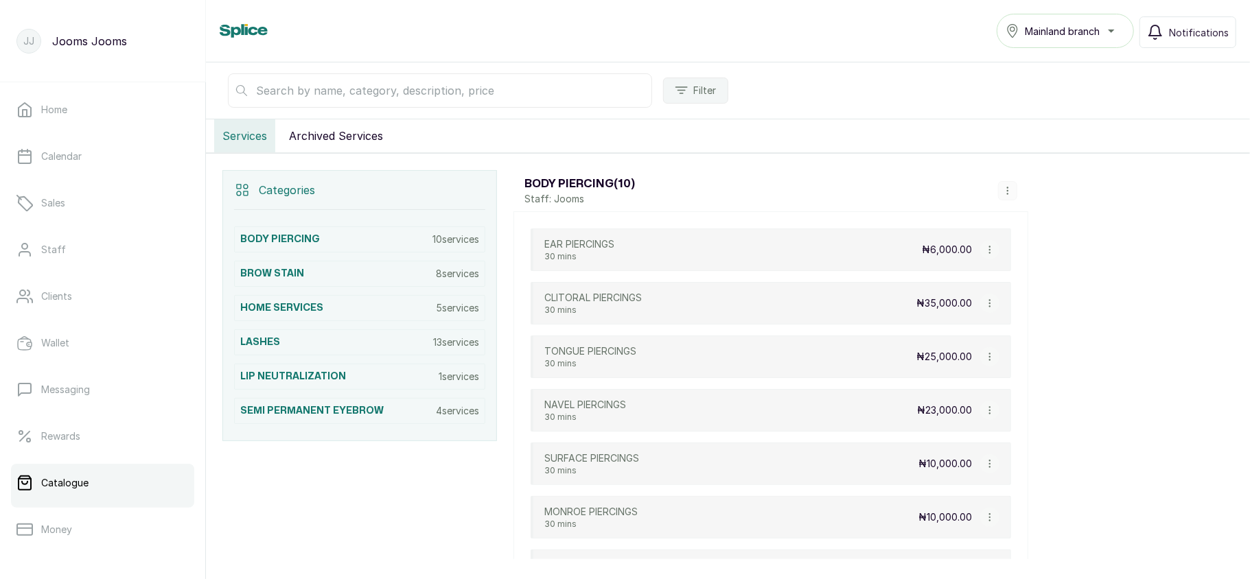
click at [992, 251] on icon "button" at bounding box center [990, 250] width 10 height 10
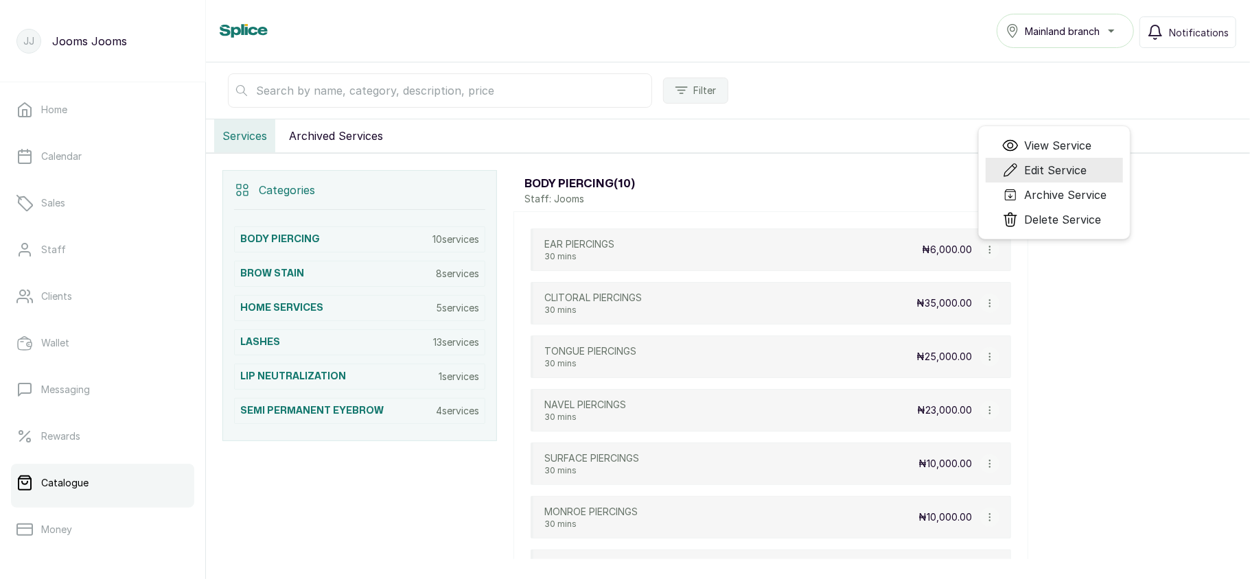
click at [1033, 177] on span "Edit Service" at bounding box center [1055, 170] width 62 height 16
select select "fixed"
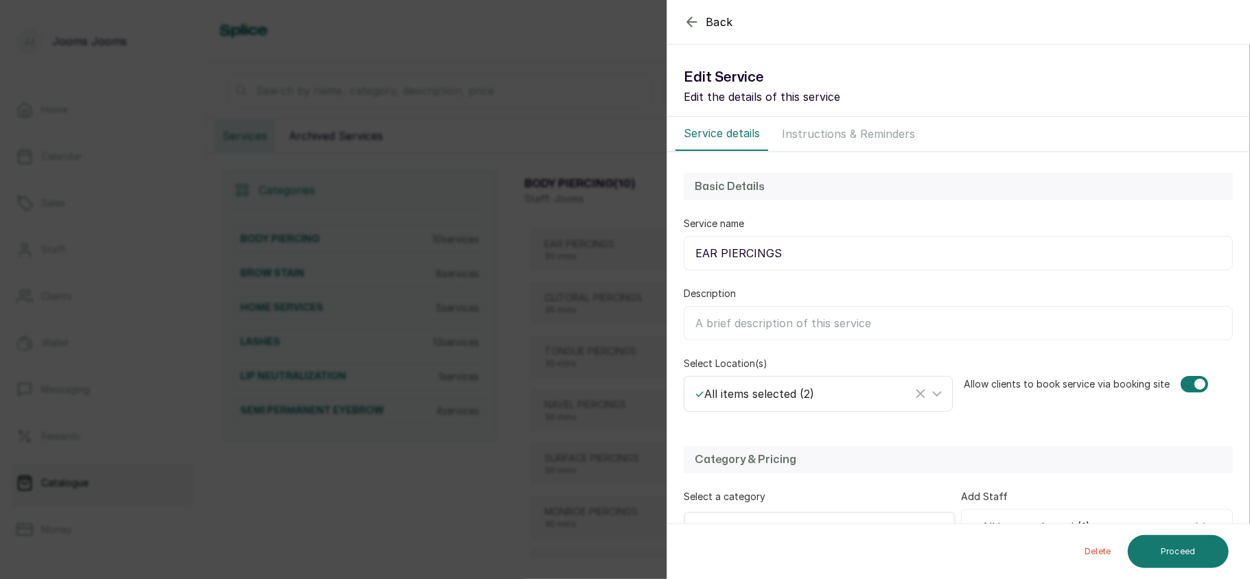
click at [854, 397] on div "✓ All items selected ( 2 )" at bounding box center [803, 394] width 218 height 16
click at [770, 495] on span "Island branch" at bounding box center [743, 488] width 72 height 16
click at [703, 493] on input "Island branch" at bounding box center [698, 488] width 9 height 9
checkbox input "false"
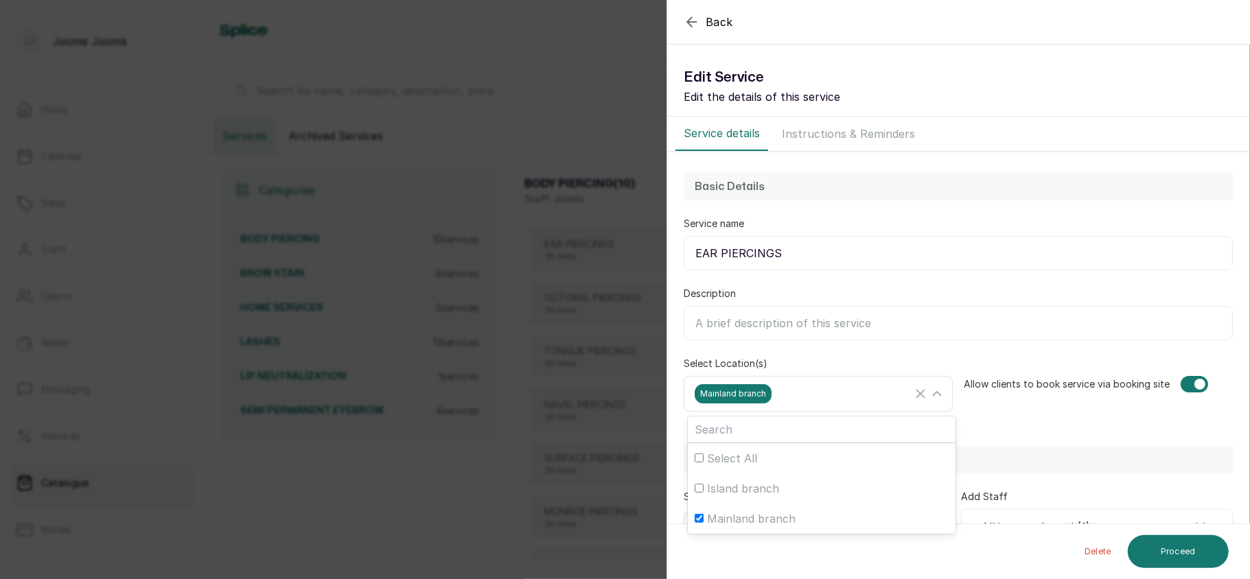
click at [845, 403] on div "Mainland branch" at bounding box center [803, 393] width 218 height 19
click at [1162, 550] on button "Proceed" at bounding box center [1177, 551] width 101 height 33
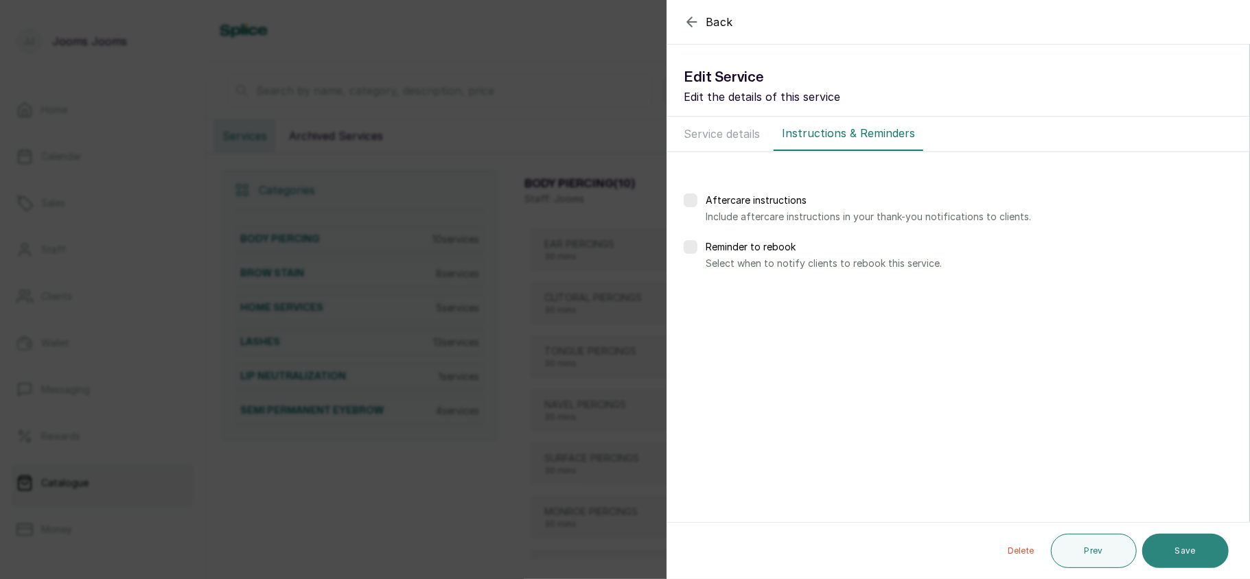
click at [1194, 546] on button "Save" at bounding box center [1185, 551] width 86 height 34
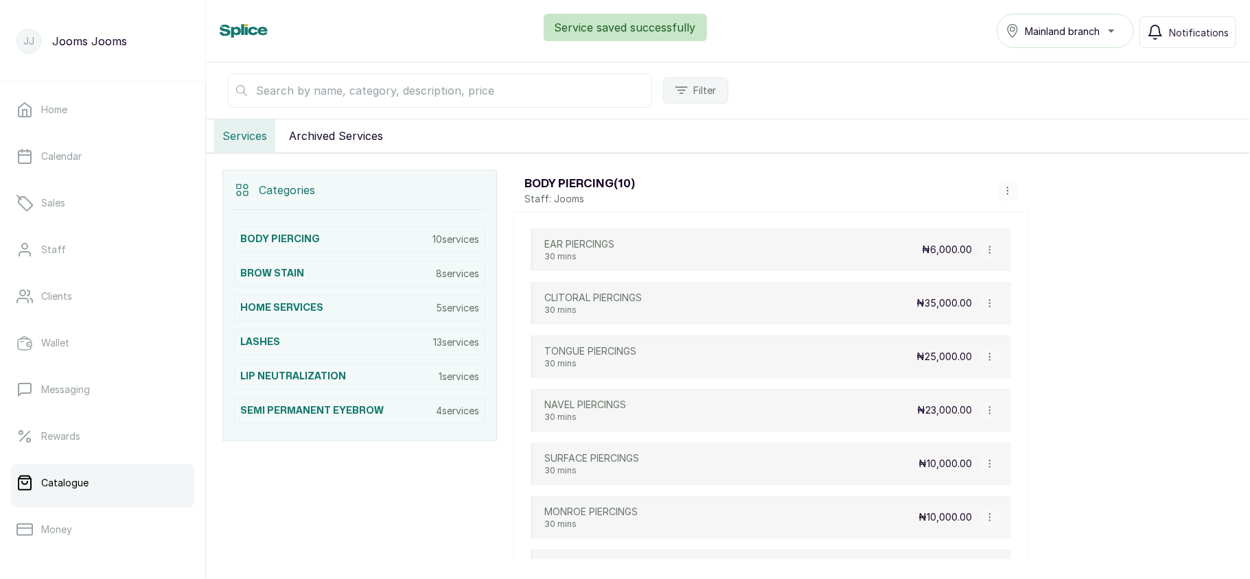
click at [989, 248] on icon "button" at bounding box center [990, 250] width 10 height 10
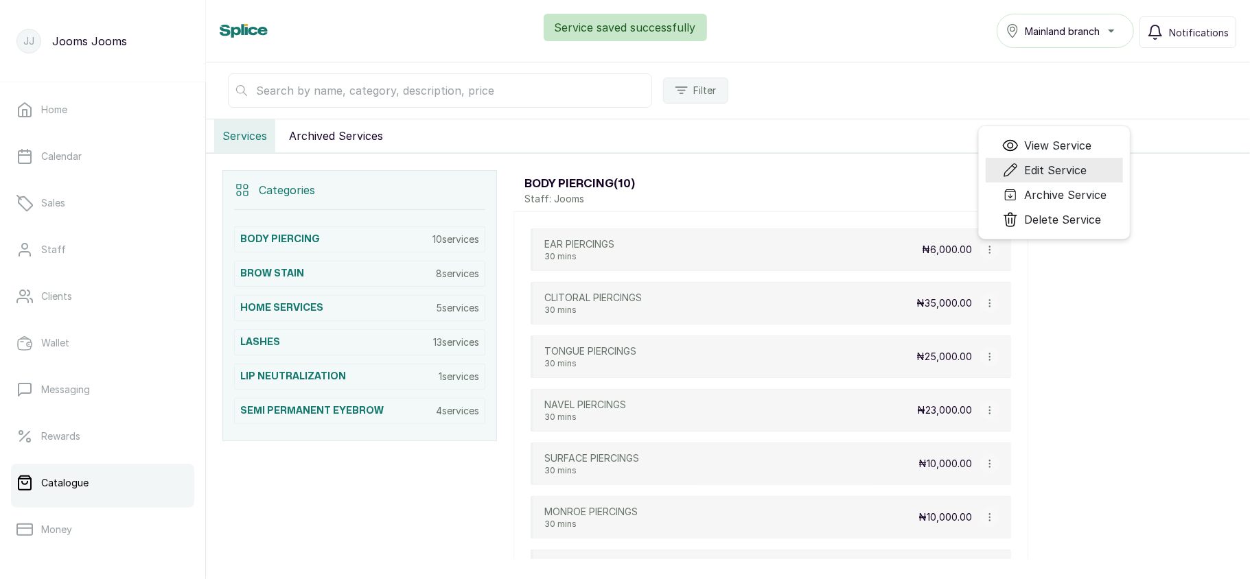
click at [1038, 176] on span "Edit Service" at bounding box center [1055, 170] width 62 height 16
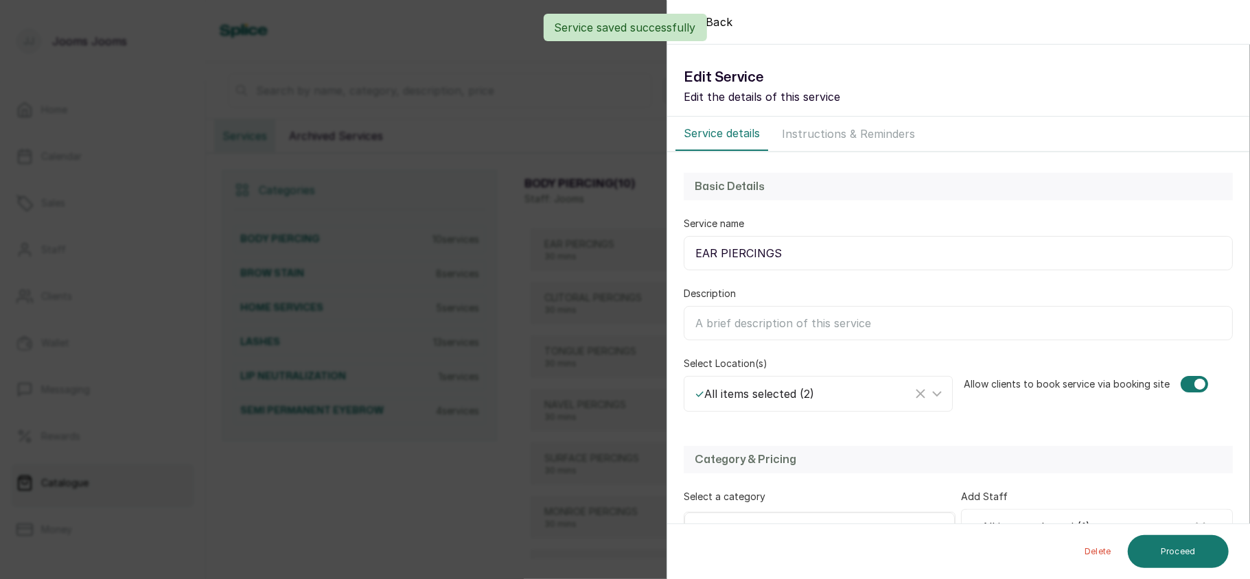
select select "fixed"
click at [858, 401] on div "✓ All items selected ( 2 )" at bounding box center [803, 394] width 218 height 16
click at [569, 342] on div "Back Service Edit Service Edit the details of this service Service details Inst…" at bounding box center [625, 289] width 1250 height 579
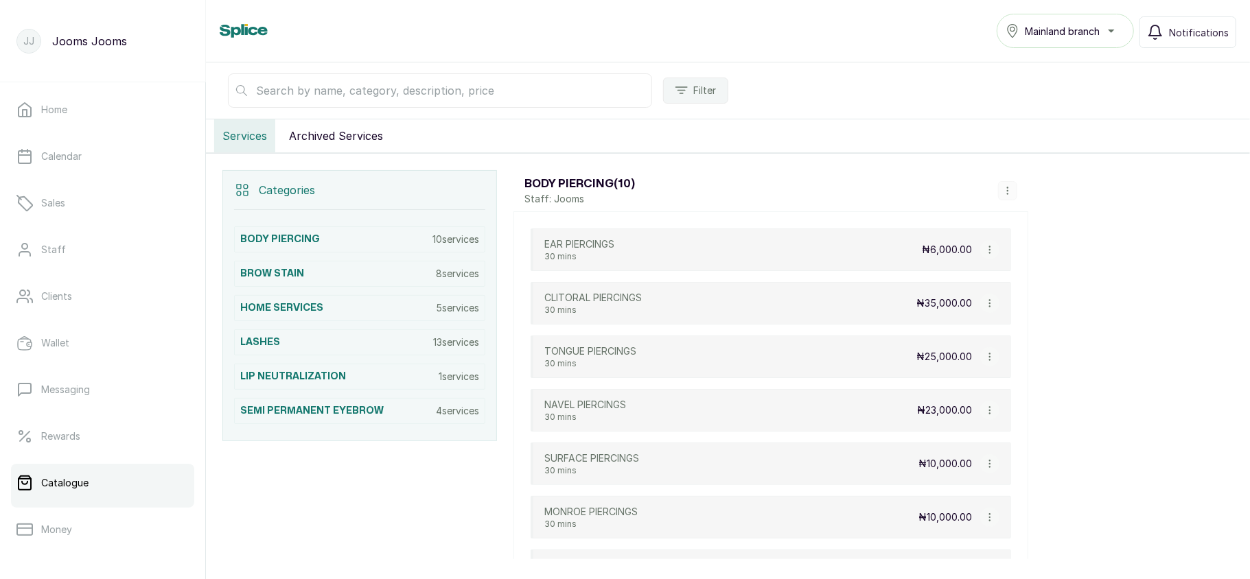
click at [988, 255] on icon "button" at bounding box center [990, 250] width 10 height 10
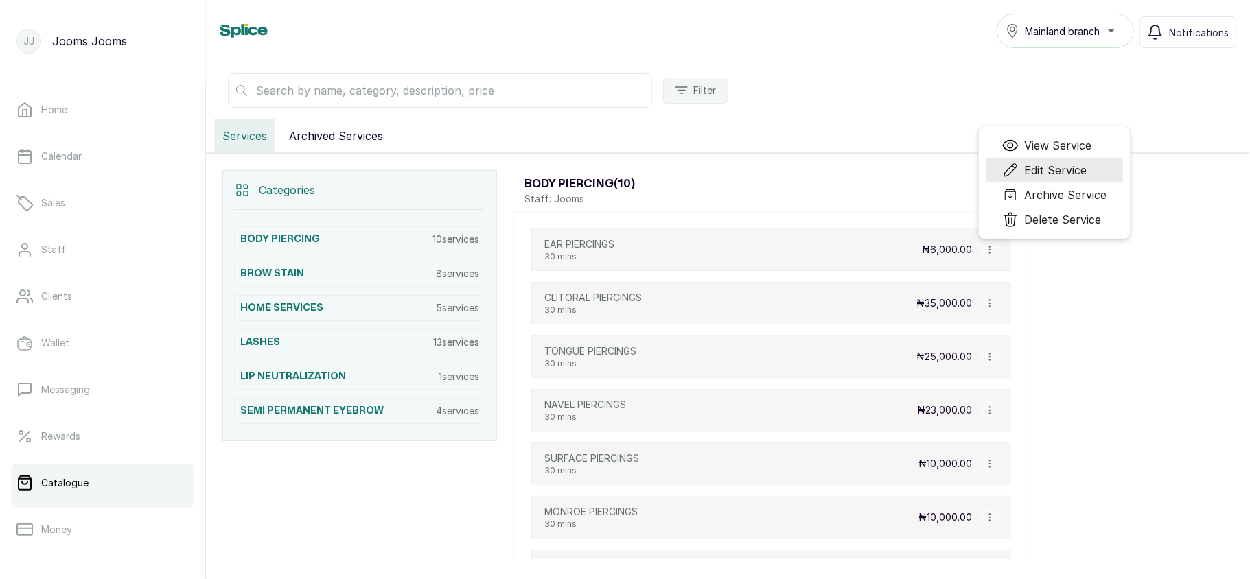
click at [1027, 174] on span "Edit Service" at bounding box center [1055, 170] width 62 height 16
select select "fixed"
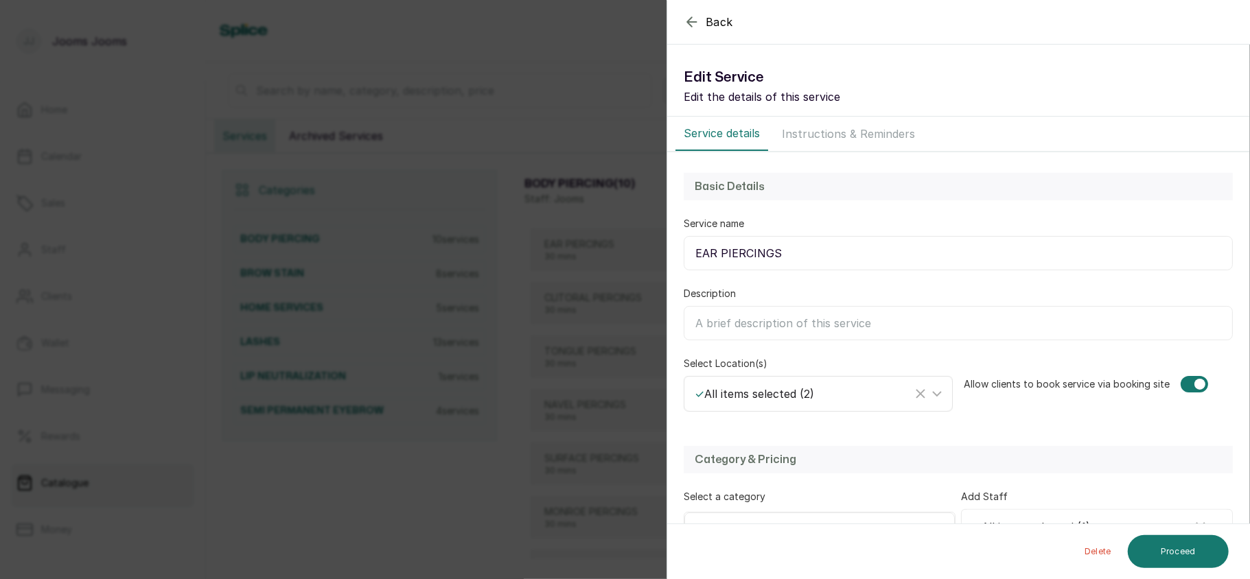
click at [829, 394] on div "✓ All items selected ( 2 )" at bounding box center [803, 394] width 218 height 16
click at [747, 486] on span "Island branch" at bounding box center [743, 488] width 72 height 16
click at [703, 486] on input "Island branch" at bounding box center [698, 488] width 9 height 9
checkbox input "false"
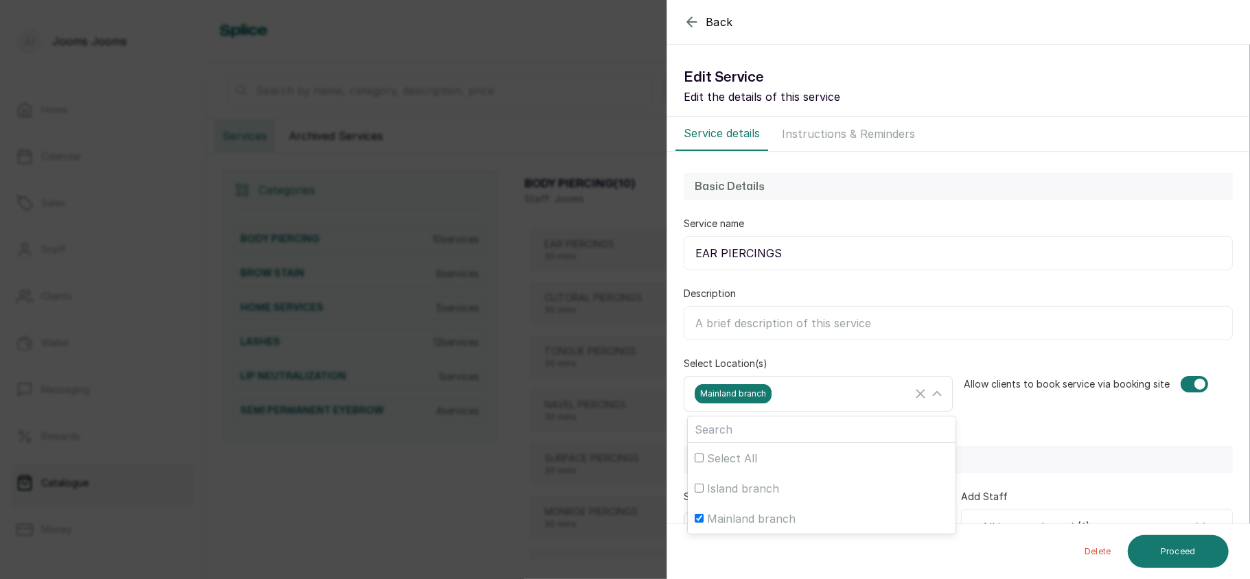
click at [840, 396] on div "Mainland branch" at bounding box center [803, 393] width 218 height 19
click at [1159, 554] on button "Proceed" at bounding box center [1177, 551] width 101 height 33
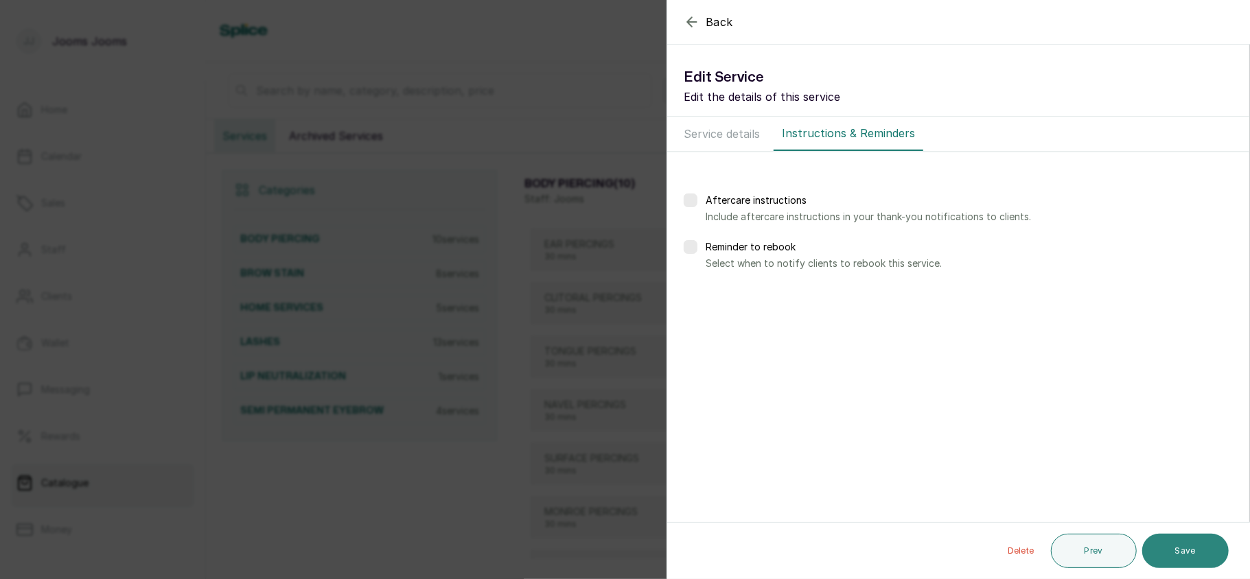
click at [1180, 550] on button "Save" at bounding box center [1185, 551] width 86 height 34
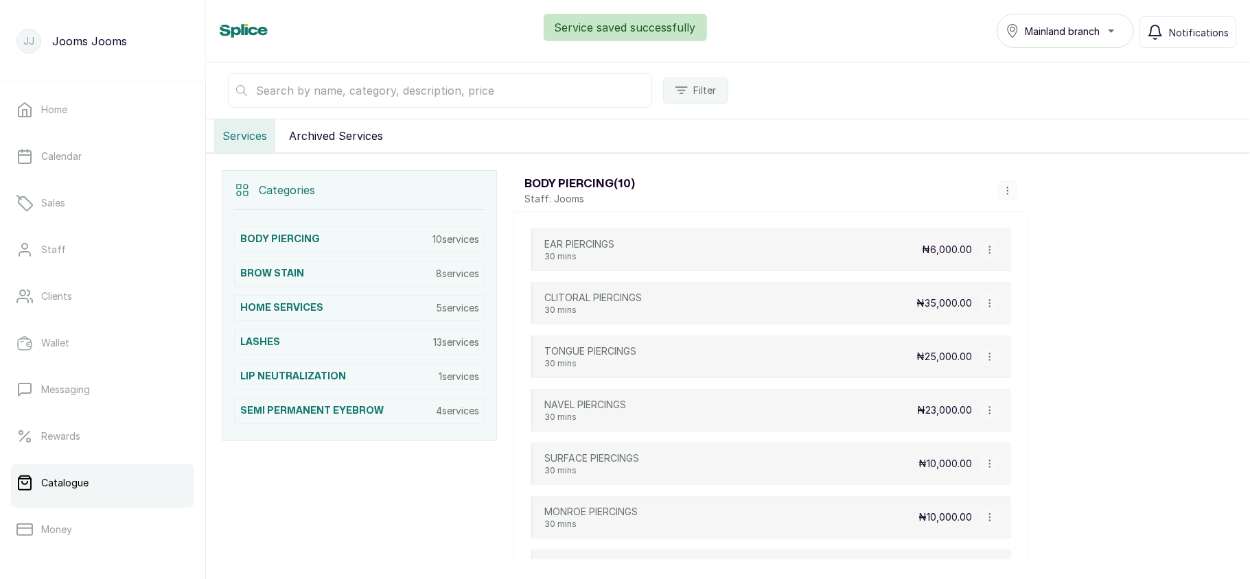
click at [989, 251] on icon "button" at bounding box center [990, 250] width 10 height 10
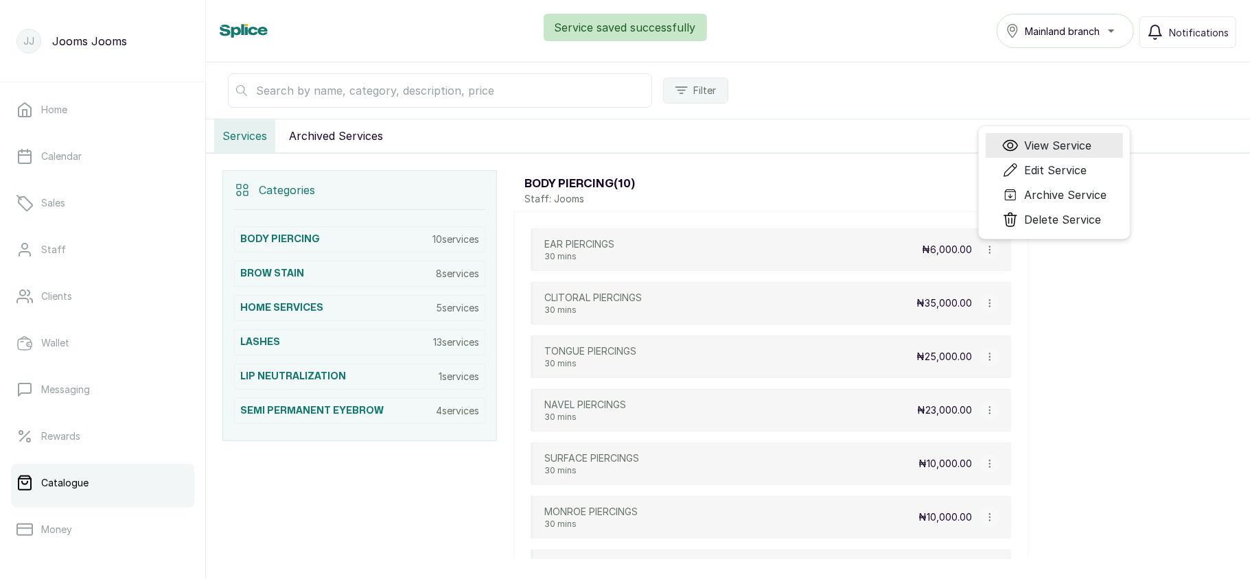
click at [1029, 147] on span "View Service" at bounding box center [1057, 145] width 67 height 16
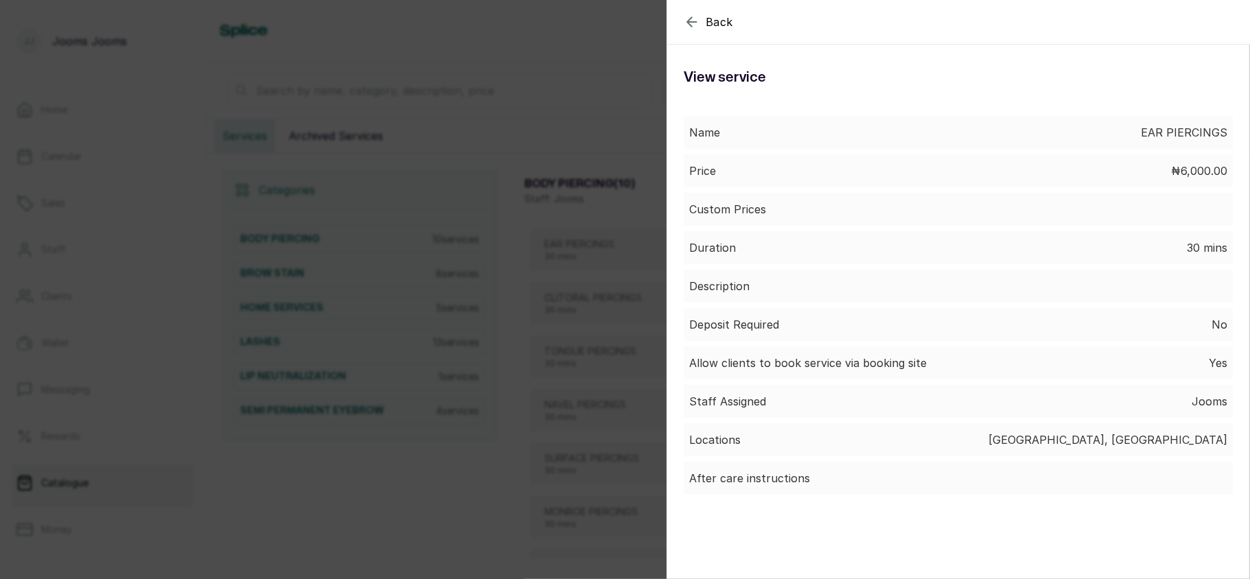
click at [585, 349] on div "Back Service View service Name EAR PIERCINGS Price ₦6,000.00 Custom Prices Dura…" at bounding box center [625, 289] width 1250 height 579
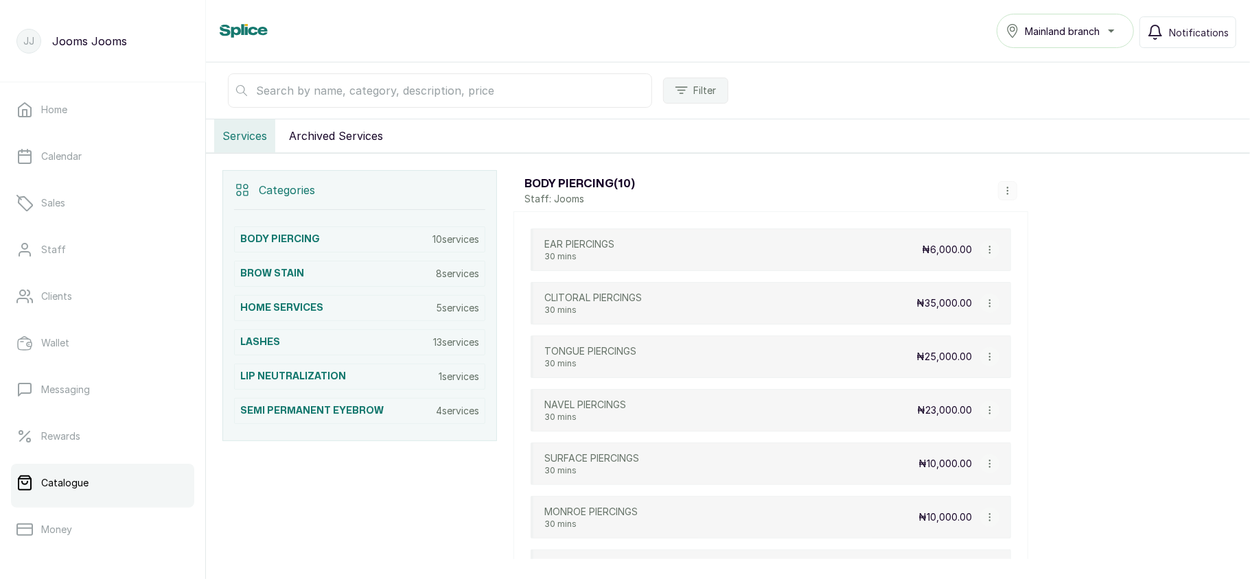
click at [992, 259] on button "button" at bounding box center [989, 249] width 19 height 19
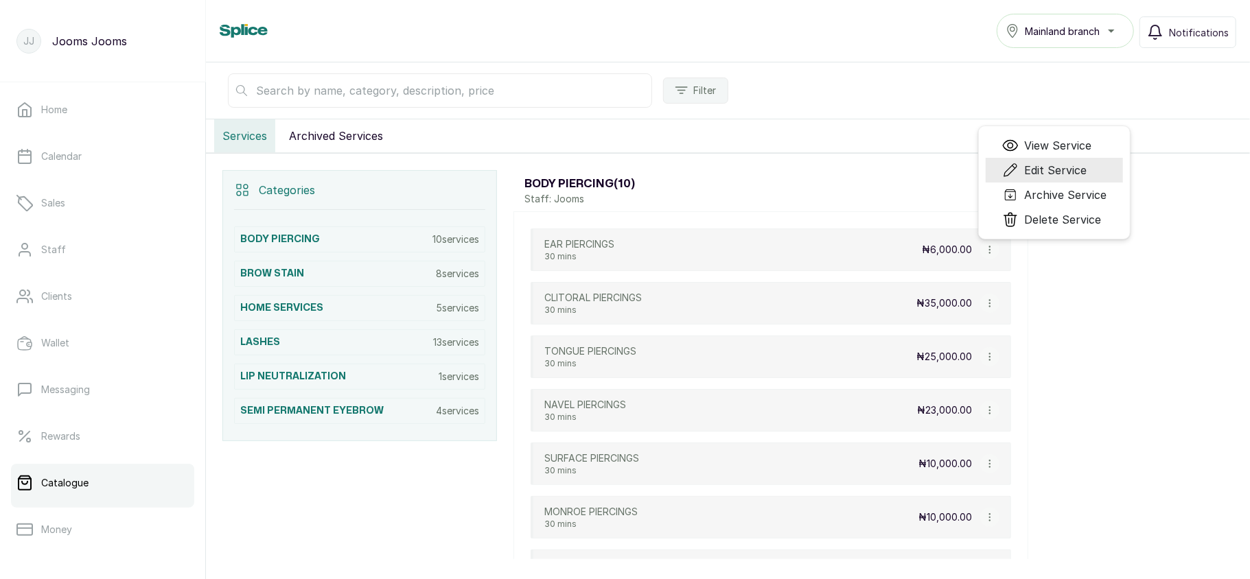
click at [1037, 174] on span "Edit Service" at bounding box center [1055, 170] width 62 height 16
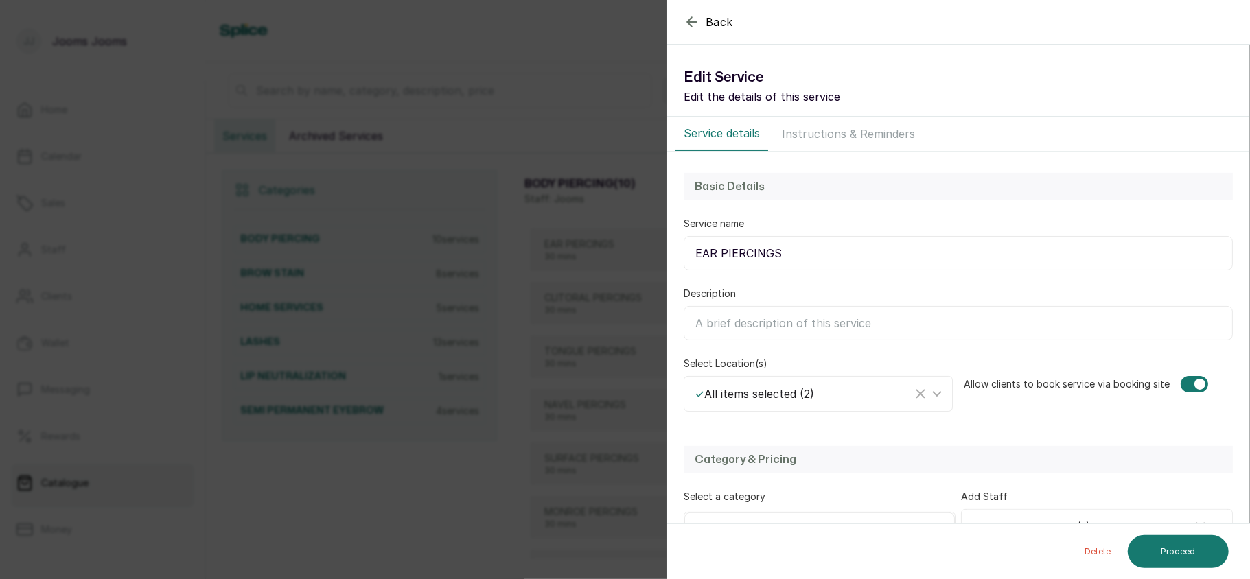
select select "fixed"
click at [594, 396] on div "Back Service Edit Service Edit the details of this service Service details Inst…" at bounding box center [625, 289] width 1250 height 579
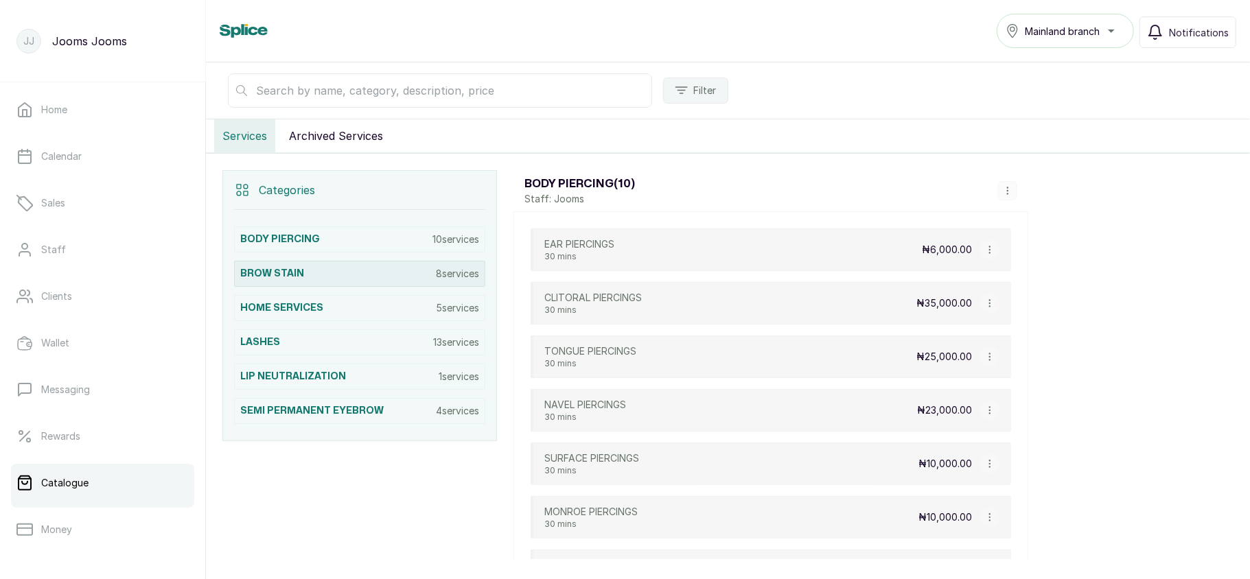
click at [408, 280] on div "BROW STAIN 8 services" at bounding box center [359, 274] width 251 height 26
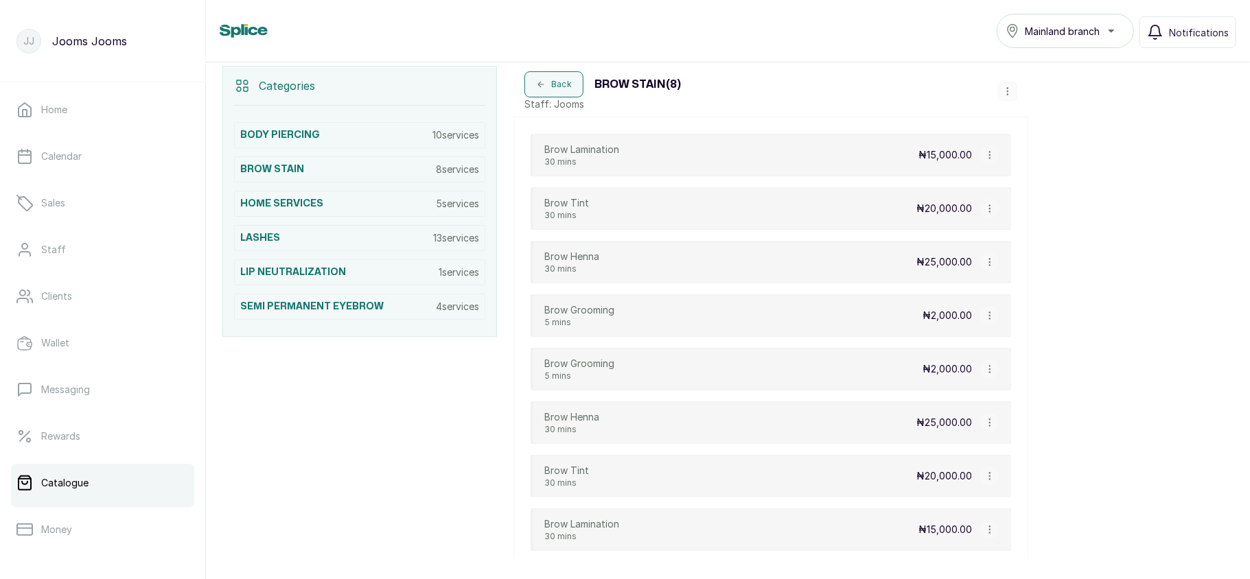
scroll to position [300, 0]
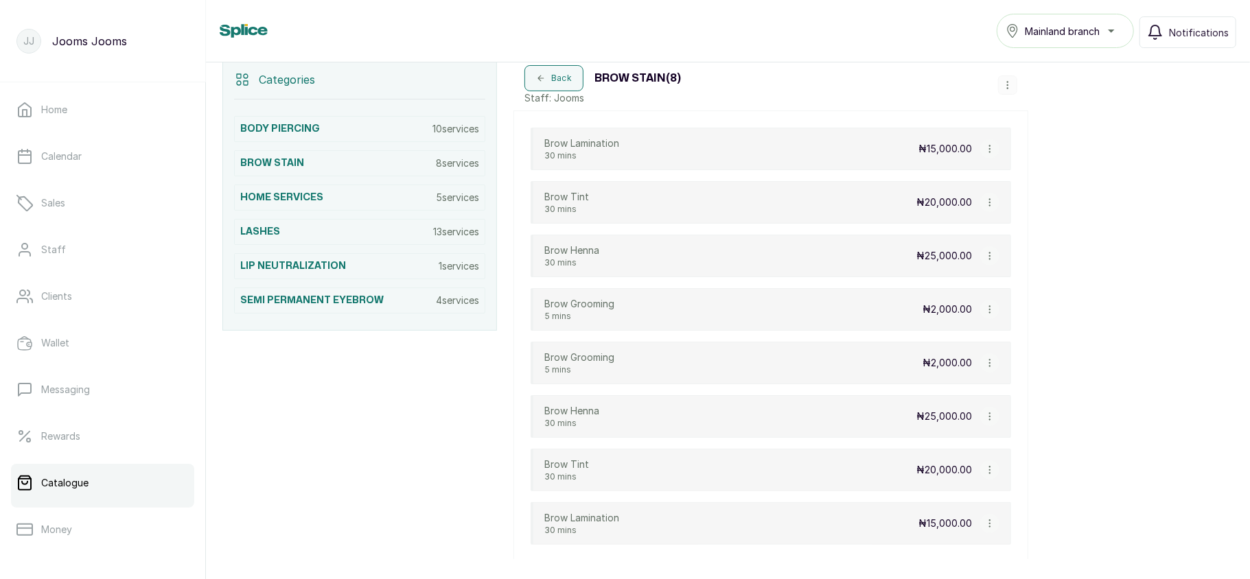
click at [985, 151] on icon "button" at bounding box center [990, 149] width 10 height 10
click at [1041, 206] on span "Edit Service" at bounding box center [1055, 203] width 62 height 16
select select "fixed"
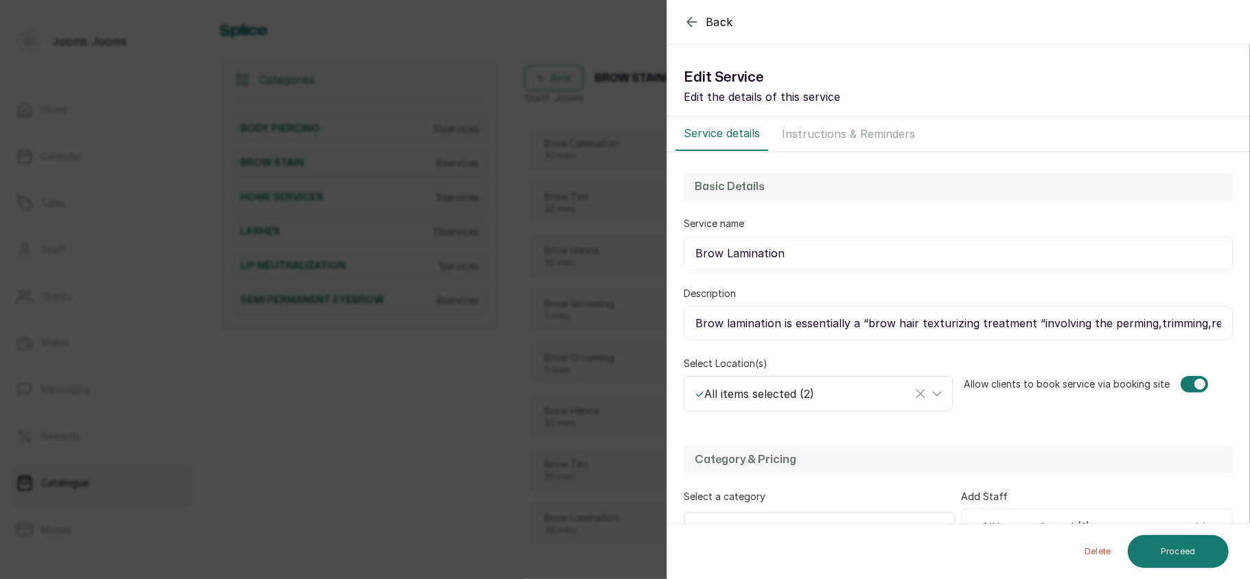
click at [825, 409] on div "✓ All items selected ( 2 )" at bounding box center [818, 394] width 268 height 34
click at [802, 395] on div "✓ All items selected ( 2 )" at bounding box center [803, 394] width 218 height 16
click at [723, 487] on span "Island branch" at bounding box center [743, 488] width 72 height 16
click at [703, 487] on input "Island branch" at bounding box center [698, 488] width 9 height 9
checkbox input "false"
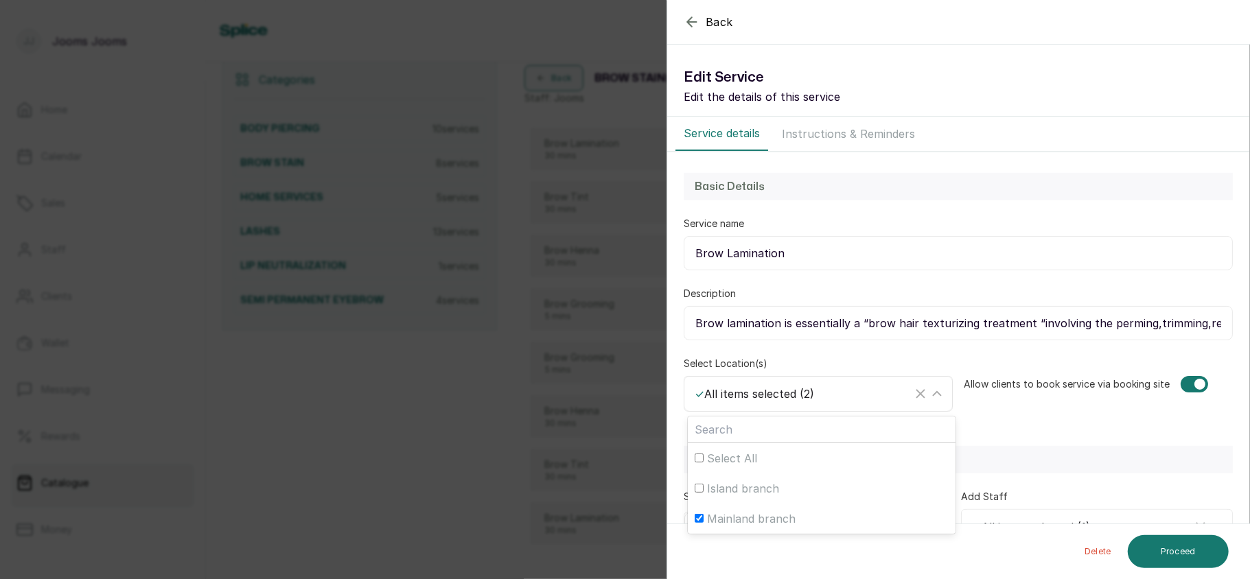
checkbox input "false"
click at [835, 399] on div "Mainland branch" at bounding box center [803, 393] width 218 height 19
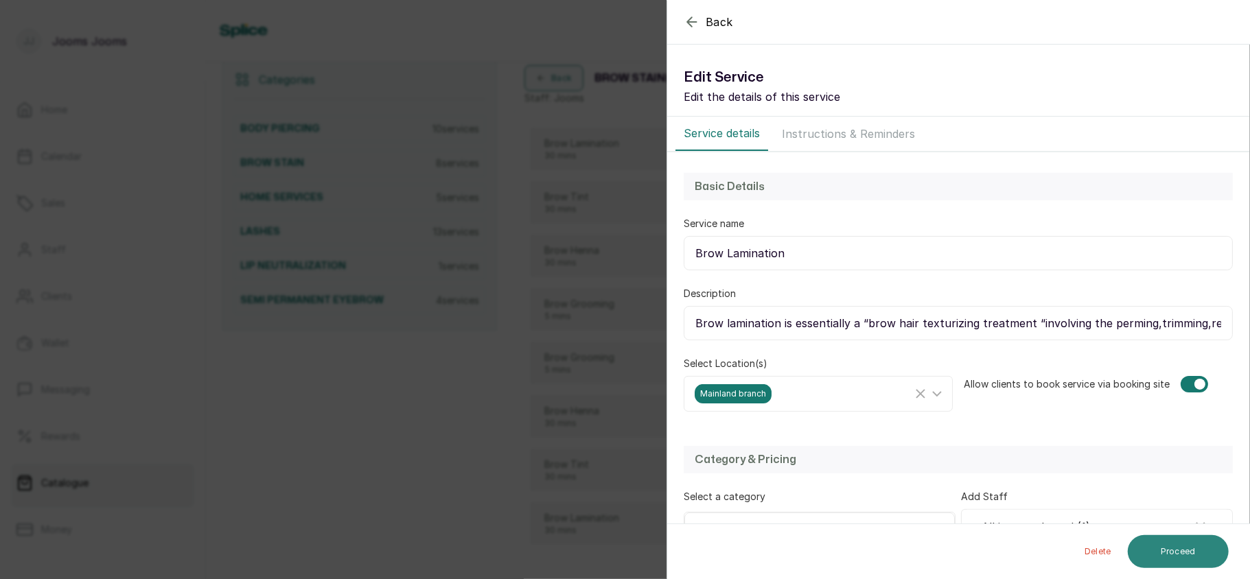
click at [1186, 554] on button "Proceed" at bounding box center [1177, 551] width 101 height 33
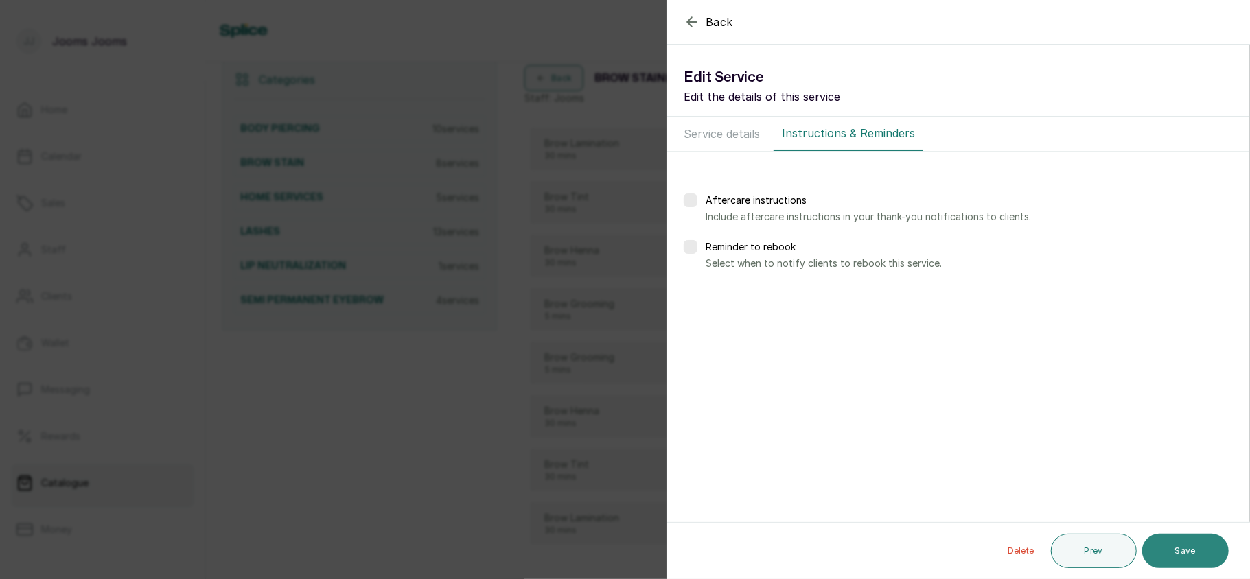
click at [1195, 543] on button "Save" at bounding box center [1185, 551] width 86 height 34
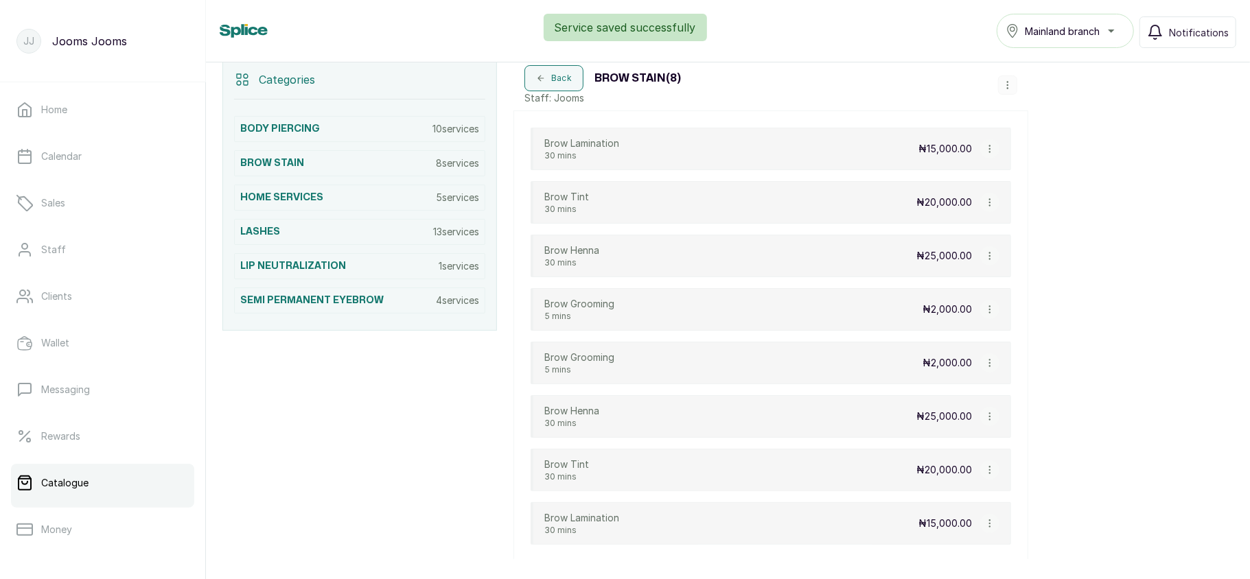
click at [988, 147] on button "button" at bounding box center [989, 148] width 19 height 19
click at [1042, 174] on li "View Service" at bounding box center [1054, 178] width 137 height 25
click at [987, 154] on icon "button" at bounding box center [990, 149] width 10 height 10
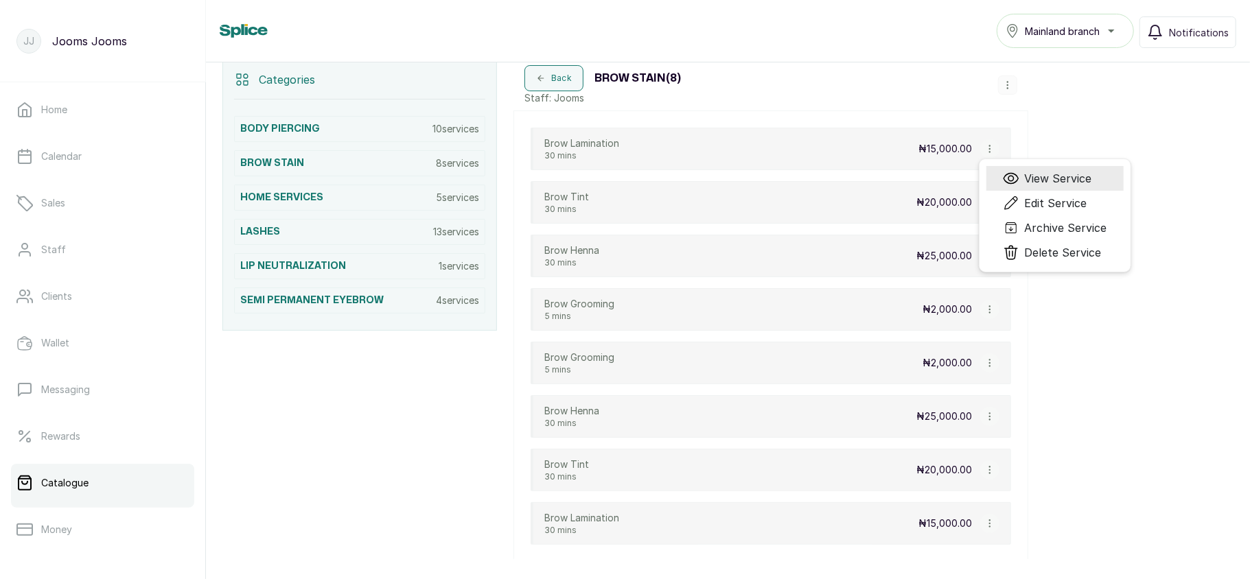
click at [1033, 185] on span "View Service" at bounding box center [1057, 178] width 67 height 16
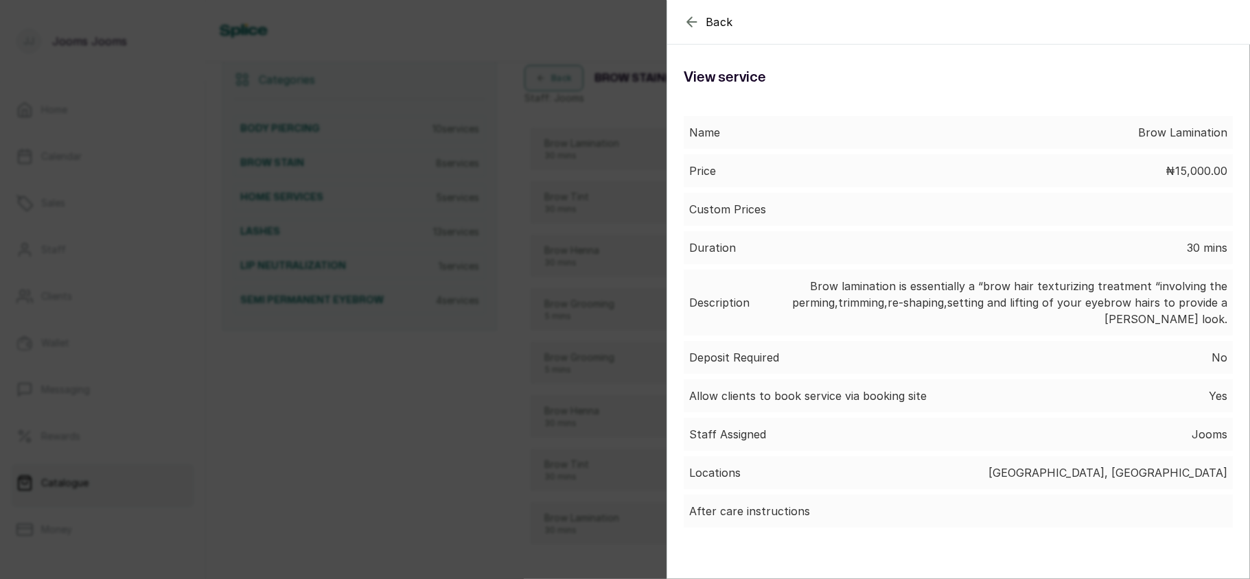
click at [599, 347] on div "Back Service View service Name Brow Lamination Price ₦15,000.00 Custom Prices D…" at bounding box center [625, 289] width 1250 height 579
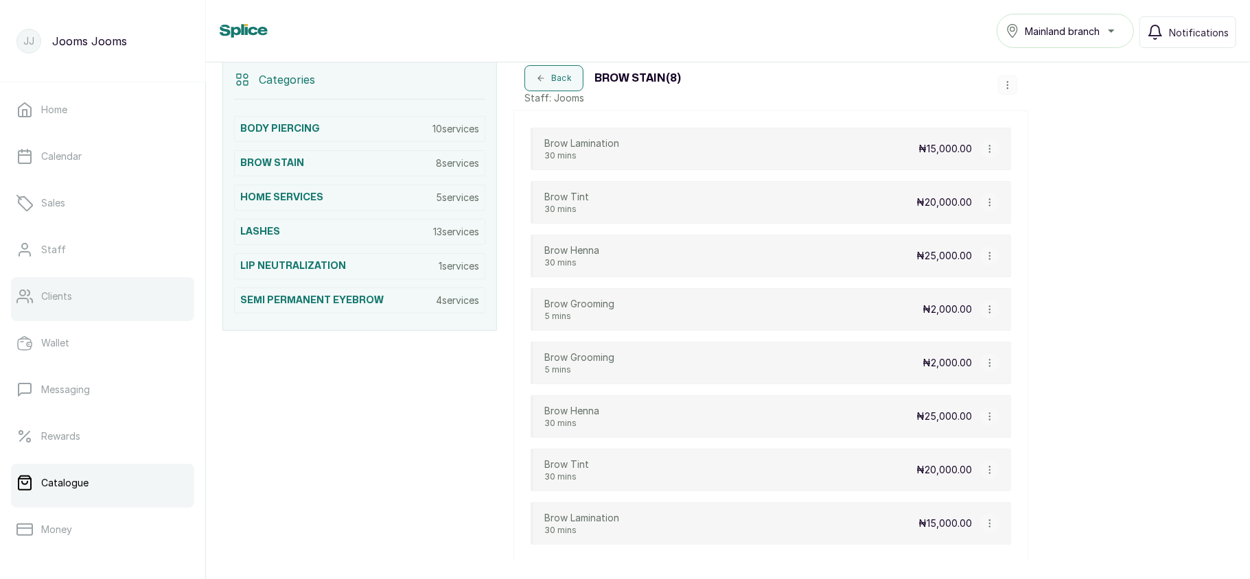
scroll to position [198, 0]
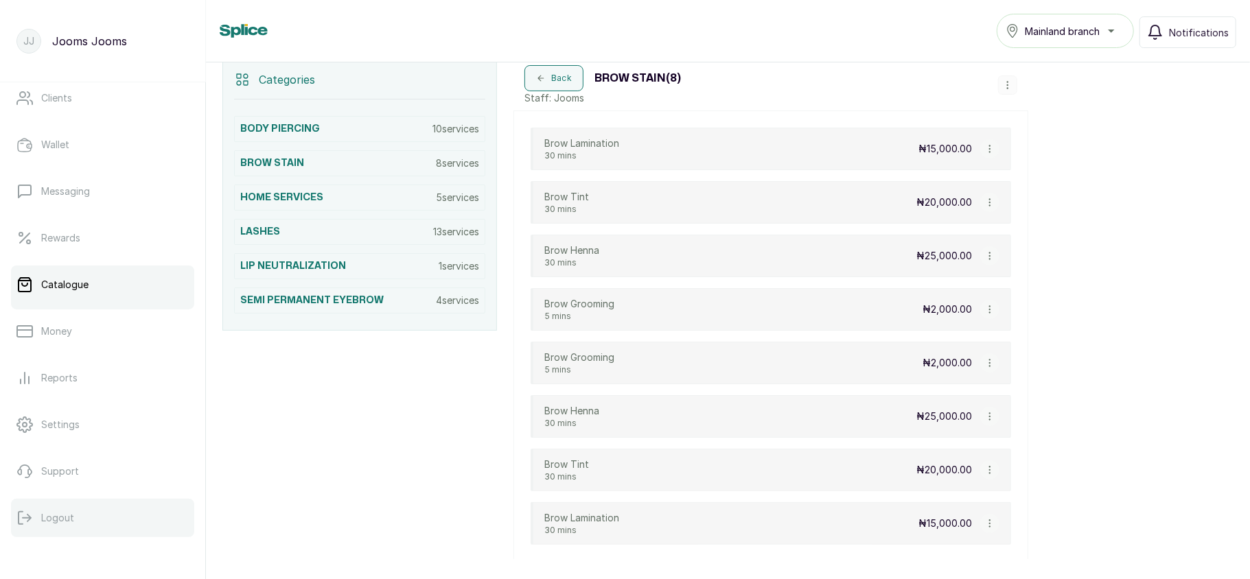
click at [69, 506] on button "Logout" at bounding box center [102, 518] width 183 height 38
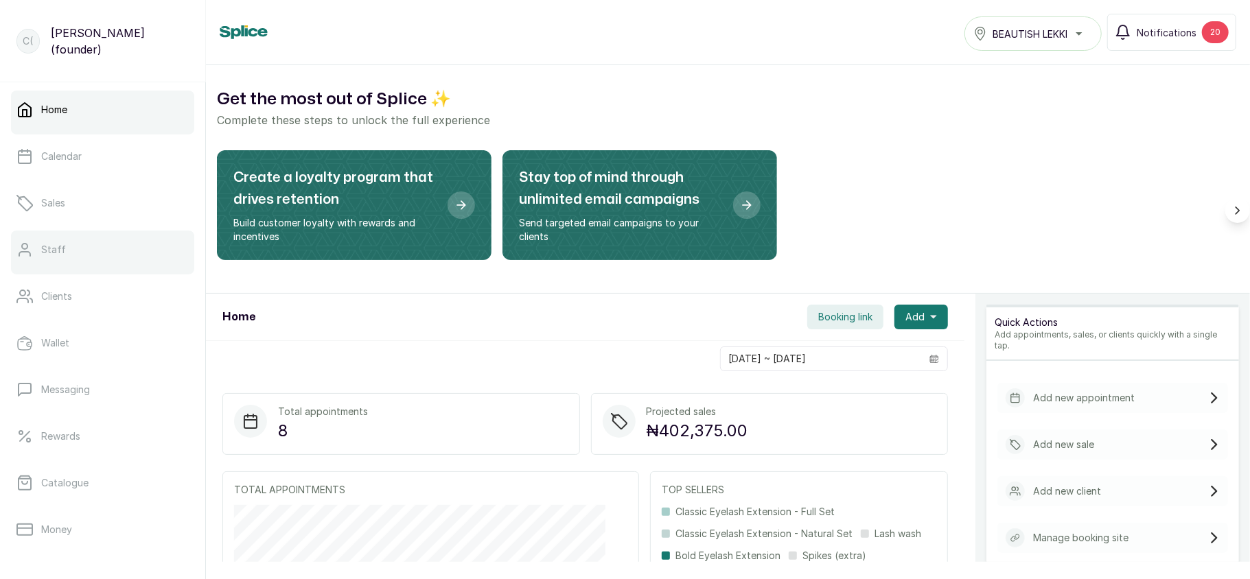
click at [102, 243] on link "Staff" at bounding box center [102, 250] width 183 height 38
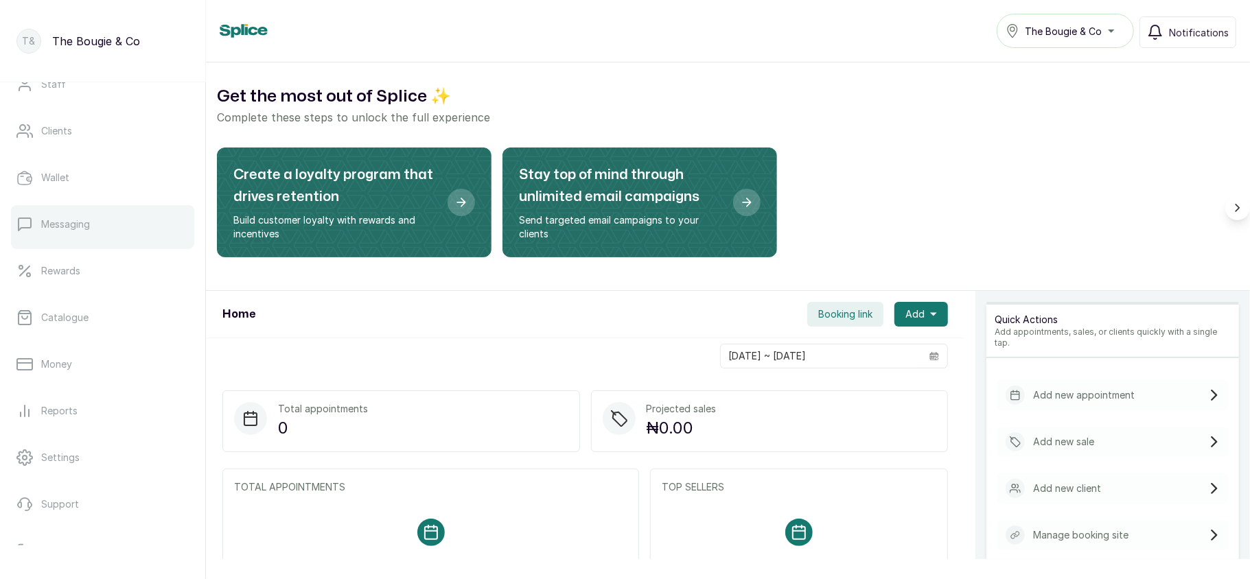
scroll to position [198, 0]
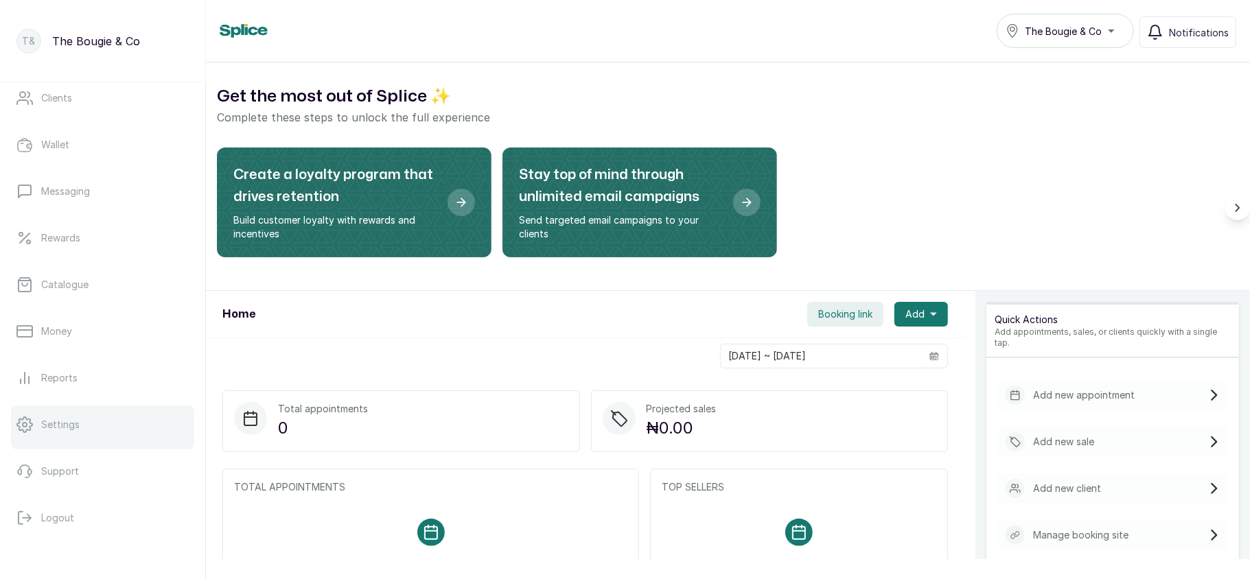
click at [67, 421] on p "Settings" at bounding box center [60, 425] width 38 height 14
